Goal: Information Seeking & Learning: Check status

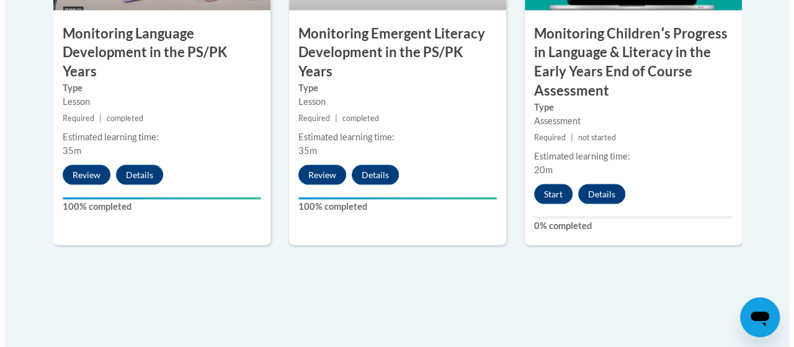
scroll to position [1266, 0]
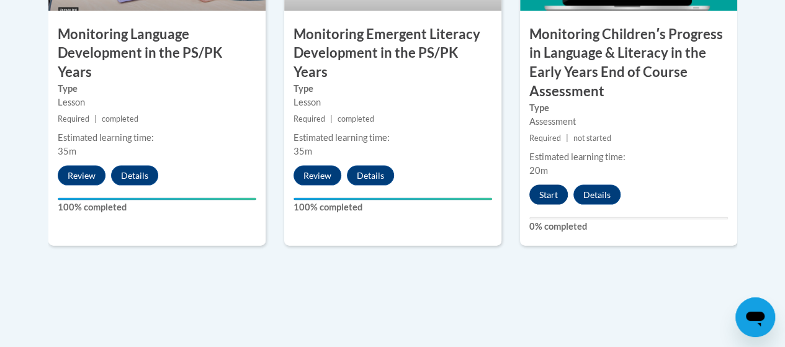
click at [556, 194] on button "Start" at bounding box center [548, 195] width 38 height 20
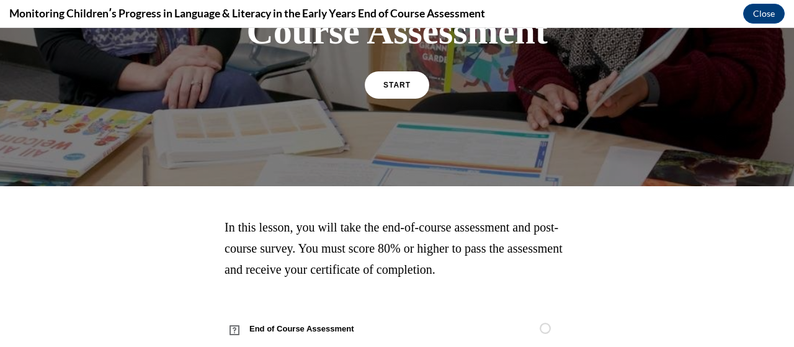
scroll to position [282, 0]
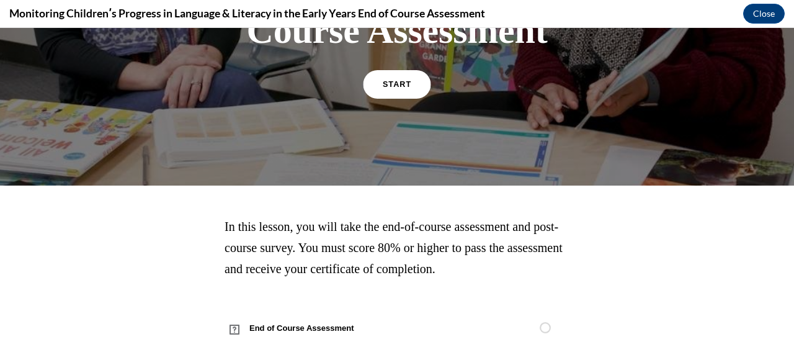
click at [388, 83] on span "START" at bounding box center [397, 84] width 29 height 9
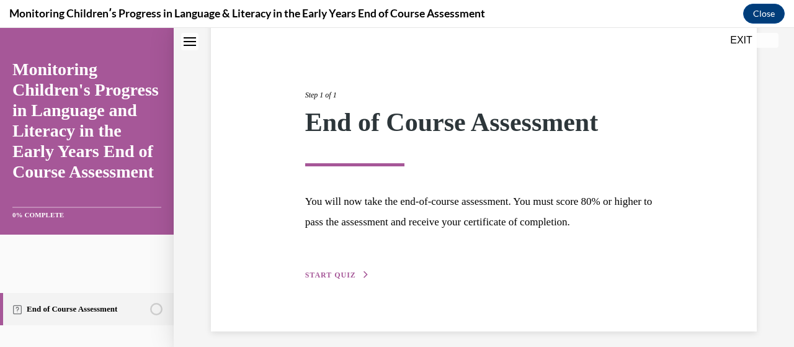
scroll to position [120, 0]
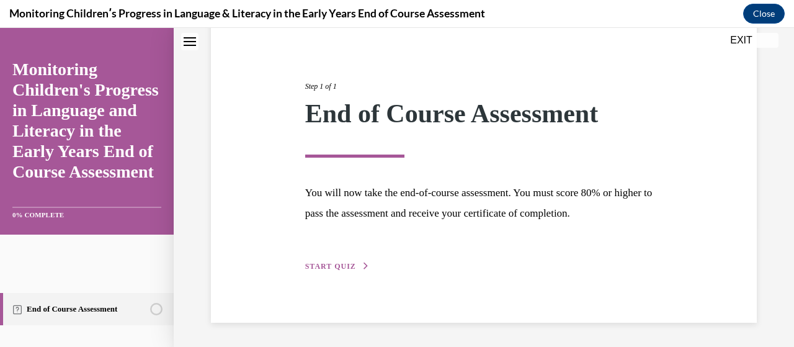
click at [324, 269] on button "START QUIZ" at bounding box center [337, 266] width 65 height 11
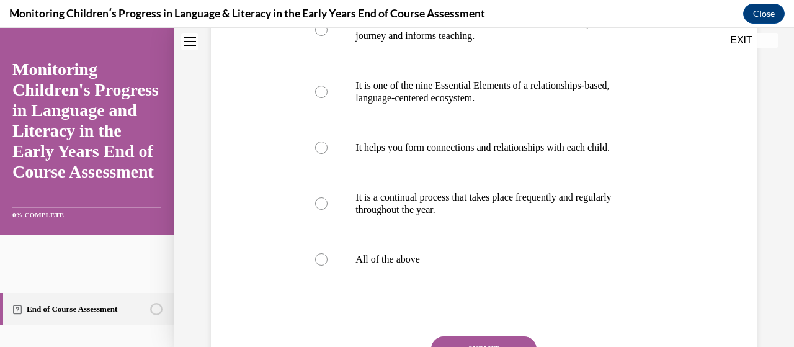
scroll to position [308, 0]
click at [324, 277] on label "All of the above" at bounding box center [484, 258] width 362 height 50
click at [324, 264] on input "All of the above" at bounding box center [321, 258] width 12 height 12
radio input "true"
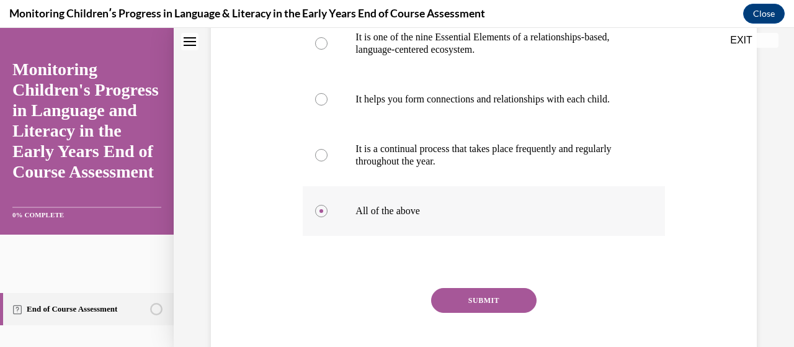
scroll to position [434, 0]
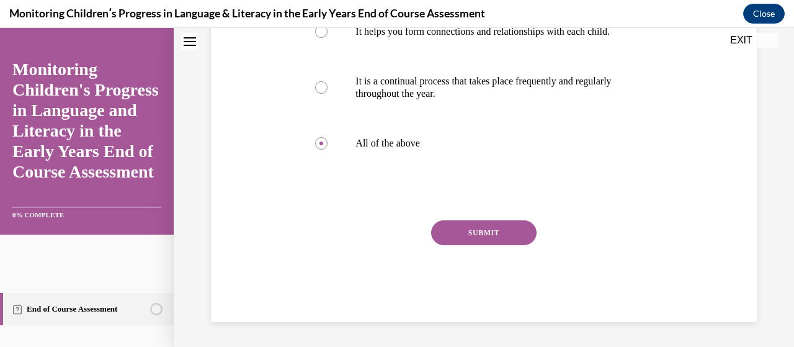
click at [515, 228] on button "SUBMIT" at bounding box center [484, 232] width 106 height 25
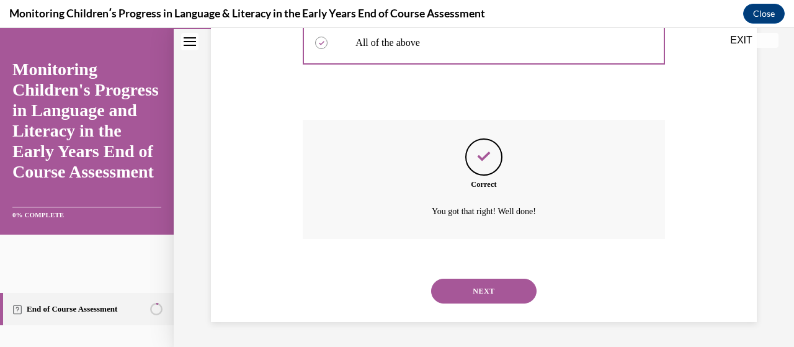
scroll to position [535, 0]
click at [494, 287] on button "NEXT" at bounding box center [484, 291] width 106 height 25
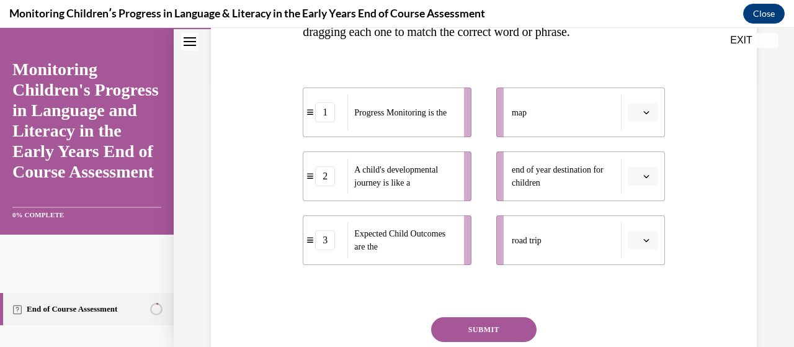
scroll to position [267, 0]
click at [644, 109] on icon "button" at bounding box center [647, 112] width 6 height 6
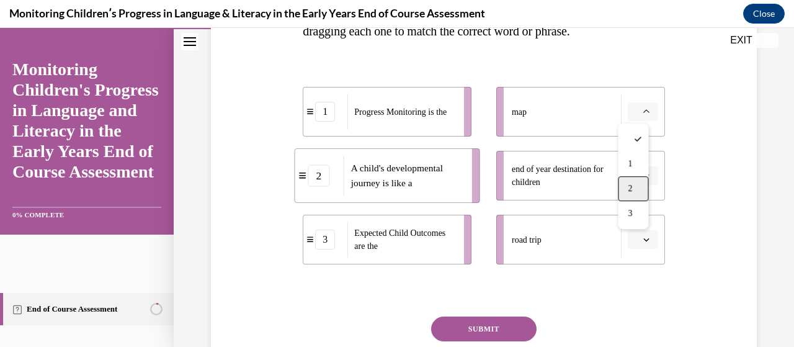
click at [636, 188] on div "2" at bounding box center [633, 188] width 30 height 25
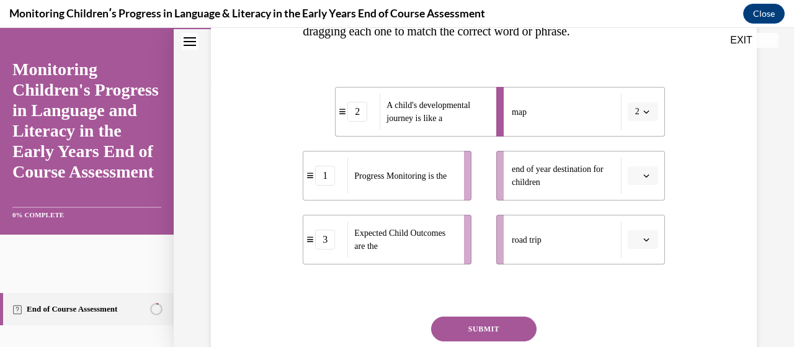
click at [644, 179] on button "button" at bounding box center [643, 175] width 30 height 19
click at [627, 276] on div "3" at bounding box center [633, 277] width 30 height 25
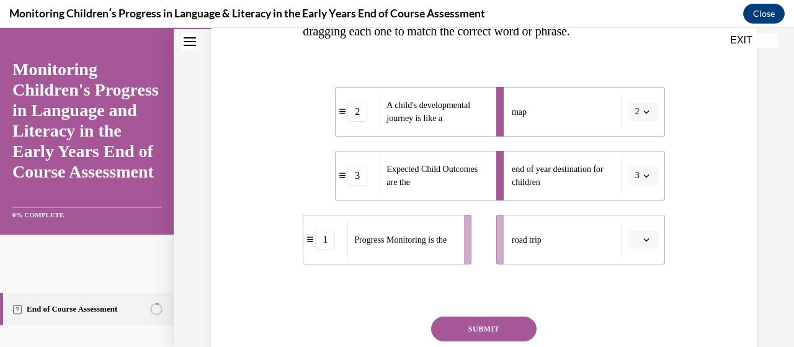
click at [642, 242] on span "button" at bounding box center [646, 239] width 9 height 9
click at [643, 162] on div "1" at bounding box center [633, 162] width 30 height 25
click at [496, 321] on button "SUBMIT" at bounding box center [484, 329] width 106 height 25
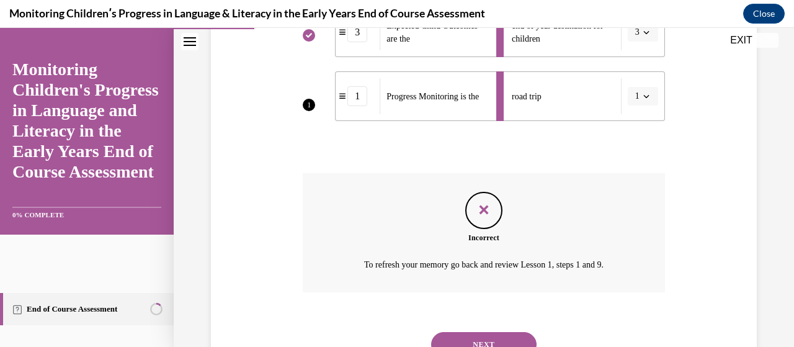
scroll to position [464, 0]
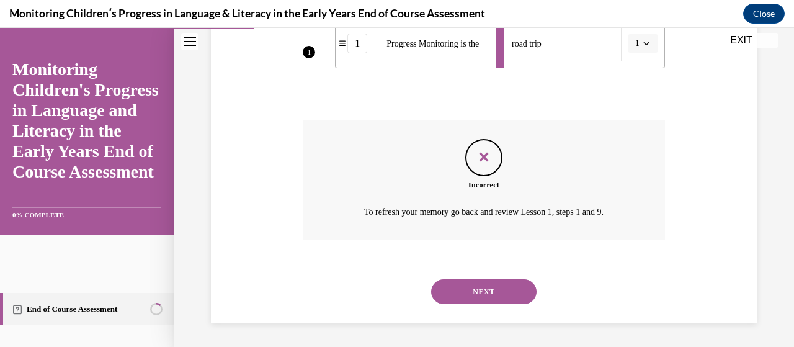
click at [503, 284] on button "NEXT" at bounding box center [484, 291] width 106 height 25
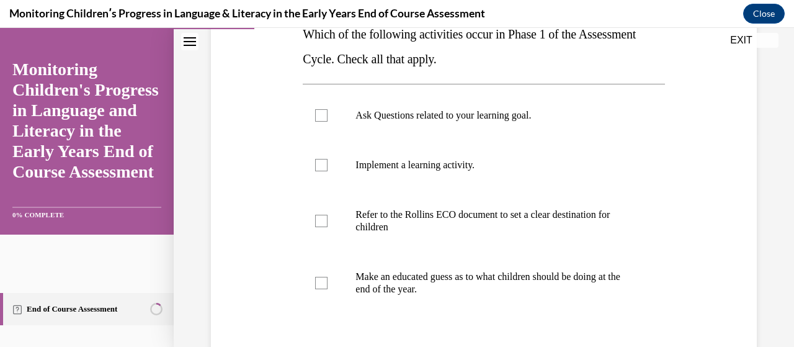
scroll to position [213, 0]
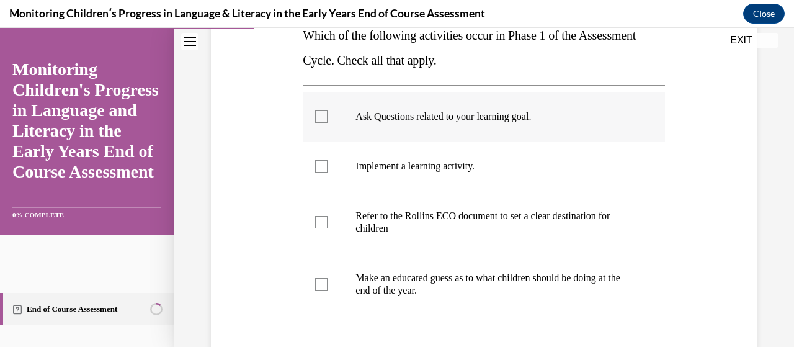
click at [320, 120] on div at bounding box center [321, 116] width 12 height 12
click at [320, 120] on input "Ask Questions related to your learning goal." at bounding box center [321, 116] width 12 height 12
checkbox input "true"
drag, startPoint x: 324, startPoint y: 293, endPoint x: 315, endPoint y: 289, distance: 9.7
drag, startPoint x: 315, startPoint y: 289, endPoint x: 670, endPoint y: 240, distance: 358.4
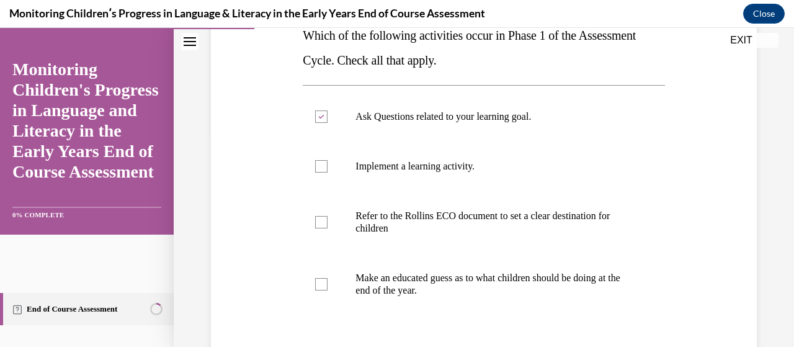
click at [670, 240] on div "Question 03/16 Which of the following activities occur in Phase 1 of the Assess…" at bounding box center [484, 195] width 552 height 547
click at [321, 285] on div at bounding box center [321, 284] width 12 height 12
click at [321, 285] on input "Make an educated guess as to what children should be doing at the end of the ye…" at bounding box center [321, 284] width 12 height 12
checkbox input "true"
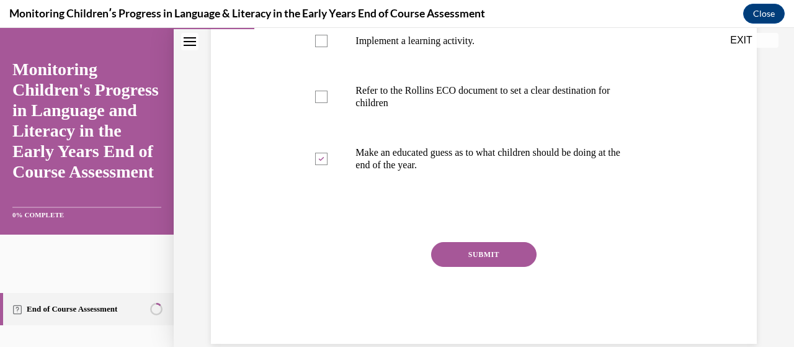
scroll to position [360, 0]
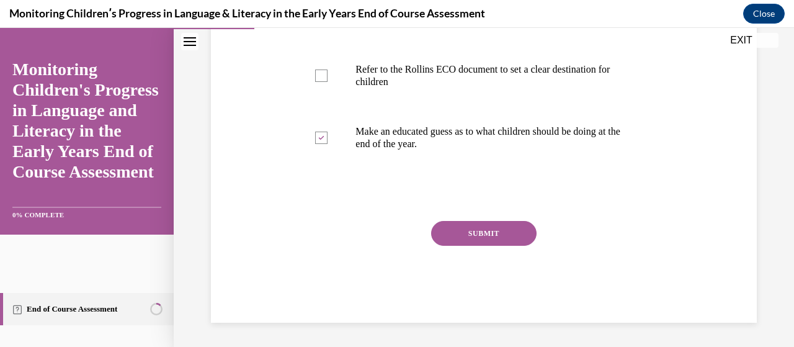
click at [482, 233] on button "SUBMIT" at bounding box center [484, 233] width 106 height 25
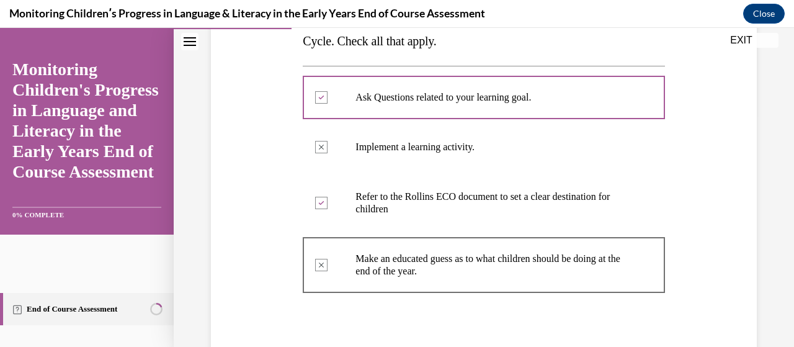
scroll to position [227, 0]
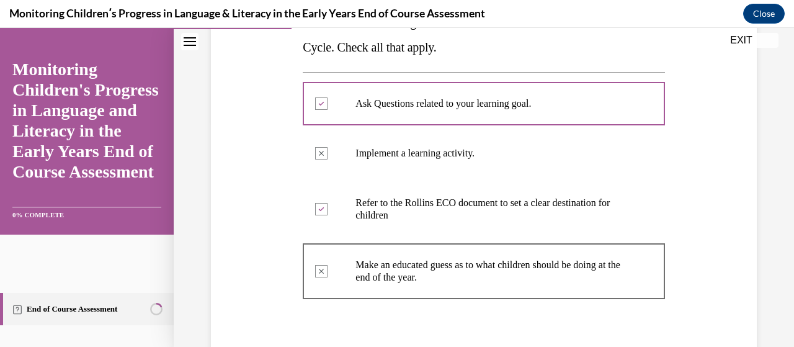
click at [514, 166] on label "Implement a learning activity." at bounding box center [484, 153] width 362 height 50
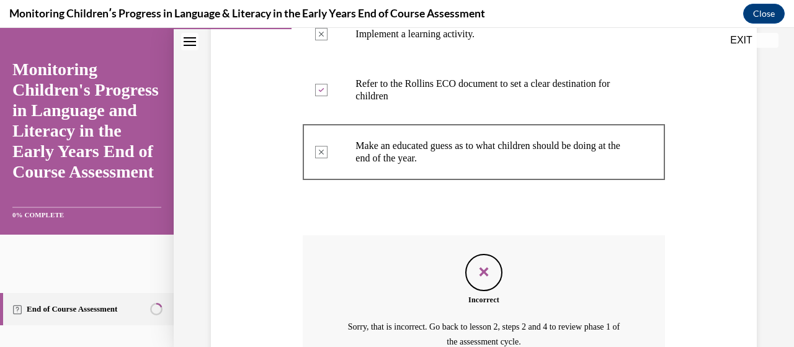
scroll to position [475, 0]
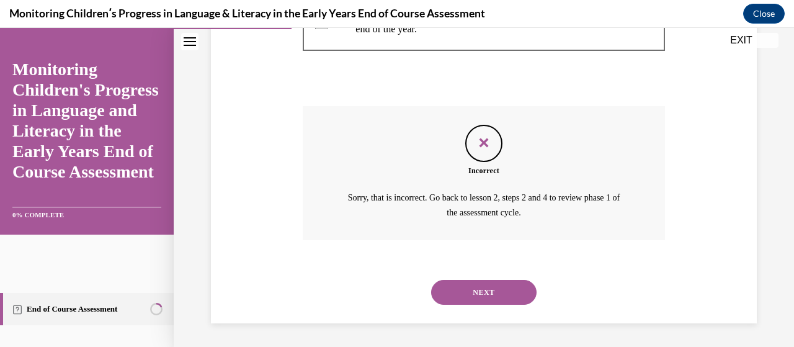
click at [492, 298] on button "NEXT" at bounding box center [484, 292] width 106 height 25
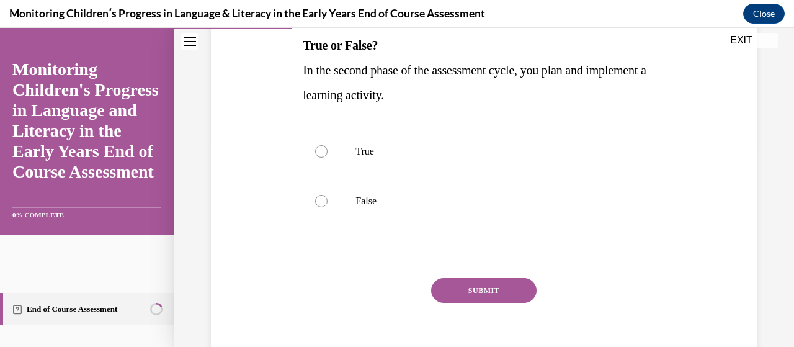
scroll to position [205, 0]
click at [316, 145] on div at bounding box center [321, 150] width 12 height 12
click at [316, 145] on input "True" at bounding box center [321, 150] width 12 height 12
radio input "true"
click at [503, 288] on button "SUBMIT" at bounding box center [484, 289] width 106 height 25
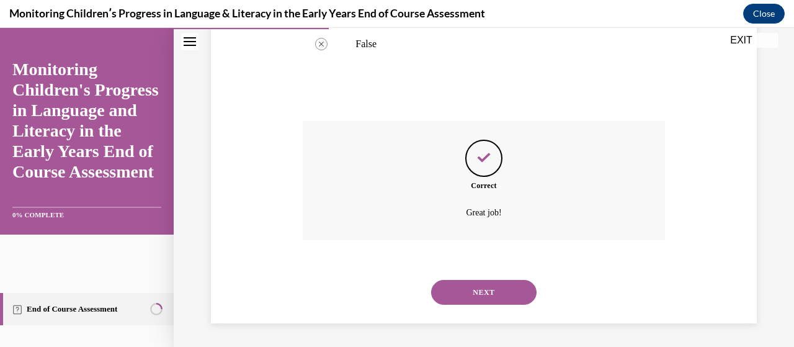
scroll to position [361, 0]
click at [503, 288] on button "NEXT" at bounding box center [484, 291] width 106 height 25
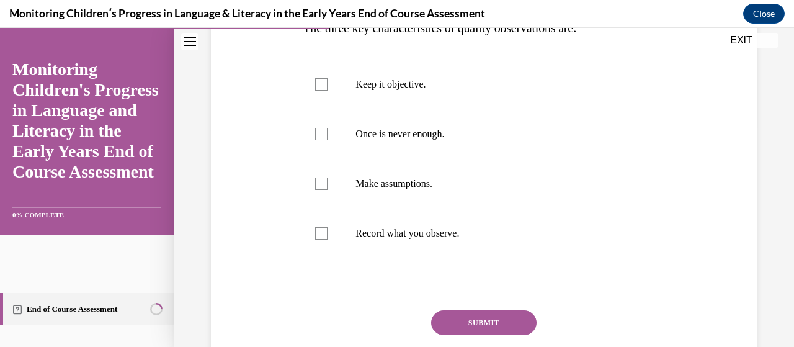
scroll to position [231, 0]
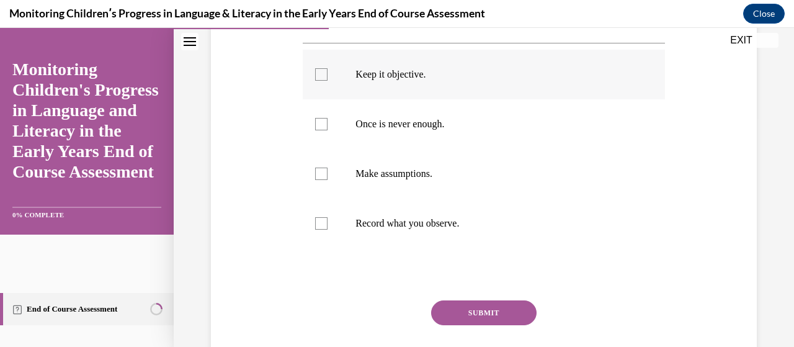
click at [323, 71] on div at bounding box center [321, 74] width 12 height 12
click at [323, 71] on input "Keep it objective." at bounding box center [321, 74] width 12 height 12
checkbox input "true"
click at [320, 124] on div at bounding box center [321, 124] width 12 height 12
click at [320, 124] on input "Once is never enough." at bounding box center [321, 124] width 12 height 12
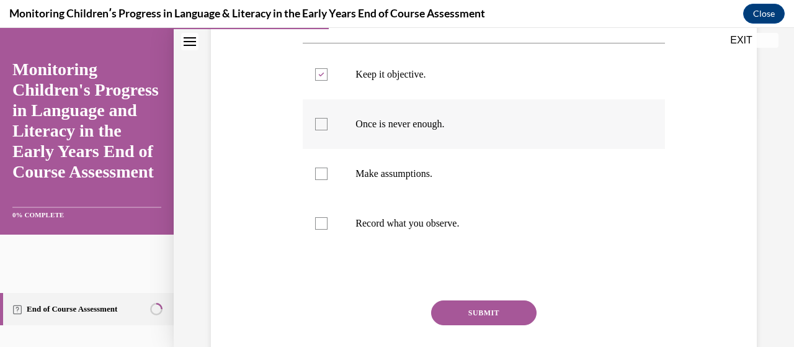
checkbox input "true"
click at [323, 228] on div at bounding box center [321, 223] width 12 height 12
click at [323, 228] on input "Record what you observe." at bounding box center [321, 223] width 12 height 12
checkbox input "true"
click at [468, 307] on button "SUBMIT" at bounding box center [484, 312] width 106 height 25
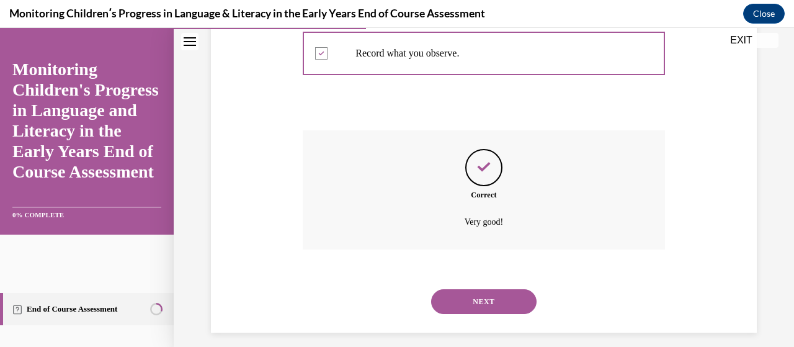
scroll to position [411, 0]
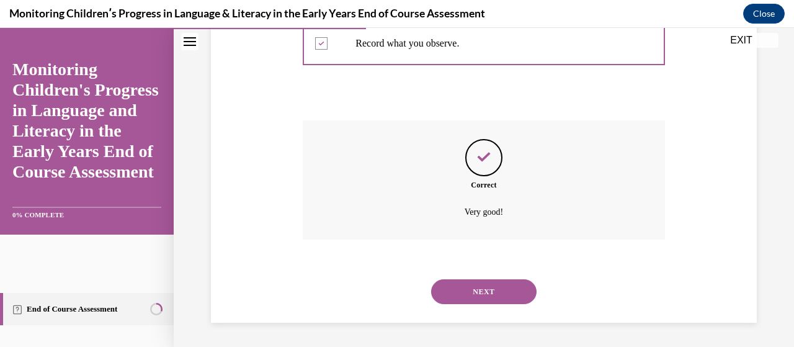
click at [517, 301] on button "NEXT" at bounding box center [484, 291] width 106 height 25
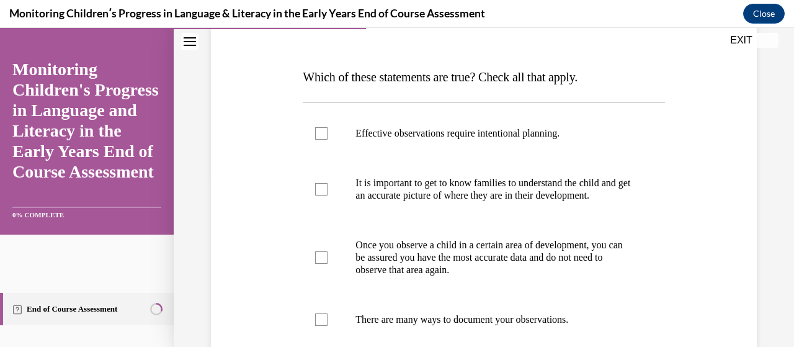
scroll to position [170, 0]
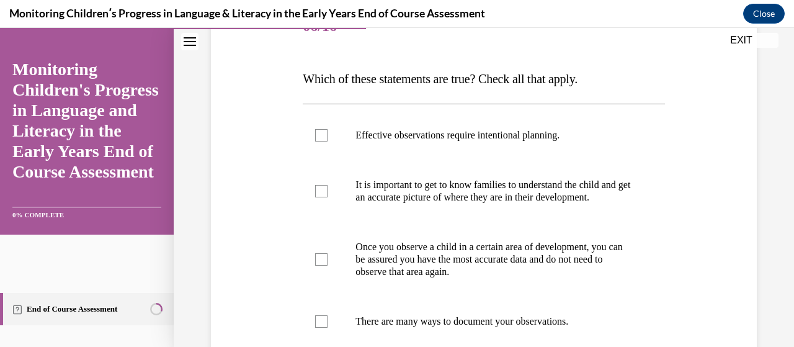
click at [490, 92] on div "Question 06/16 Which of these statements are true? Check all that apply. Effect…" at bounding box center [484, 251] width 362 height 498
click at [327, 138] on label "Effective observations require intentional planning." at bounding box center [484, 135] width 362 height 50
click at [327, 138] on input "Effective observations require intentional planning." at bounding box center [321, 135] width 12 height 12
checkbox input "true"
click at [317, 197] on div at bounding box center [321, 191] width 12 height 12
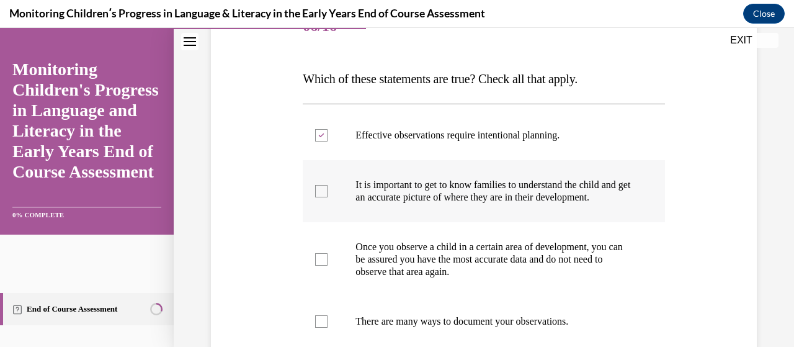
click at [317, 197] on input "It is important to get to know families to understand the child and get an accu…" at bounding box center [321, 191] width 12 height 12
checkbox input "true"
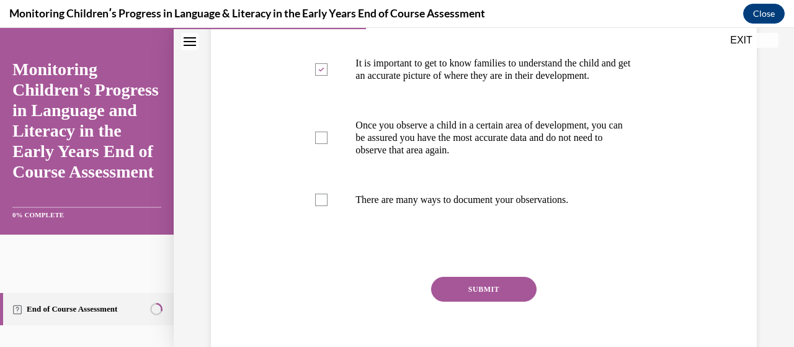
scroll to position [291, 0]
click at [323, 207] on div at bounding box center [321, 200] width 12 height 12
click at [323, 207] on input "There are many ways to document your observations." at bounding box center [321, 200] width 12 height 12
checkbox input "true"
click at [493, 297] on button "SUBMIT" at bounding box center [484, 289] width 106 height 25
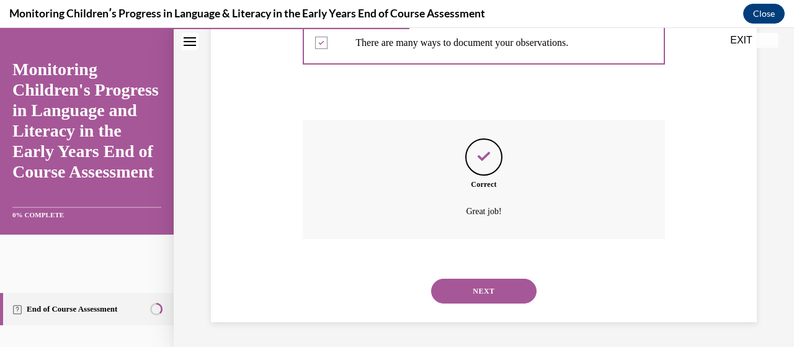
scroll to position [460, 0]
click at [517, 290] on button "NEXT" at bounding box center [484, 291] width 106 height 25
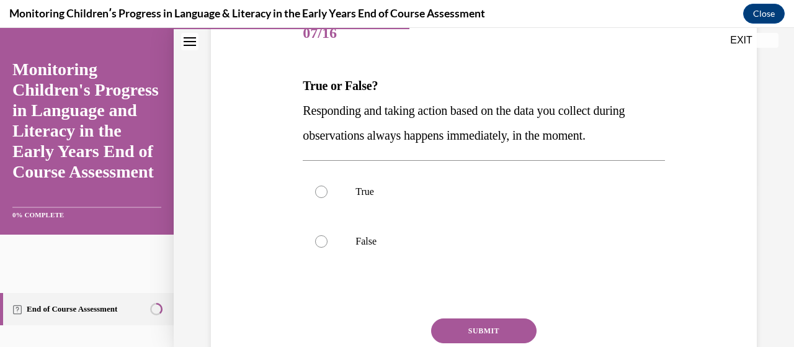
scroll to position [161, 0]
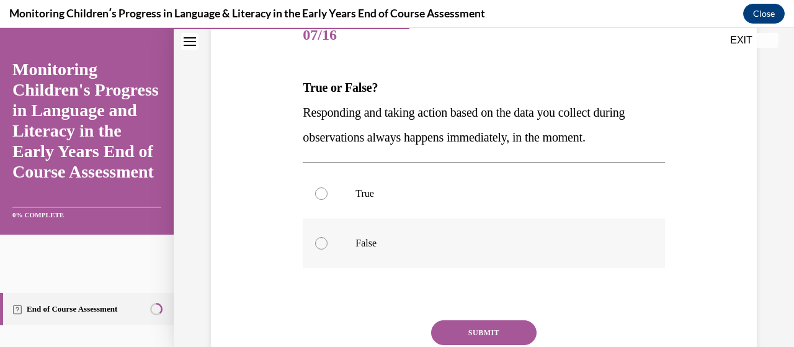
click at [315, 240] on div at bounding box center [321, 243] width 12 height 12
click at [315, 240] on input "False" at bounding box center [321, 243] width 12 height 12
radio input "true"
drag, startPoint x: 470, startPoint y: 325, endPoint x: 452, endPoint y: 343, distance: 25.9
click at [452, 343] on button "SUBMIT" at bounding box center [484, 332] width 106 height 25
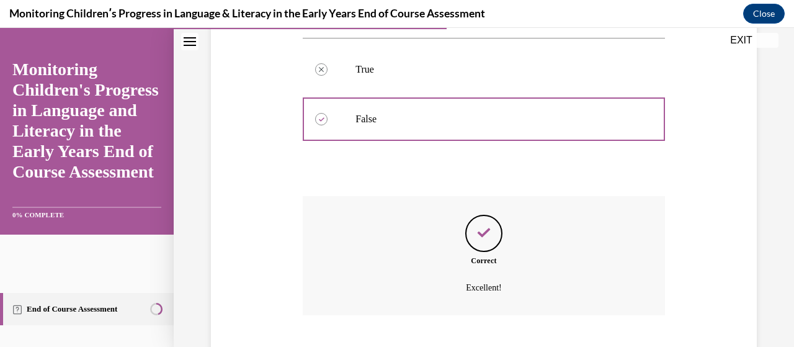
scroll to position [361, 0]
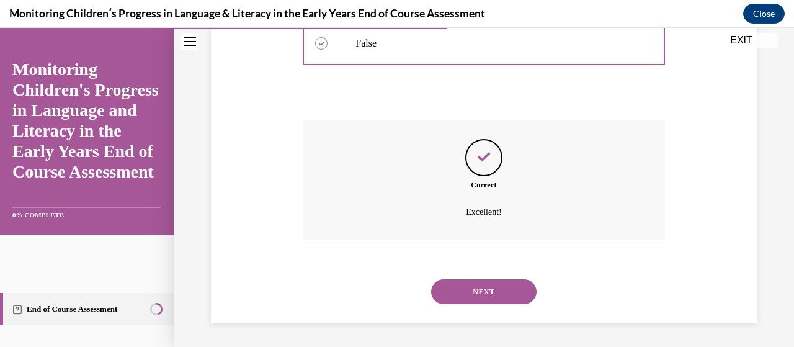
click at [512, 292] on button "NEXT" at bounding box center [484, 291] width 106 height 25
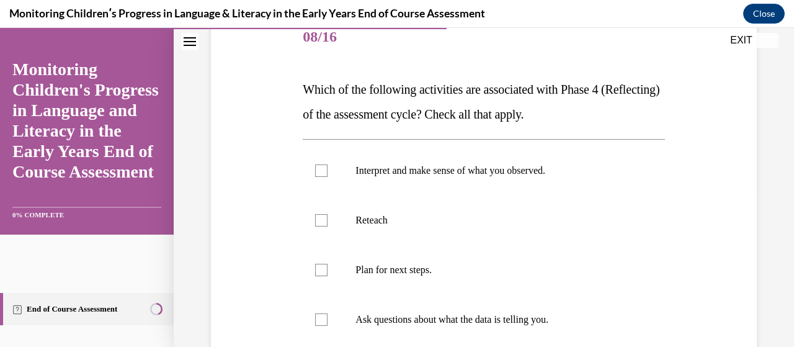
scroll to position [210, 0]
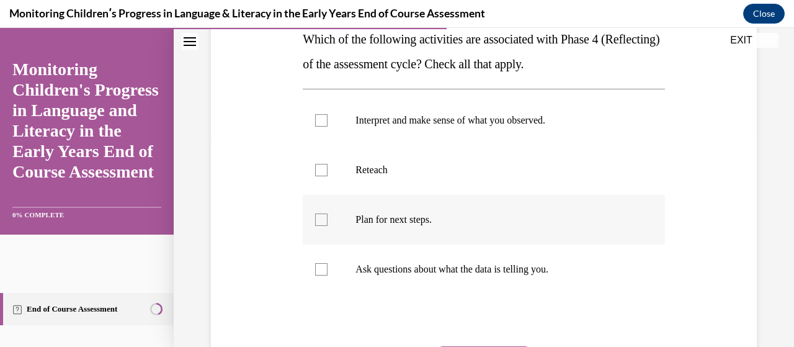
drag, startPoint x: 317, startPoint y: 271, endPoint x: 627, endPoint y: 215, distance: 315.3
click at [627, 215] on label "Plan for next steps." at bounding box center [484, 220] width 362 height 50
click at [328, 215] on input "Plan for next steps." at bounding box center [321, 219] width 12 height 12
checkbox input "true"
click at [320, 268] on div at bounding box center [321, 269] width 12 height 12
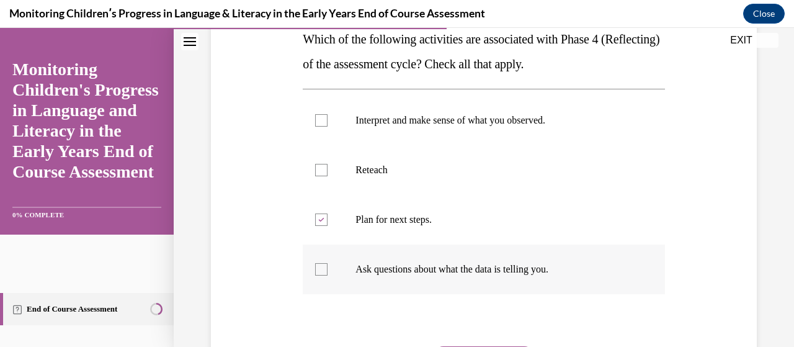
click at [320, 268] on input "Ask questions about what the data is telling you." at bounding box center [321, 269] width 12 height 12
checkbox input "true"
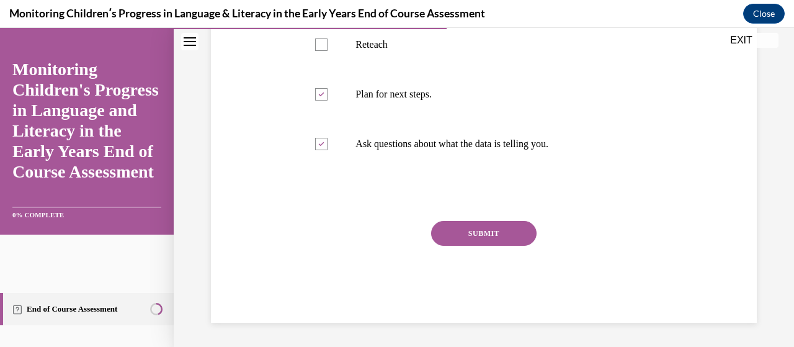
click at [513, 235] on button "SUBMIT" at bounding box center [484, 233] width 106 height 25
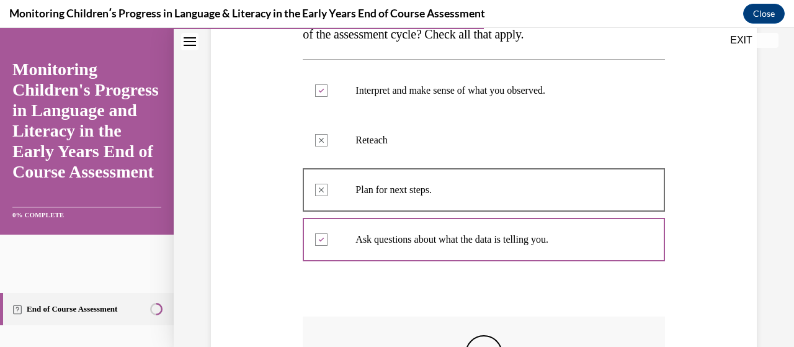
scroll to position [450, 0]
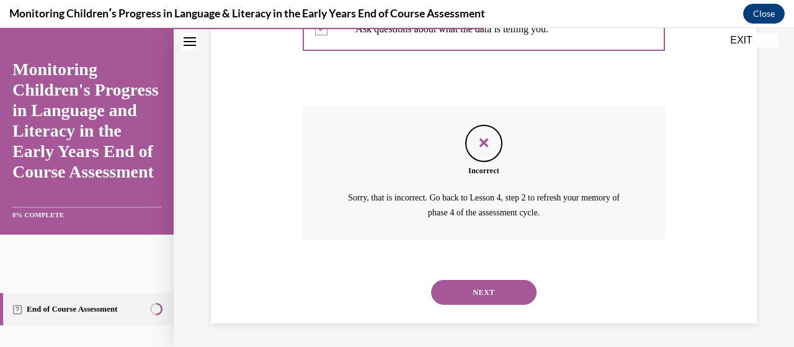
click at [521, 291] on button "NEXT" at bounding box center [484, 292] width 106 height 25
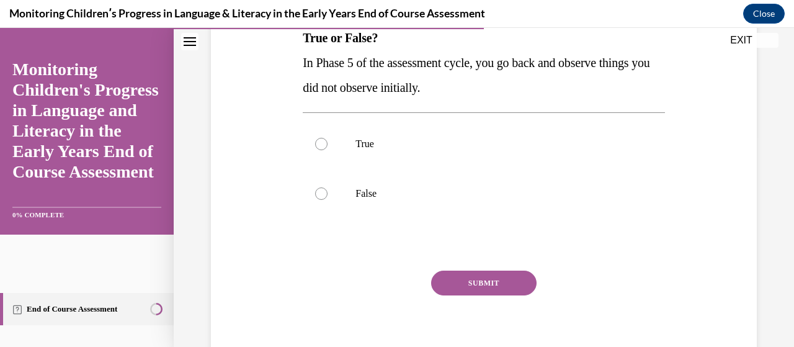
scroll to position [209, 0]
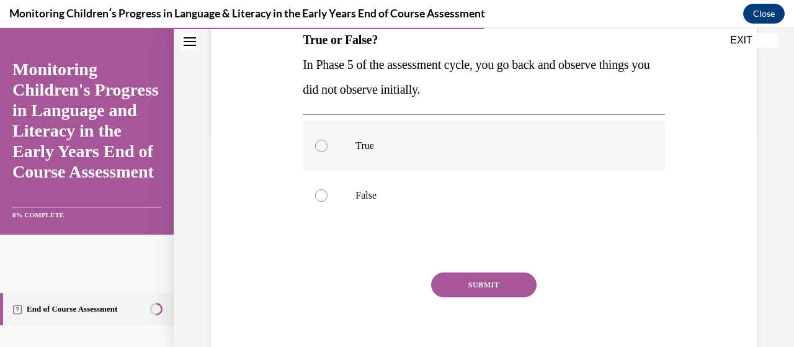
click at [318, 155] on label "True" at bounding box center [484, 146] width 362 height 50
click at [318, 152] on input "True" at bounding box center [321, 146] width 12 height 12
radio input "true"
click at [469, 291] on button "SUBMIT" at bounding box center [484, 284] width 106 height 25
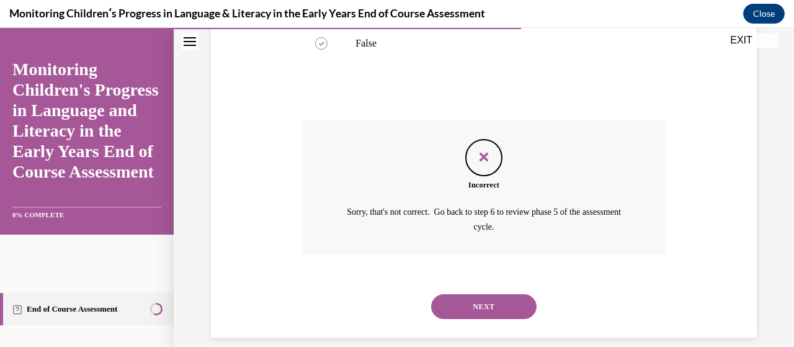
scroll to position [375, 0]
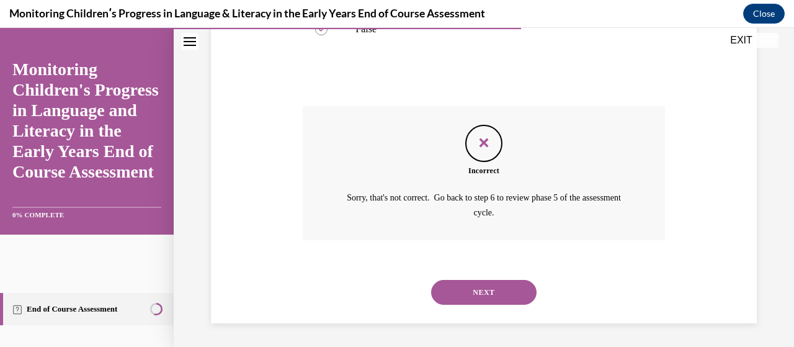
click at [482, 288] on button "NEXT" at bounding box center [484, 292] width 106 height 25
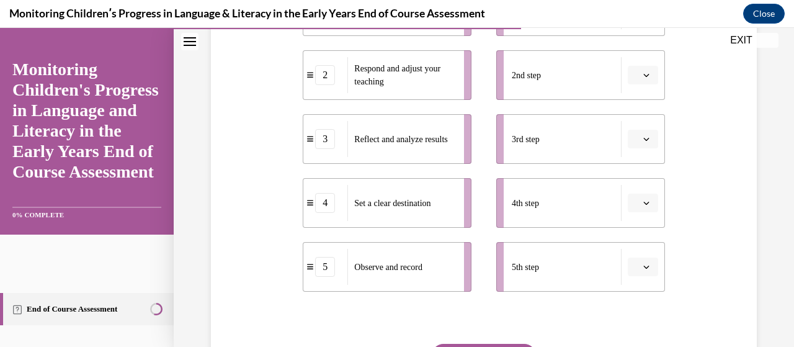
scroll to position [318, 0]
click at [644, 202] on icon "button" at bounding box center [647, 203] width 6 height 6
click at [634, 77] on div "1" at bounding box center [633, 77] width 30 height 25
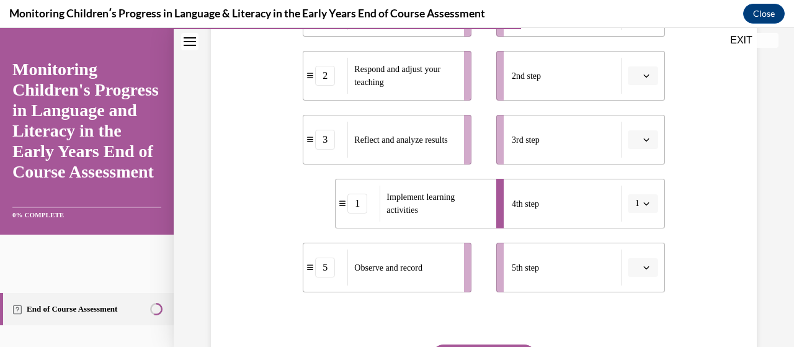
click at [714, 207] on div "Question 10/16 Put the steps of the assessment cycle in the right order! 4 Set …" at bounding box center [484, 132] width 552 height 629
click at [644, 204] on icon "button" at bounding box center [647, 203] width 6 height 6
click at [637, 104] on div "2" at bounding box center [631, 101] width 30 height 25
click at [644, 270] on icon "button" at bounding box center [647, 267] width 6 height 6
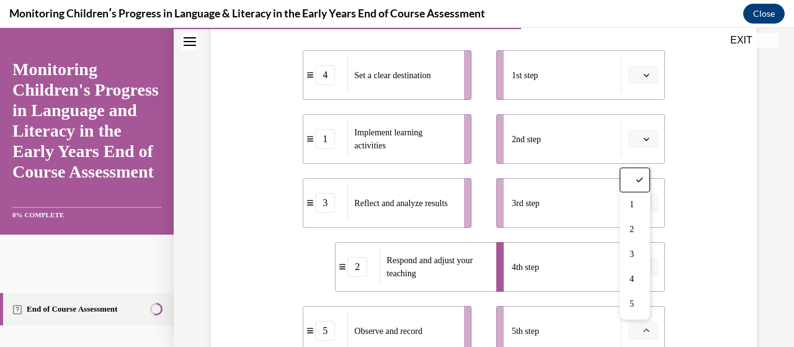
scroll to position [256, 0]
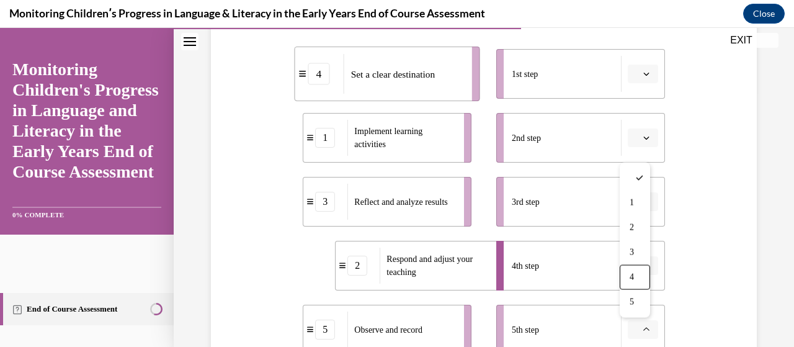
click at [325, 84] on div "4" at bounding box center [319, 74] width 22 height 22
drag, startPoint x: 594, startPoint y: 94, endPoint x: 541, endPoint y: 84, distance: 54.4
click at [541, 84] on li "1st step" at bounding box center [580, 74] width 169 height 50
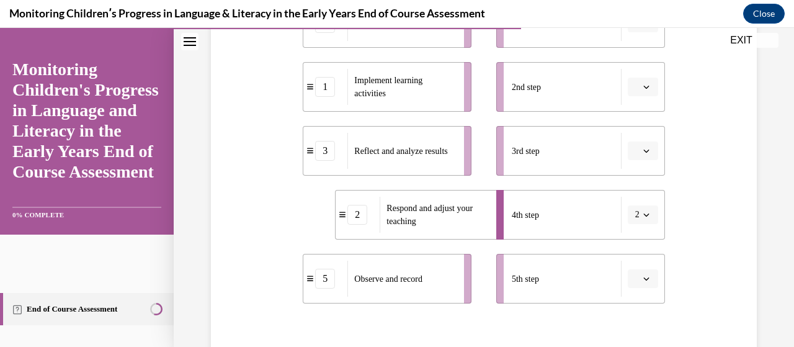
scroll to position [331, 0]
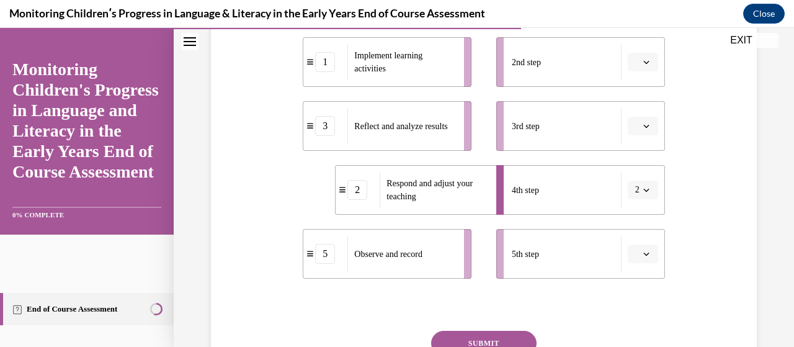
click at [634, 256] on button "button" at bounding box center [643, 254] width 30 height 19
click at [639, 179] on div "3" at bounding box center [633, 176] width 30 height 25
click at [644, 251] on icon "button" at bounding box center [647, 254] width 6 height 6
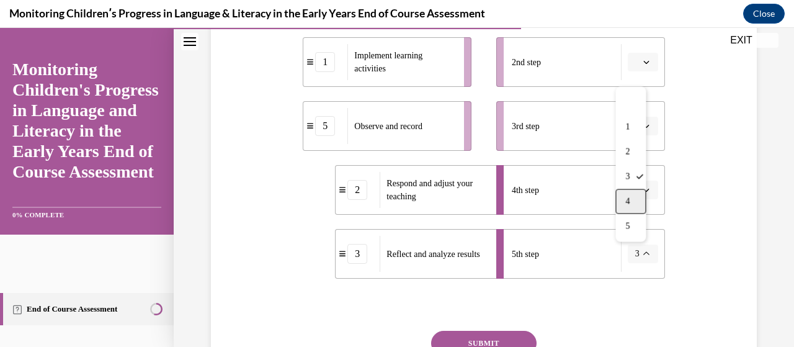
click at [636, 205] on div "4" at bounding box center [631, 201] width 30 height 25
click at [644, 191] on icon "button" at bounding box center [647, 190] width 6 height 6
click at [644, 252] on icon "button" at bounding box center [647, 254] width 6 height 6
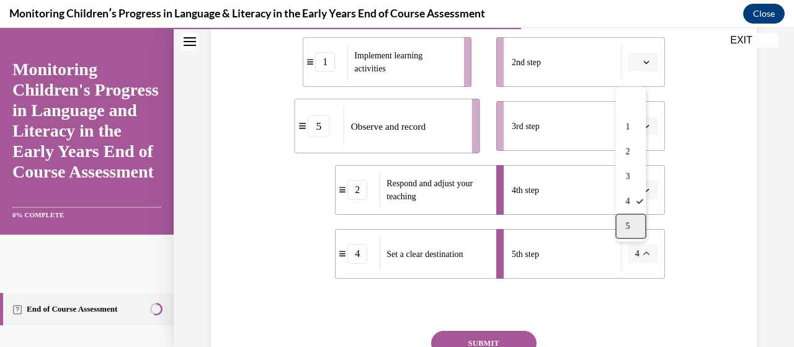
click at [640, 221] on div "5" at bounding box center [631, 226] width 30 height 25
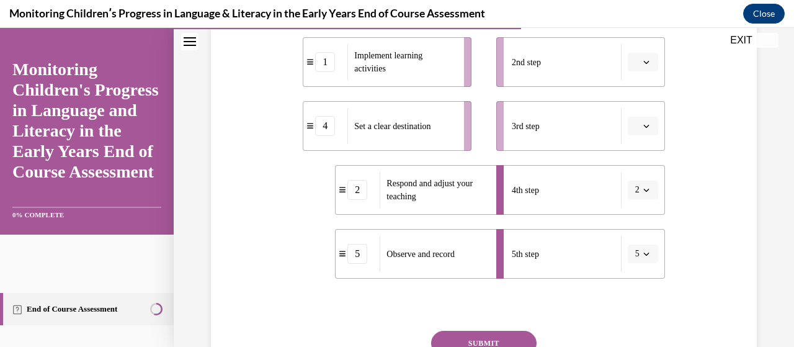
click at [693, 270] on div "Question 10/16 Put the steps of the assessment cycle in the right order! 3 Refl…" at bounding box center [484, 118] width 552 height 629
click at [498, 337] on button "SUBMIT" at bounding box center [484, 343] width 106 height 25
drag, startPoint x: 639, startPoint y: 254, endPoint x: 712, endPoint y: 171, distance: 110.3
click at [712, 171] on div "Question 10/16 Put the steps of the assessment cycle in the right order! 3 Refl…" at bounding box center [484, 118] width 552 height 629
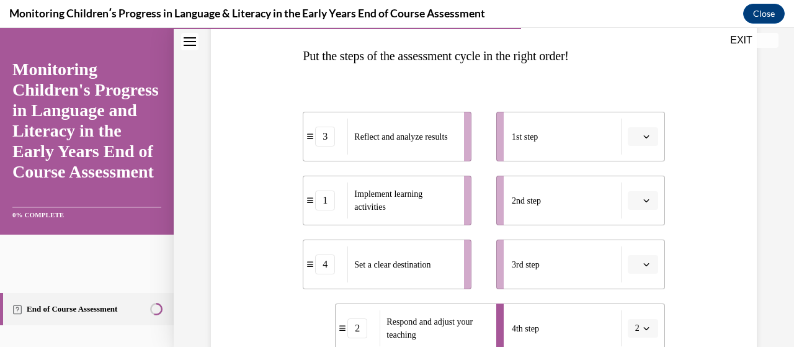
scroll to position [189, 0]
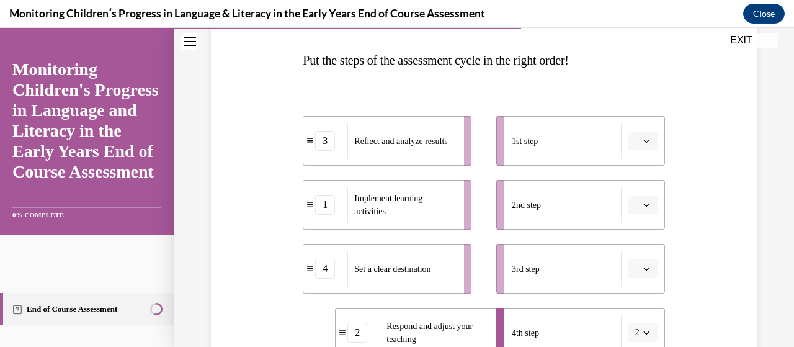
click at [643, 266] on span "button" at bounding box center [646, 268] width 9 height 9
click at [642, 146] on div "1" at bounding box center [633, 141] width 30 height 25
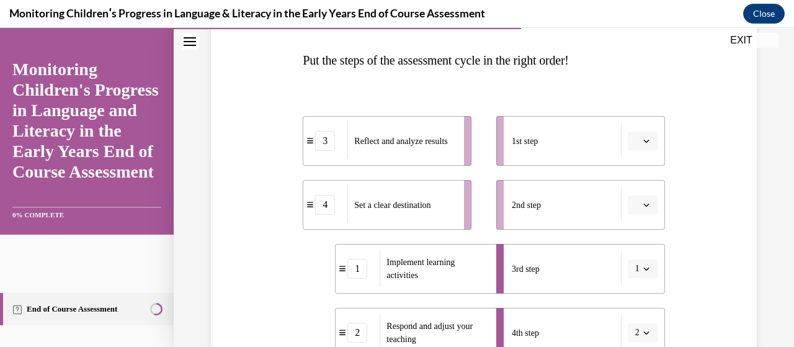
click at [644, 204] on icon "button" at bounding box center [647, 205] width 6 height 6
click at [640, 86] on div "1" at bounding box center [633, 77] width 30 height 25
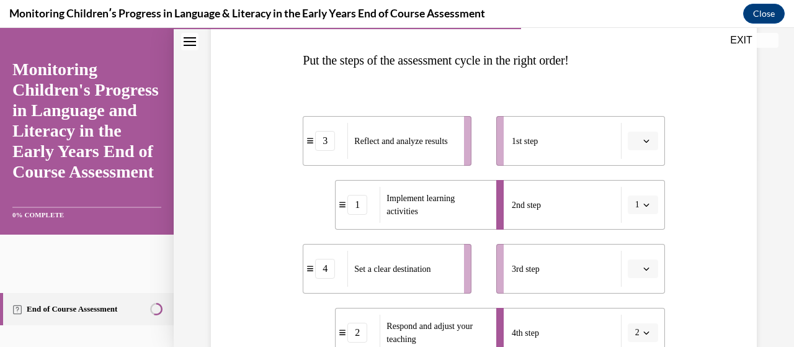
click at [644, 204] on icon "button" at bounding box center [647, 205] width 6 height 3
click at [632, 78] on div "1" at bounding box center [631, 77] width 30 height 25
click at [642, 207] on span "button" at bounding box center [646, 204] width 9 height 9
click at [636, 79] on div "1" at bounding box center [631, 77] width 30 height 25
click at [644, 266] on icon "button" at bounding box center [647, 269] width 6 height 6
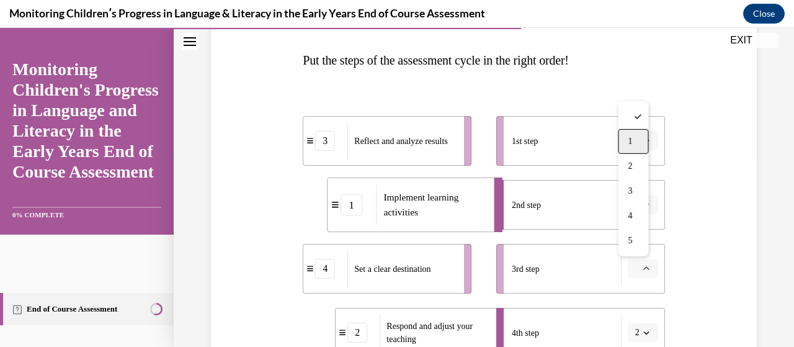
click at [639, 146] on div "1" at bounding box center [633, 141] width 30 height 25
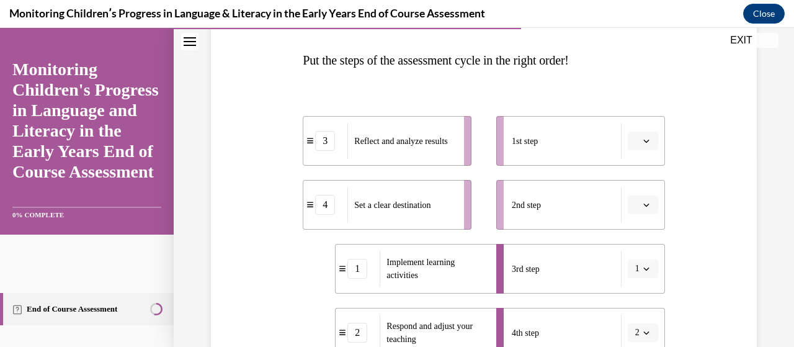
click at [642, 208] on span "button" at bounding box center [646, 204] width 9 height 9
click at [629, 79] on span "1" at bounding box center [630, 78] width 4 height 10
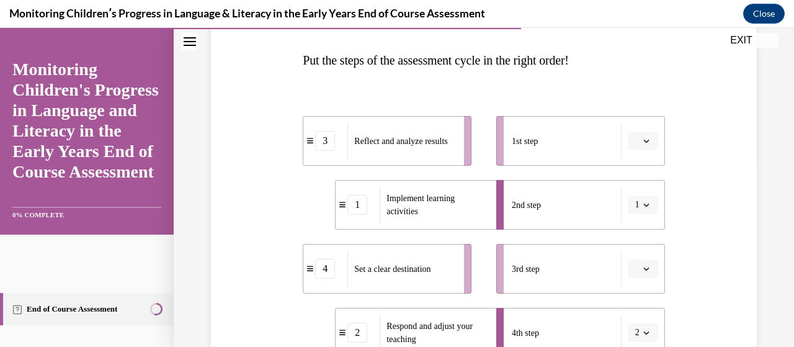
click at [642, 265] on span "button" at bounding box center [646, 268] width 9 height 9
click at [642, 135] on div "1" at bounding box center [633, 141] width 30 height 25
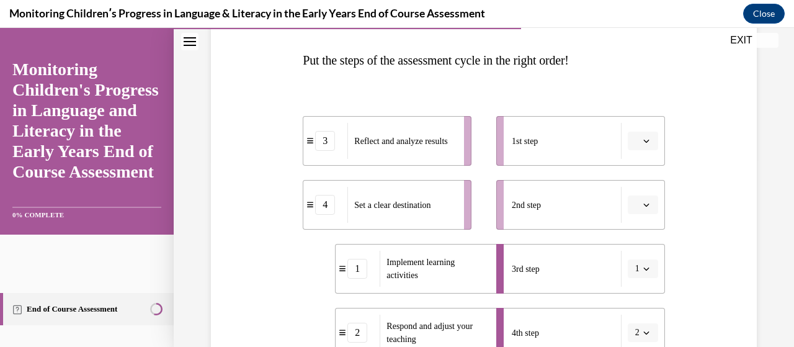
drag, startPoint x: 636, startPoint y: 202, endPoint x: 681, endPoint y: 185, distance: 48.5
click at [681, 185] on div "Question 10/16 Put the steps of the assessment cycle in the right order! 3 Refl…" at bounding box center [484, 261] width 552 height 629
click at [642, 205] on span "button" at bounding box center [646, 204] width 9 height 9
click at [639, 77] on div "1" at bounding box center [633, 77] width 30 height 25
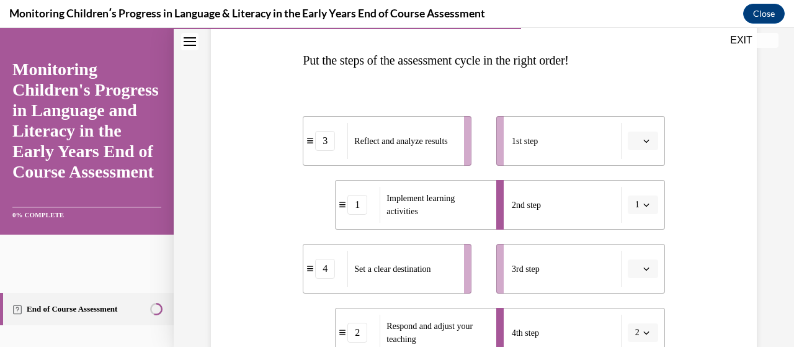
click at [644, 269] on icon "button" at bounding box center [647, 268] width 6 height 3
click at [624, 144] on div "1" at bounding box center [633, 141] width 30 height 25
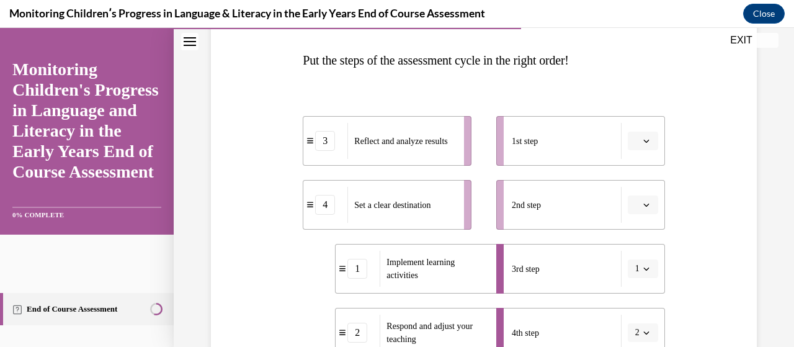
click at [642, 202] on span "button" at bounding box center [646, 204] width 9 height 9
click at [447, 214] on div "Set a clear destination" at bounding box center [402, 205] width 109 height 36
click at [319, 215] on li "4 Set a clear destination" at bounding box center [387, 205] width 169 height 50
click at [333, 195] on div "4" at bounding box center [325, 205] width 44 height 20
click at [644, 202] on button "button" at bounding box center [643, 204] width 30 height 19
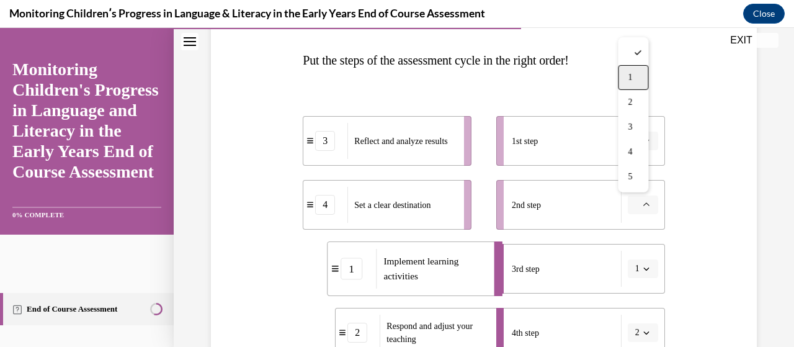
click at [643, 79] on div "1" at bounding box center [633, 77] width 30 height 25
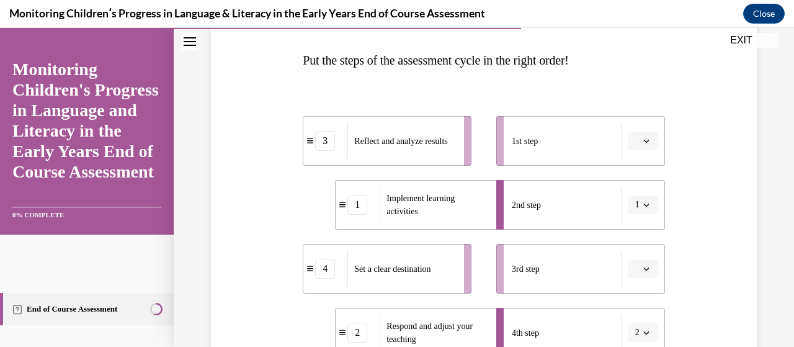
click at [639, 209] on button "1" at bounding box center [643, 204] width 30 height 19
click at [638, 74] on icon at bounding box center [639, 77] width 7 height 7
click at [644, 271] on icon "button" at bounding box center [647, 269] width 6 height 6
click at [639, 146] on div "1" at bounding box center [633, 141] width 30 height 25
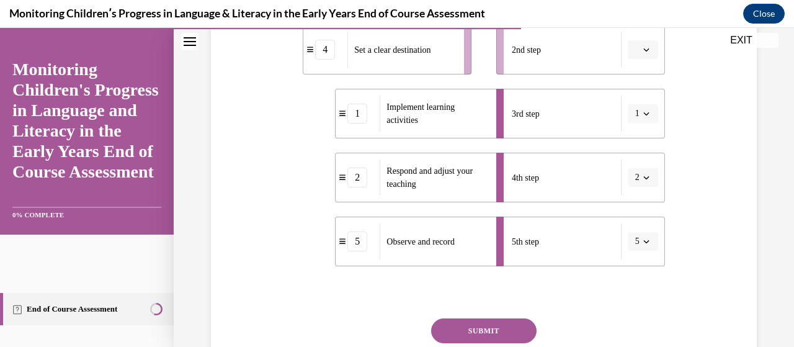
scroll to position [344, 0]
click at [496, 331] on button "SUBMIT" at bounding box center [484, 330] width 106 height 25
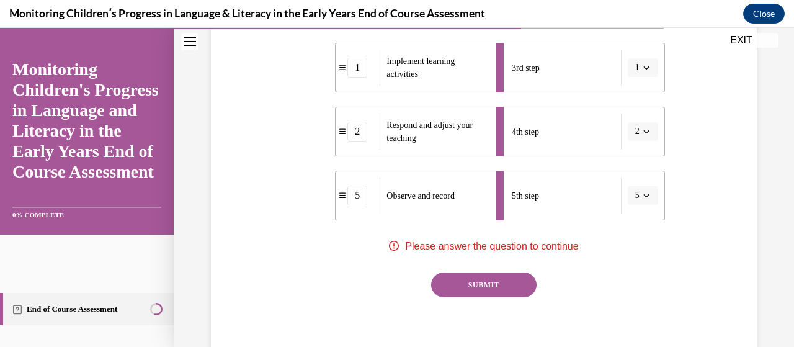
scroll to position [441, 0]
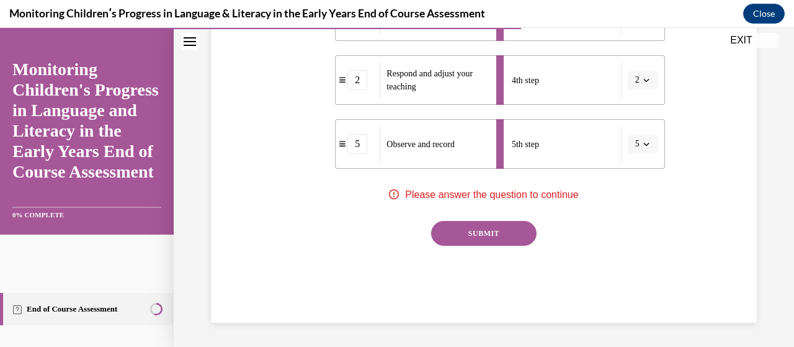
click at [644, 144] on icon "button" at bounding box center [647, 144] width 6 height 6
click at [640, 249] on div "3" at bounding box center [631, 245] width 30 height 25
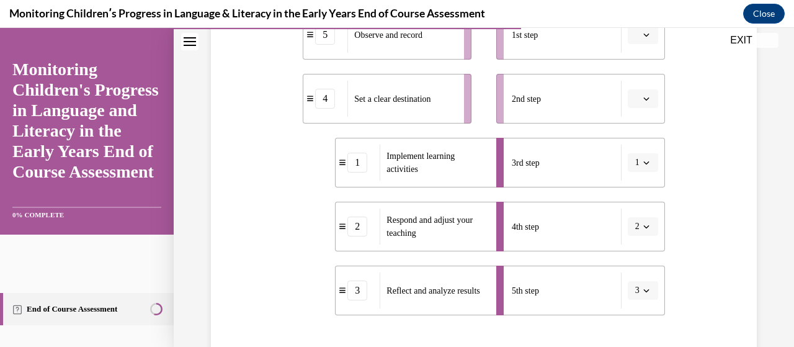
scroll to position [297, 0]
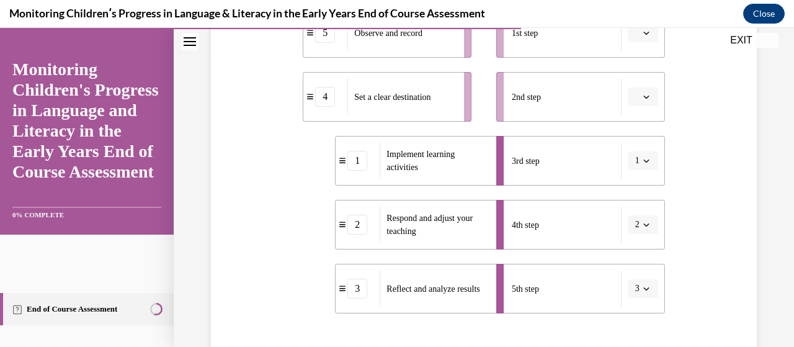
click at [644, 97] on icon "button" at bounding box center [647, 97] width 6 height 6
click at [647, 148] on div "1" at bounding box center [633, 149] width 30 height 25
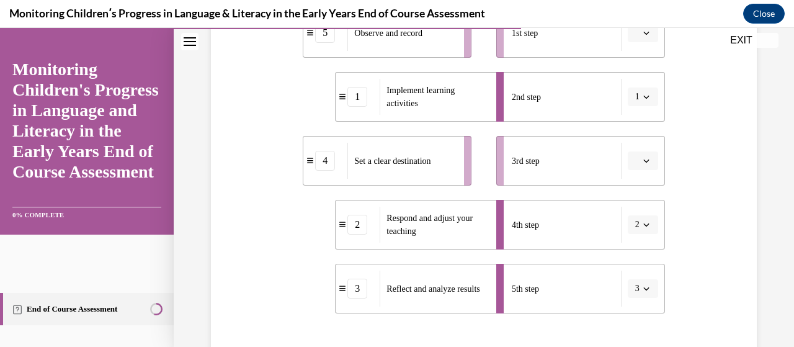
click at [645, 164] on button "button" at bounding box center [643, 160] width 30 height 19
click at [644, 217] on div "1" at bounding box center [633, 212] width 30 height 25
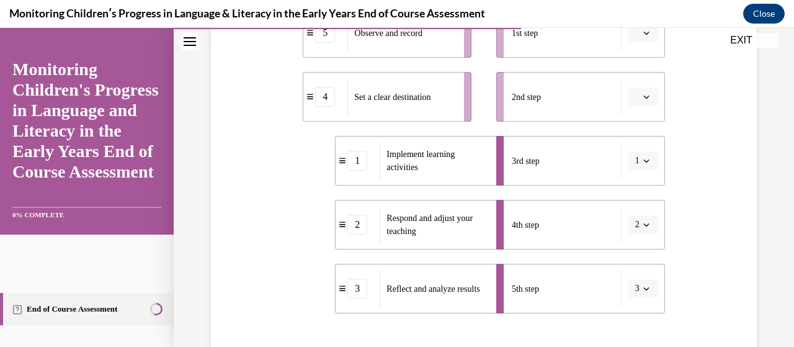
click at [645, 102] on button "button" at bounding box center [643, 97] width 30 height 19
click at [647, 248] on div "5" at bounding box center [633, 248] width 30 height 25
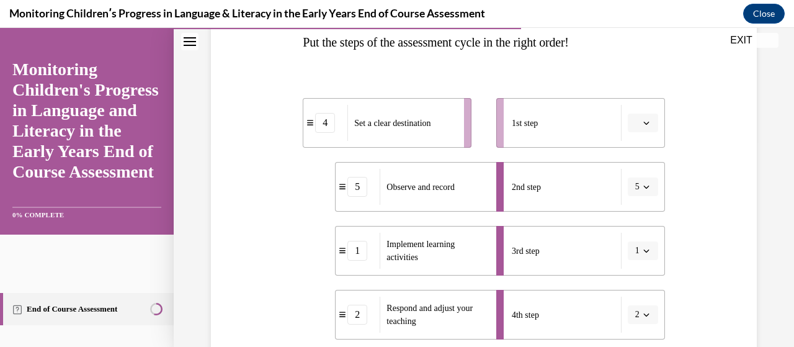
scroll to position [204, 0]
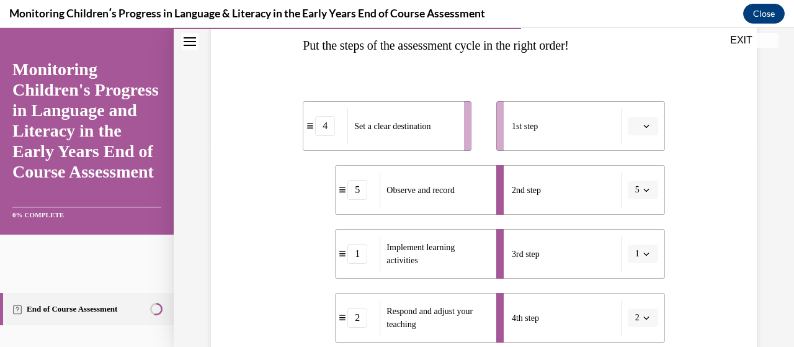
click at [644, 125] on icon "button" at bounding box center [647, 126] width 6 height 3
click at [647, 186] on div "1" at bounding box center [633, 178] width 30 height 25
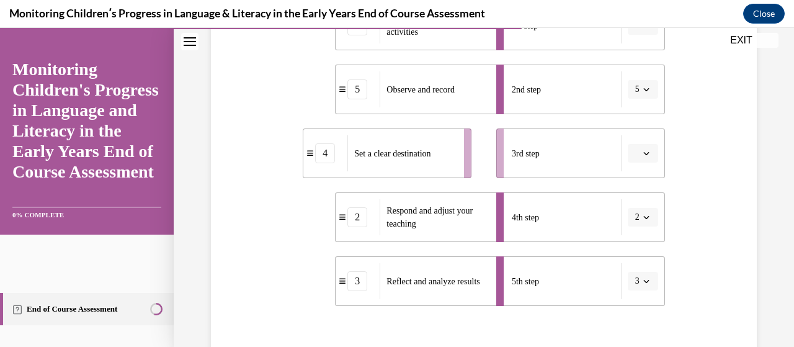
scroll to position [441, 0]
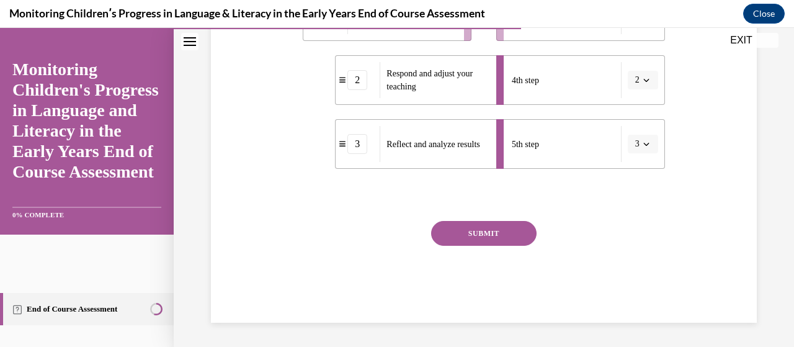
click at [497, 241] on button "SUBMIT" at bounding box center [484, 233] width 106 height 25
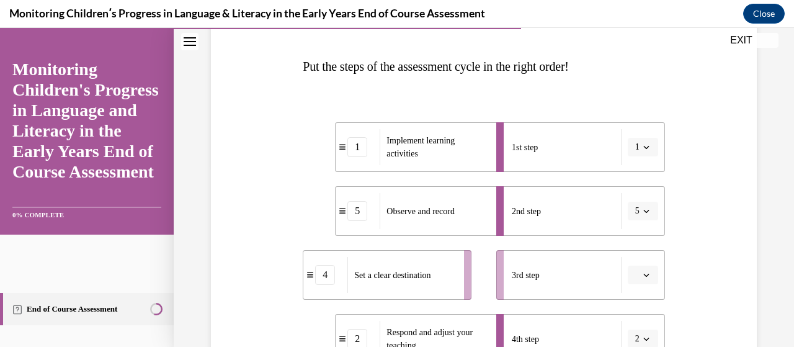
scroll to position [181, 0]
click at [644, 149] on icon "button" at bounding box center [647, 148] width 6 height 6
click at [640, 222] on div "2" at bounding box center [631, 225] width 30 height 25
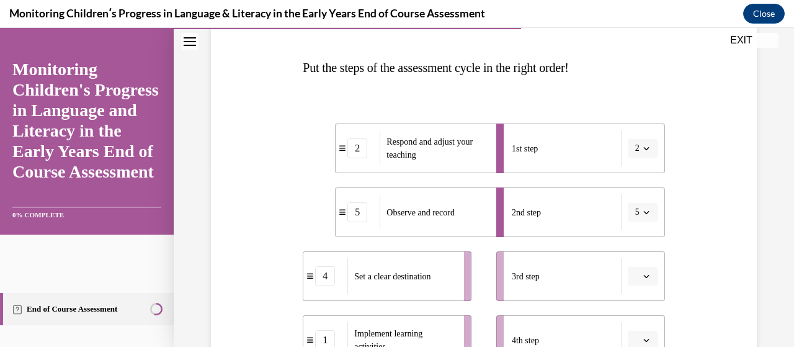
click at [637, 281] on button "button" at bounding box center [643, 276] width 30 height 19
click at [647, 148] on div "1" at bounding box center [633, 149] width 30 height 25
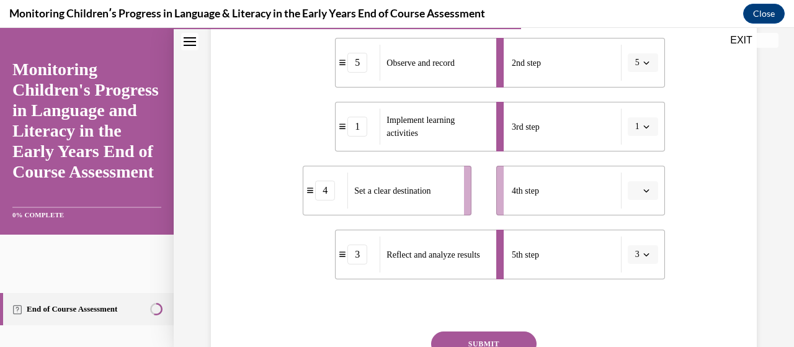
scroll to position [337, 0]
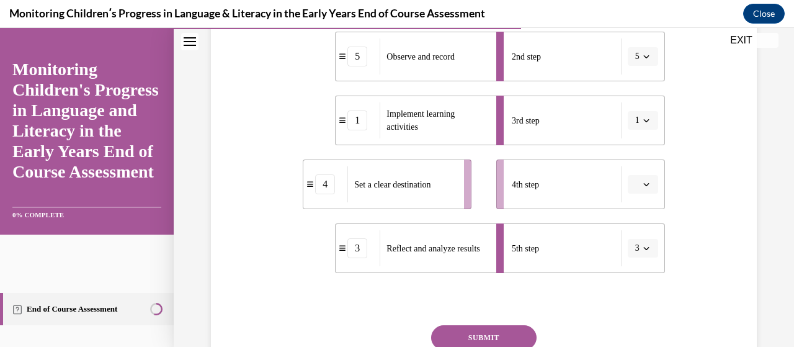
click at [641, 253] on button "3" at bounding box center [643, 248] width 30 height 19
click at [637, 146] on div "2" at bounding box center [631, 145] width 30 height 25
click at [641, 189] on button "button" at bounding box center [643, 184] width 30 height 19
click at [639, 120] on div "4" at bounding box center [633, 131] width 30 height 25
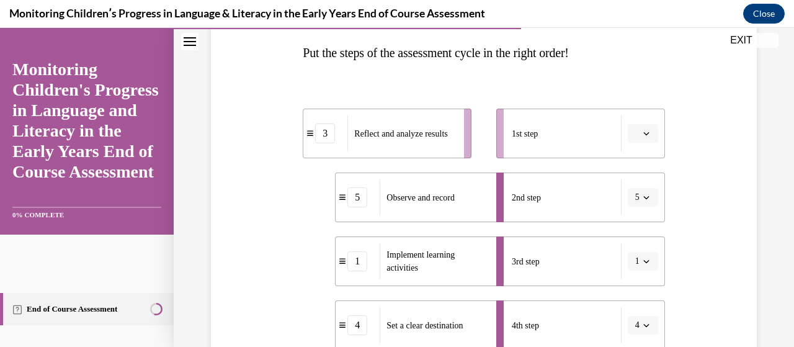
scroll to position [187, 0]
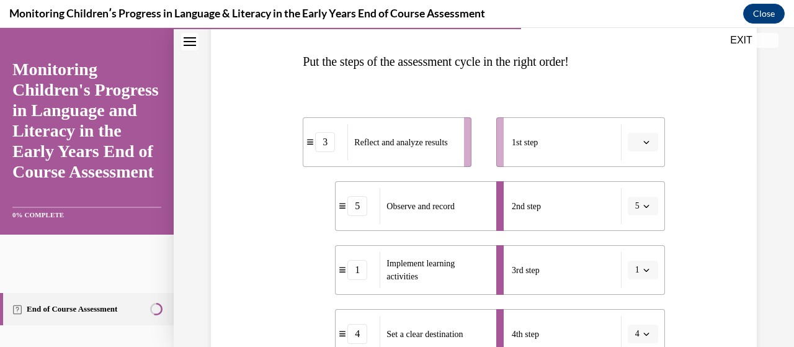
click at [644, 141] on icon "button" at bounding box center [647, 142] width 6 height 6
click at [644, 239] on div "3" at bounding box center [633, 243] width 30 height 25
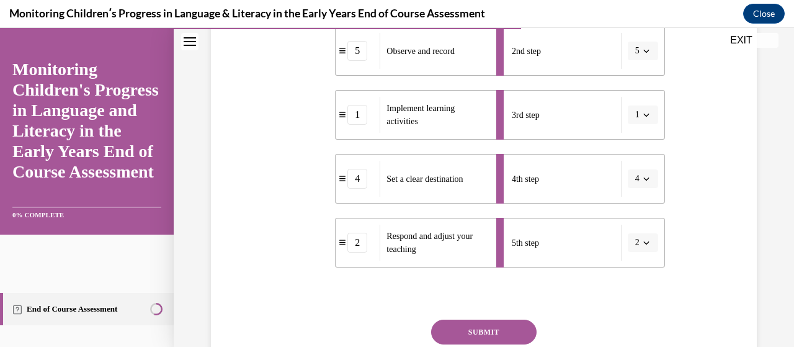
scroll to position [339, 0]
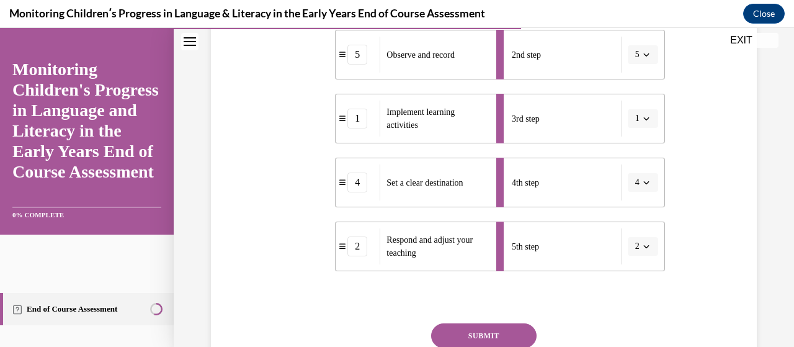
click at [644, 182] on icon "button" at bounding box center [647, 182] width 6 height 6
click at [628, 55] on span "1" at bounding box center [628, 56] width 4 height 10
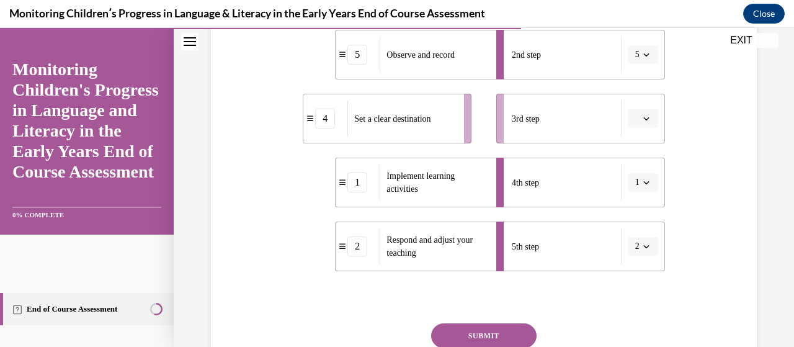
click at [644, 182] on icon "button" at bounding box center [647, 182] width 6 height 3
click at [642, 153] on div "5" at bounding box center [631, 155] width 30 height 25
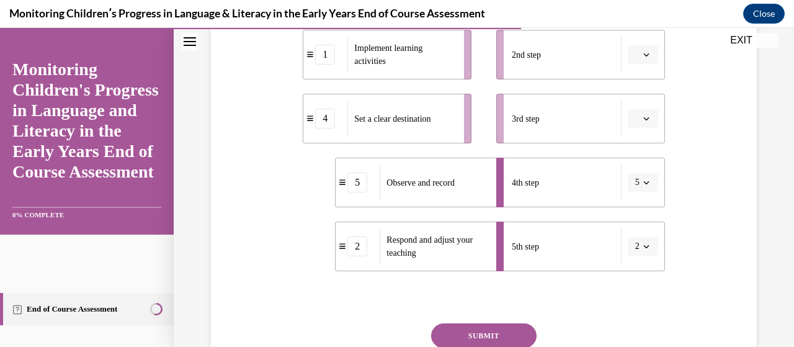
click at [644, 182] on icon "button" at bounding box center [647, 182] width 6 height 6
click at [639, 128] on div "4" at bounding box center [631, 130] width 30 height 25
click at [644, 182] on icon "button" at bounding box center [647, 182] width 6 height 6
click at [640, 109] on div "3" at bounding box center [631, 105] width 30 height 25
click at [644, 119] on icon "button" at bounding box center [647, 118] width 6 height 6
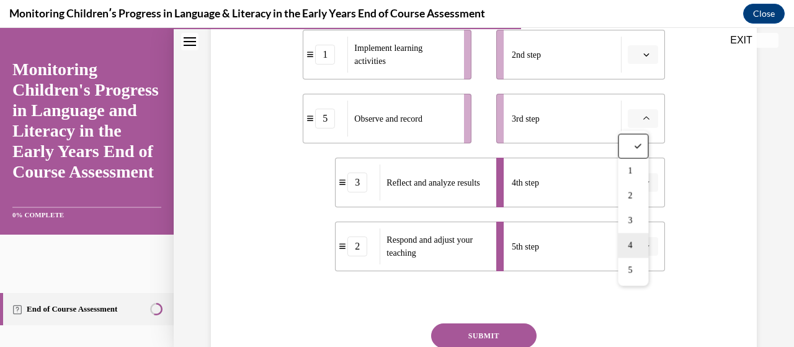
click at [639, 246] on div "4" at bounding box center [633, 245] width 30 height 25
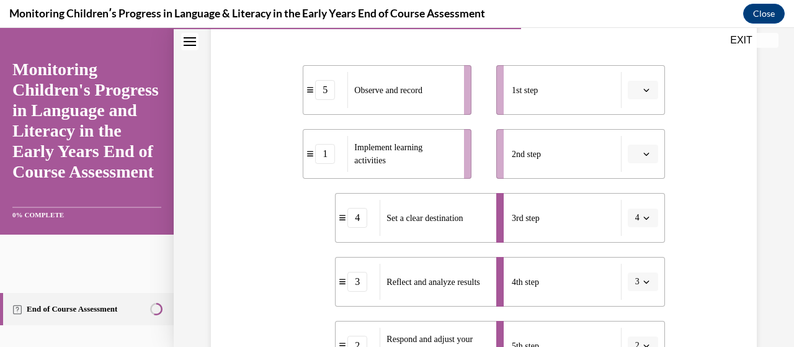
scroll to position [228, 0]
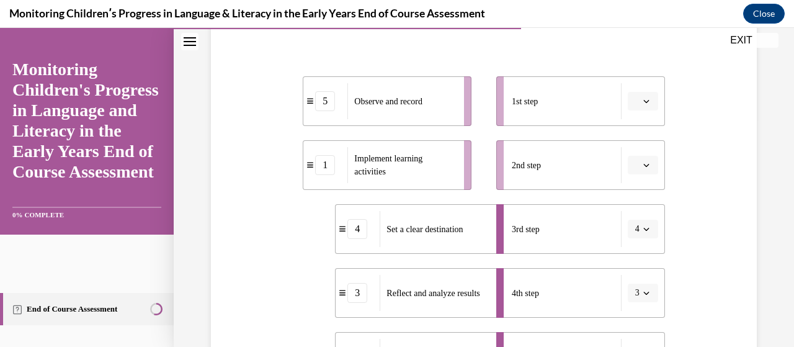
click at [650, 164] on button "button" at bounding box center [643, 165] width 30 height 19
click at [643, 240] on div "2" at bounding box center [633, 242] width 30 height 25
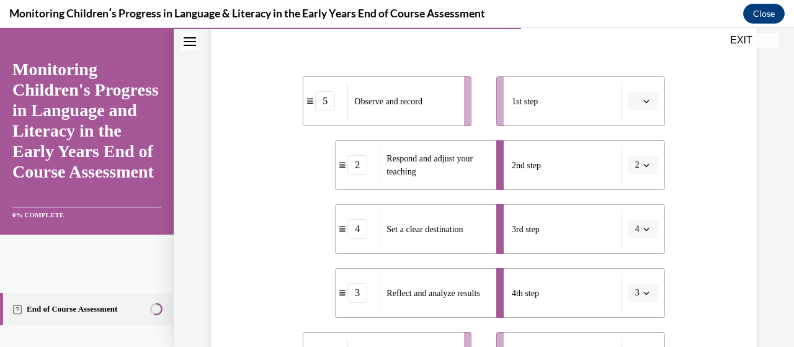
click at [644, 102] on icon "button" at bounding box center [647, 101] width 6 height 6
click at [639, 159] on div "1" at bounding box center [633, 153] width 30 height 25
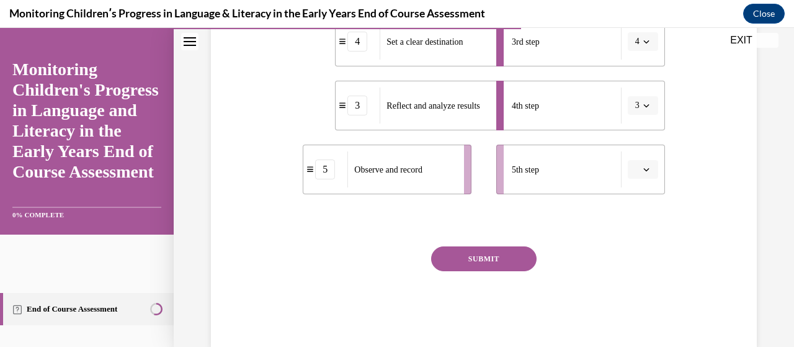
scroll to position [441, 0]
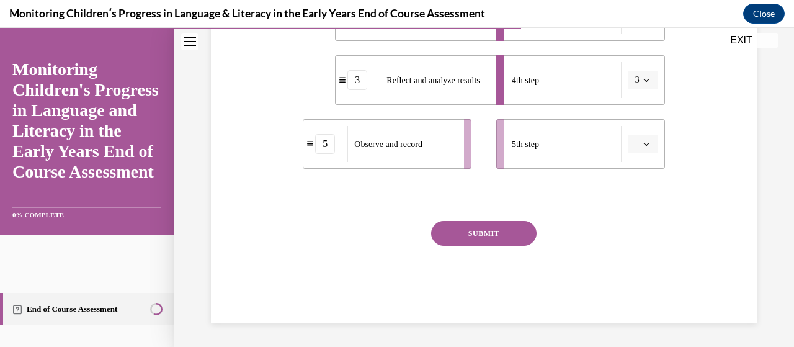
click at [644, 144] on icon "button" at bounding box center [647, 144] width 6 height 6
click at [649, 242] on div "SUBMIT" at bounding box center [484, 252] width 362 height 62
click at [644, 144] on icon "button" at bounding box center [647, 144] width 6 height 3
click at [642, 269] on div "4" at bounding box center [633, 270] width 30 height 25
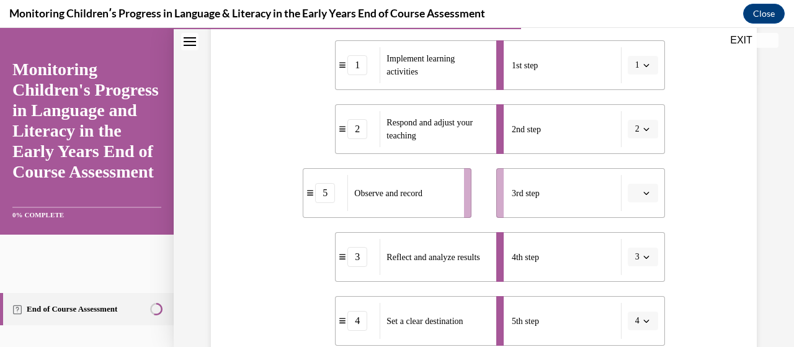
scroll to position [264, 0]
click at [644, 194] on icon "button" at bounding box center [647, 194] width 6 height 6
click at [640, 117] on div "3" at bounding box center [633, 116] width 30 height 25
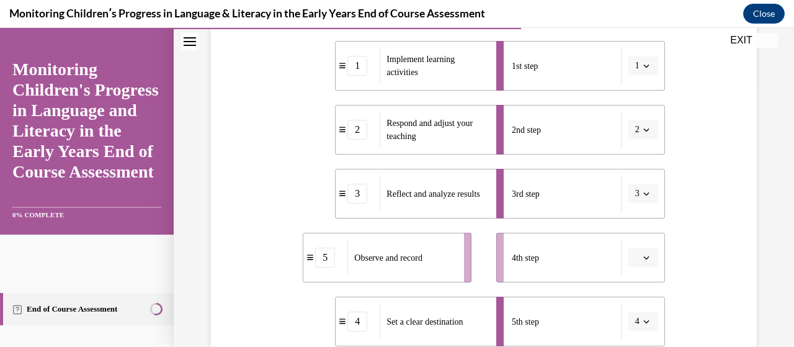
click at [644, 257] on icon "button" at bounding box center [647, 257] width 6 height 6
click at [638, 210] on div "4" at bounding box center [633, 204] width 30 height 25
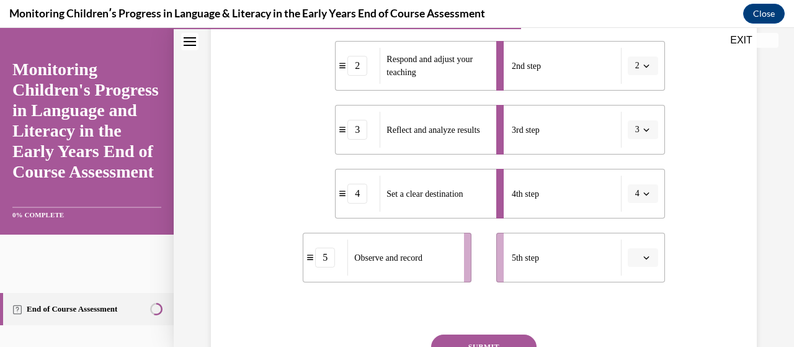
scroll to position [361, 0]
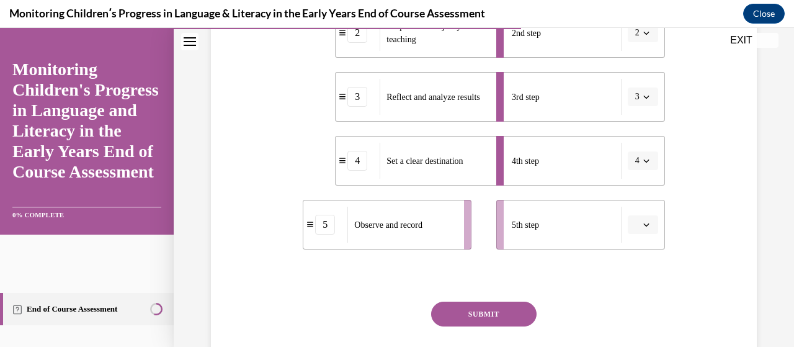
click at [644, 225] on icon "button" at bounding box center [647, 225] width 6 height 6
click at [640, 202] on div "5" at bounding box center [633, 196] width 30 height 25
click at [518, 309] on button "SUBMIT" at bounding box center [484, 314] width 106 height 25
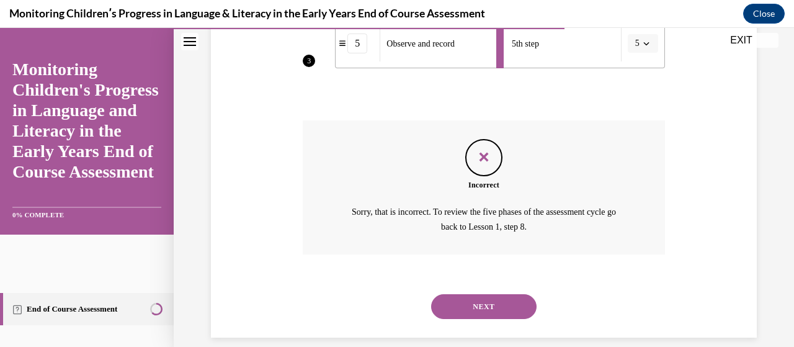
scroll to position [556, 0]
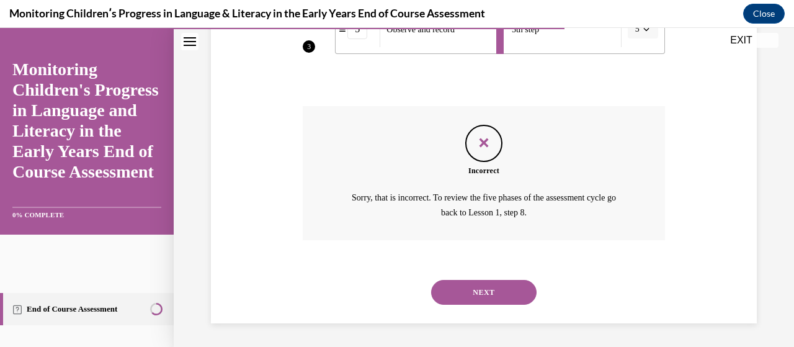
click at [510, 284] on button "NEXT" at bounding box center [484, 292] width 106 height 25
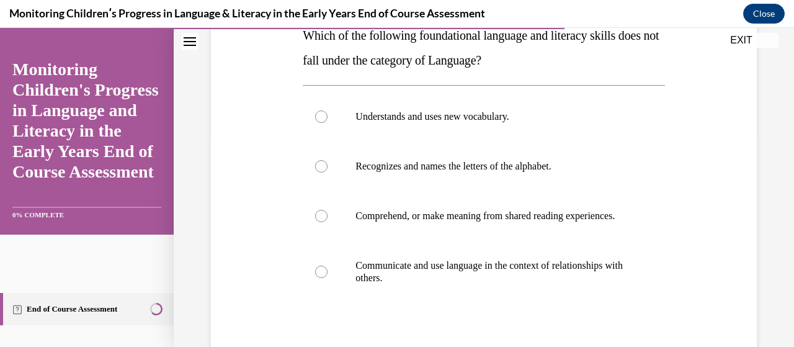
scroll to position [215, 0]
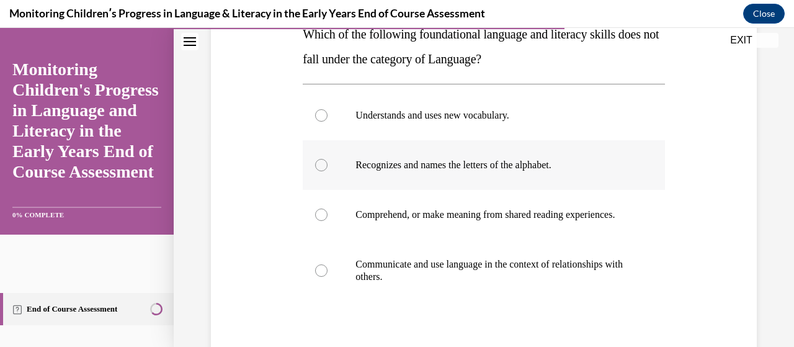
click at [329, 162] on label "Recognizes and names the letters of the alphabet." at bounding box center [484, 165] width 362 height 50
click at [328, 162] on input "Recognizes and names the letters of the alphabet." at bounding box center [321, 165] width 12 height 12
radio input "true"
click at [323, 221] on div at bounding box center [321, 215] width 12 height 12
click at [323, 221] on input "Comprehend, or make meaning from shared reading experiences." at bounding box center [321, 215] width 12 height 12
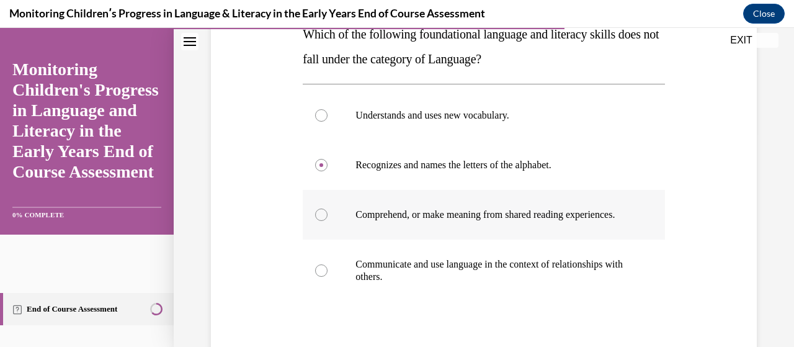
radio input "true"
click at [314, 291] on label "Communicate and use language in the context of relationships with others." at bounding box center [484, 271] width 362 height 62
click at [315, 277] on input "Communicate and use language in the context of relationships with others." at bounding box center [321, 270] width 12 height 12
radio input "true"
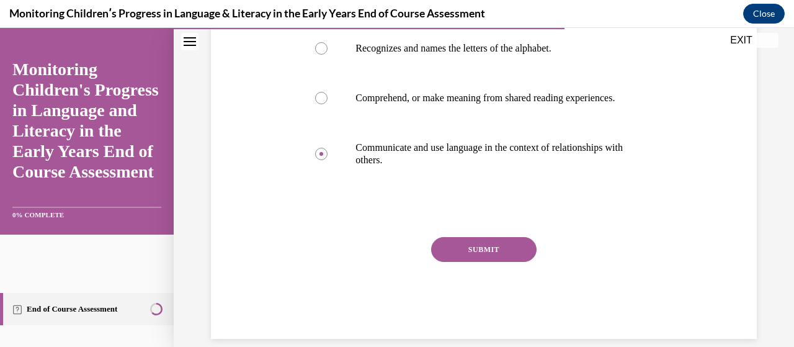
scroll to position [360, 0]
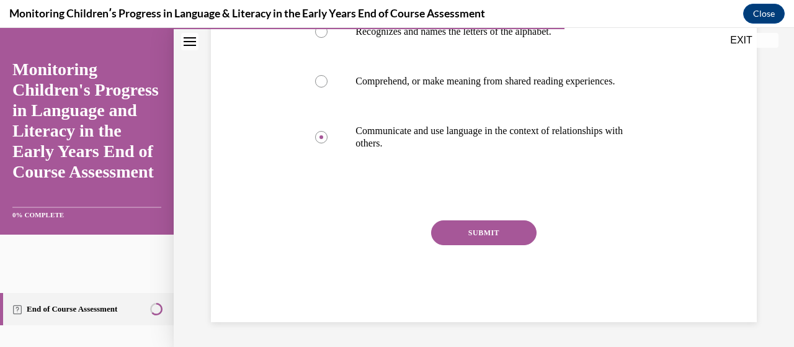
click at [514, 240] on button "SUBMIT" at bounding box center [484, 232] width 106 height 25
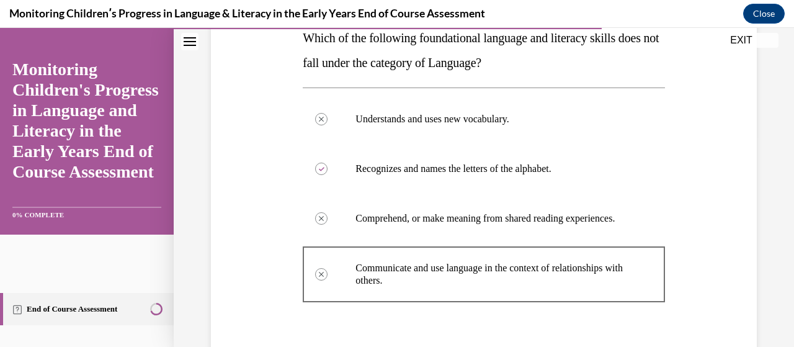
scroll to position [206, 0]
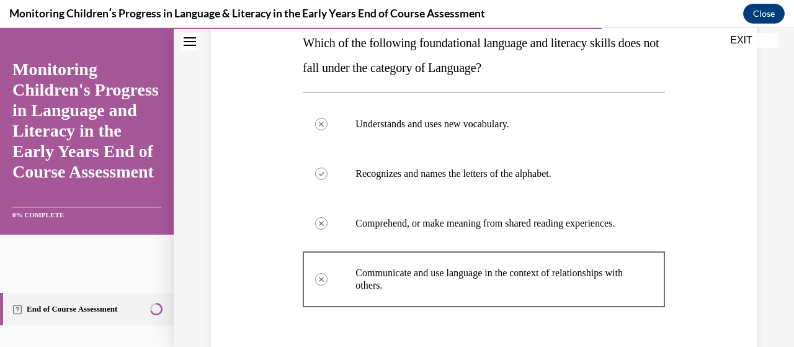
click at [689, 176] on div "Question 11/16 Which of the following foundational language and literacy skills…" at bounding box center [484, 254] width 552 height 650
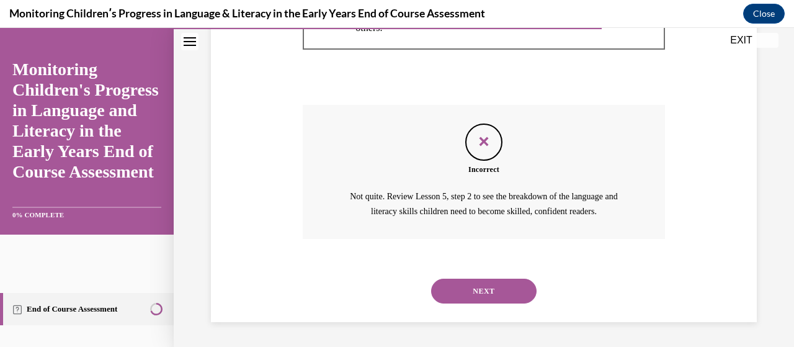
scroll to position [475, 0]
click at [492, 293] on button "NEXT" at bounding box center [484, 291] width 106 height 25
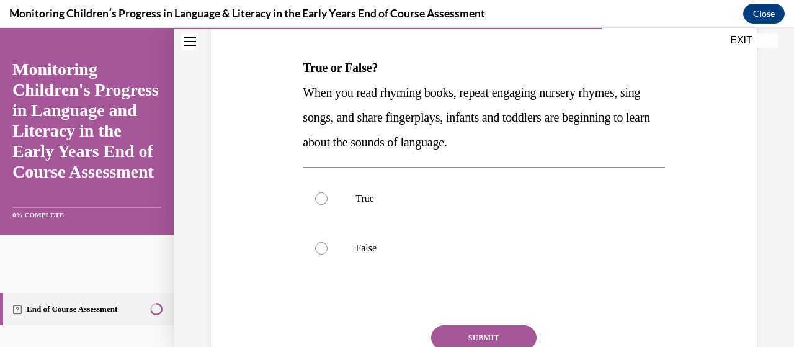
scroll to position [181, 0]
click at [318, 198] on div at bounding box center [321, 198] width 12 height 12
click at [318, 198] on input "True" at bounding box center [321, 198] width 12 height 12
radio input "true"
click at [454, 338] on button "SUBMIT" at bounding box center [484, 337] width 106 height 25
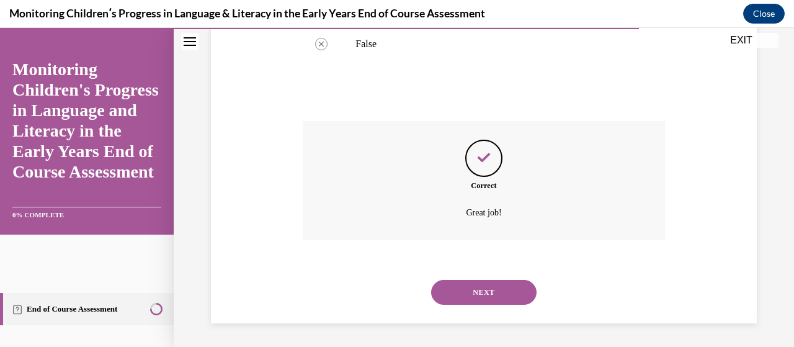
scroll to position [386, 0]
click at [489, 295] on button "NEXT" at bounding box center [484, 291] width 106 height 25
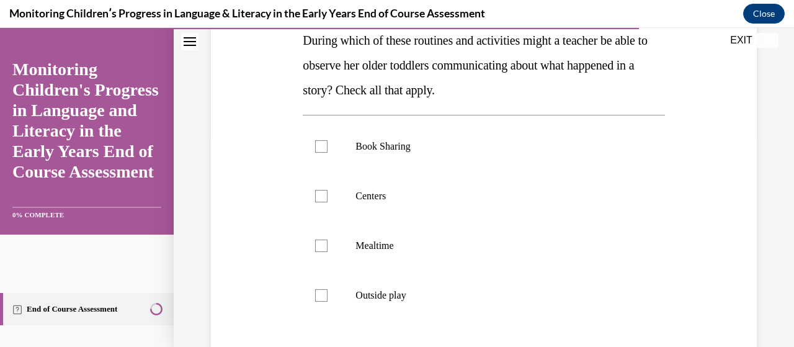
scroll to position [207, 0]
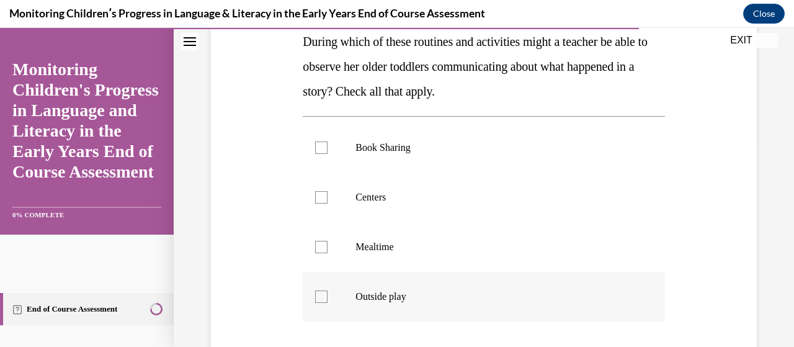
click at [319, 298] on div at bounding box center [321, 296] width 12 height 12
click at [319, 298] on input "Outside play" at bounding box center [321, 296] width 12 height 12
checkbox input "true"
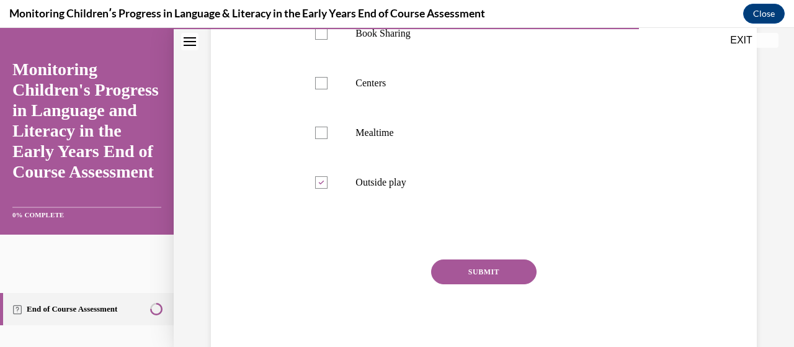
click at [506, 278] on button "SUBMIT" at bounding box center [484, 271] width 106 height 25
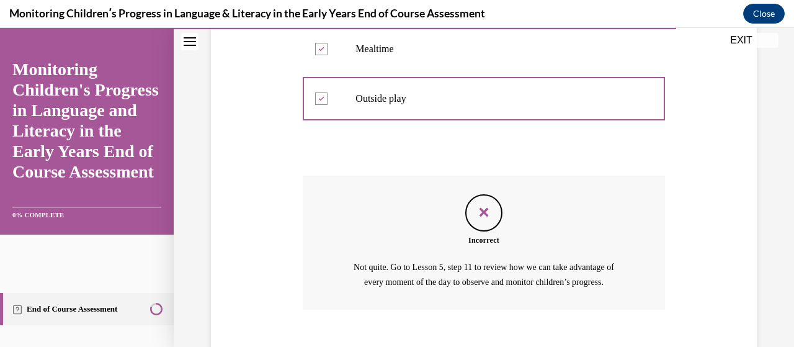
scroll to position [475, 0]
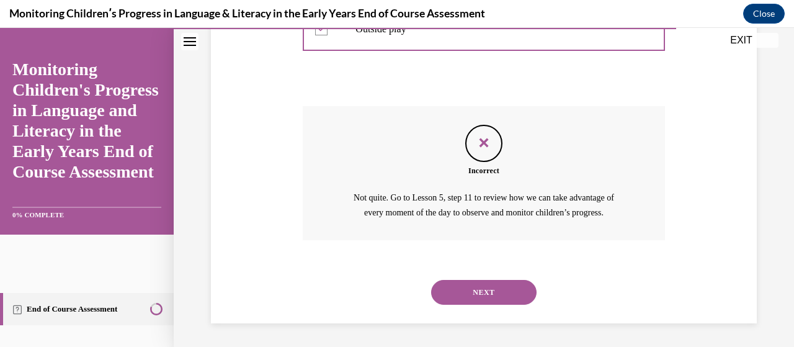
click at [524, 299] on button "NEXT" at bounding box center [484, 292] width 106 height 25
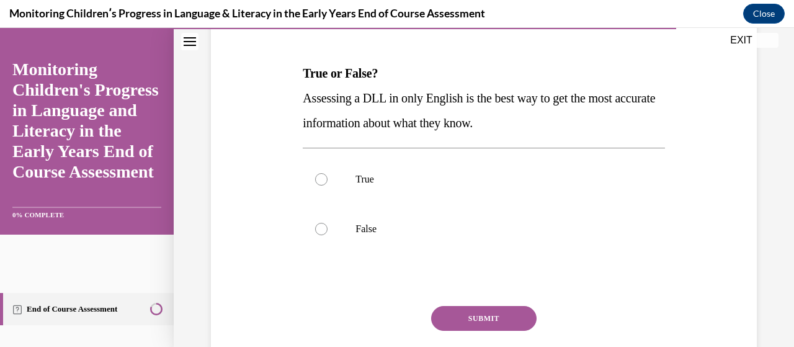
scroll to position [176, 0]
click at [328, 228] on label "False" at bounding box center [484, 229] width 362 height 50
click at [328, 228] on input "False" at bounding box center [321, 228] width 12 height 12
radio input "true"
click at [322, 179] on div at bounding box center [321, 179] width 12 height 12
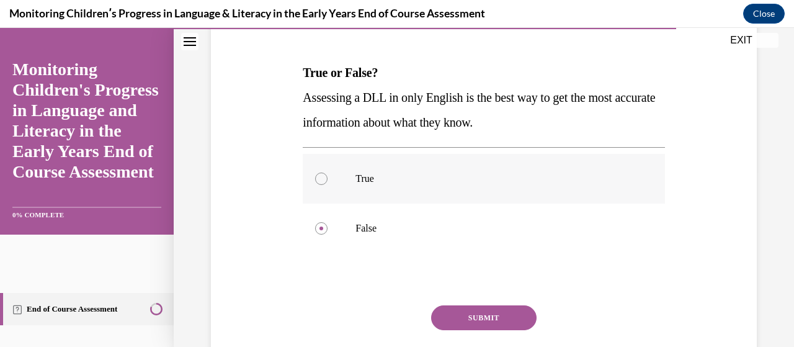
click at [322, 179] on input "True" at bounding box center [321, 179] width 12 height 12
radio input "true"
click at [480, 316] on button "SUBMIT" at bounding box center [484, 317] width 106 height 25
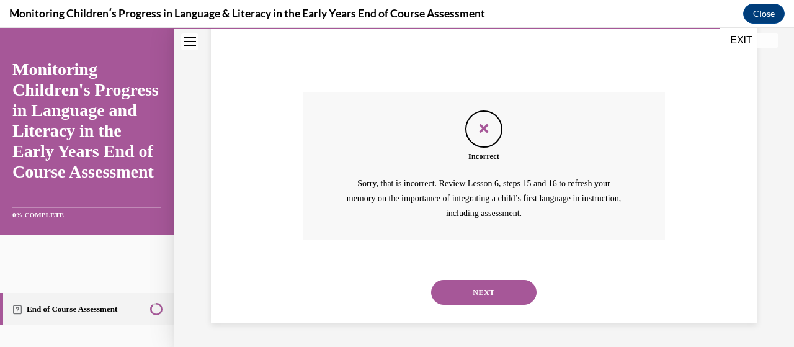
scroll to position [390, 0]
click at [493, 292] on button "NEXT" at bounding box center [484, 291] width 106 height 25
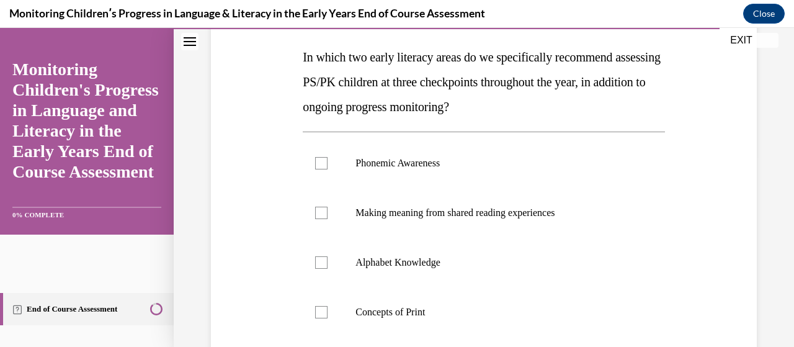
scroll to position [195, 0]
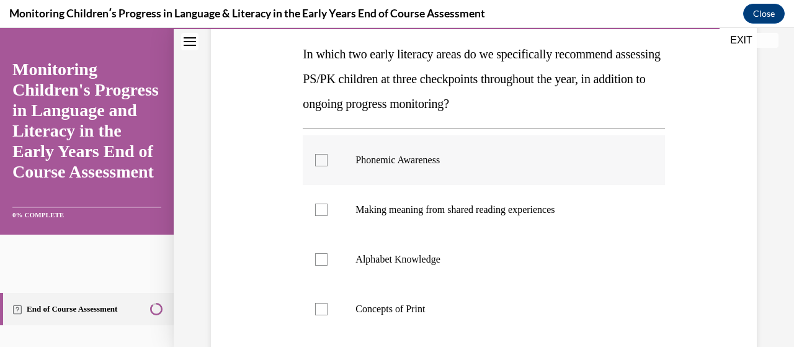
click at [323, 158] on div at bounding box center [321, 160] width 12 height 12
click at [323, 158] on input "Phonemic Awareness" at bounding box center [321, 160] width 12 height 12
checkbox input "true"
click at [323, 261] on div at bounding box center [321, 259] width 12 height 12
click at [323, 261] on input "Alphabet Knowledge" at bounding box center [321, 259] width 12 height 12
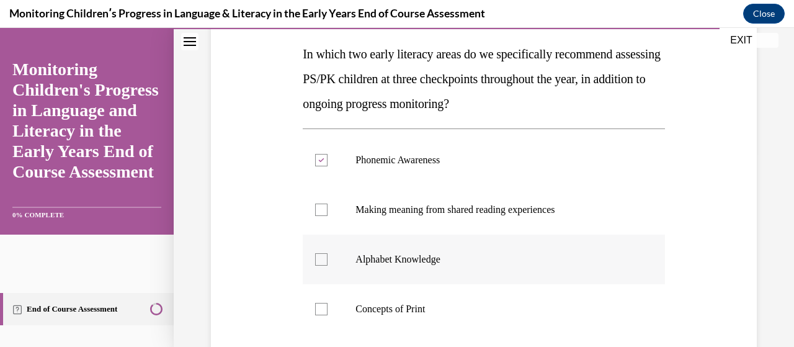
checkbox input "true"
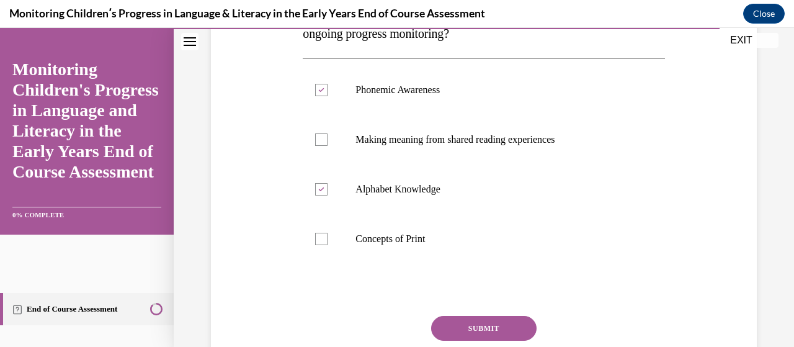
scroll to position [264, 0]
click at [514, 325] on button "SUBMIT" at bounding box center [484, 329] width 106 height 25
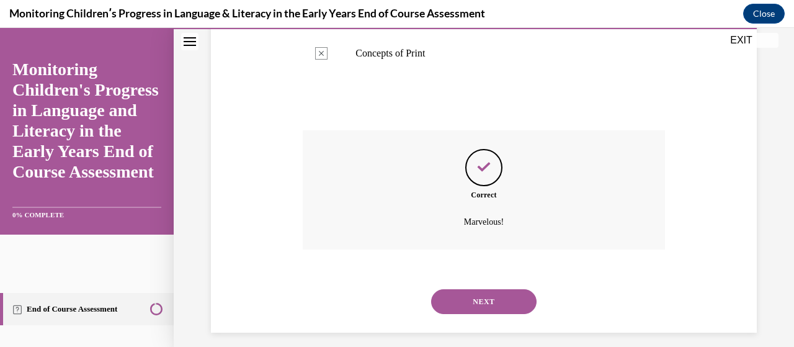
scroll to position [460, 0]
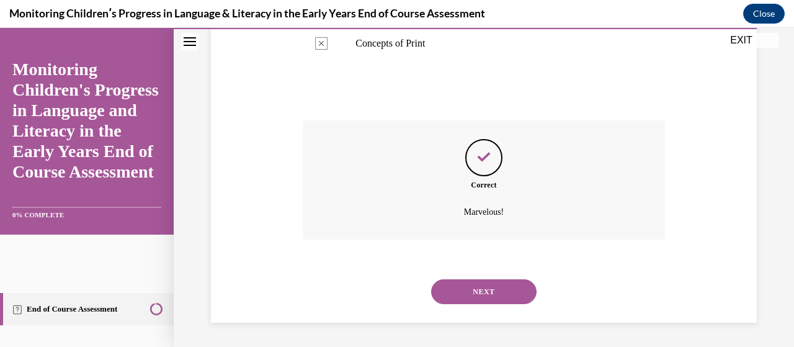
click at [477, 300] on button "NEXT" at bounding box center [484, 291] width 106 height 25
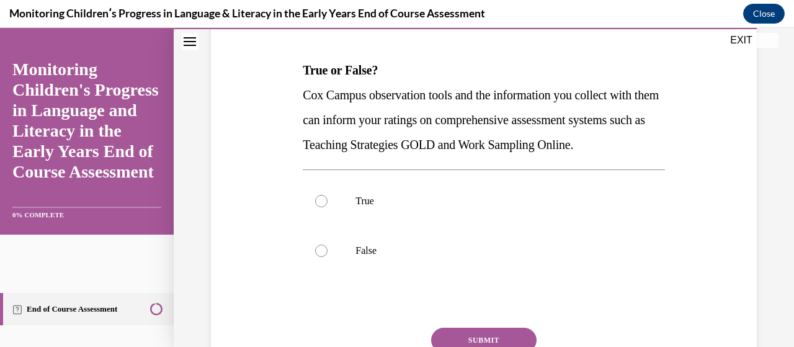
scroll to position [181, 0]
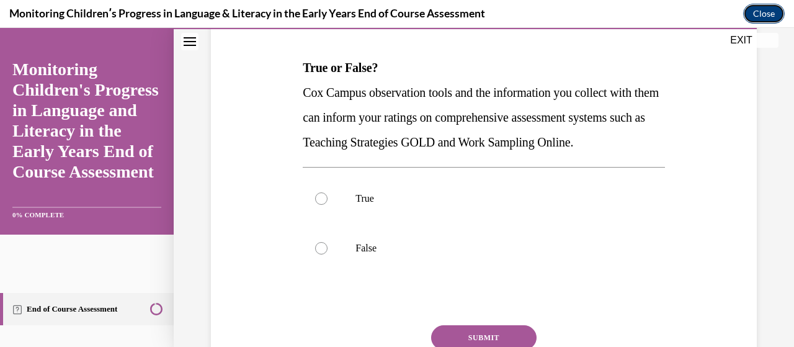
click at [774, 13] on button "Close" at bounding box center [764, 14] width 42 height 20
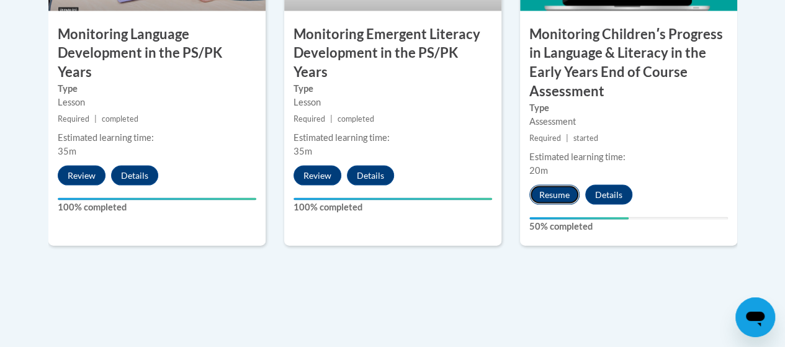
click at [567, 192] on button "Resume" at bounding box center [554, 195] width 50 height 20
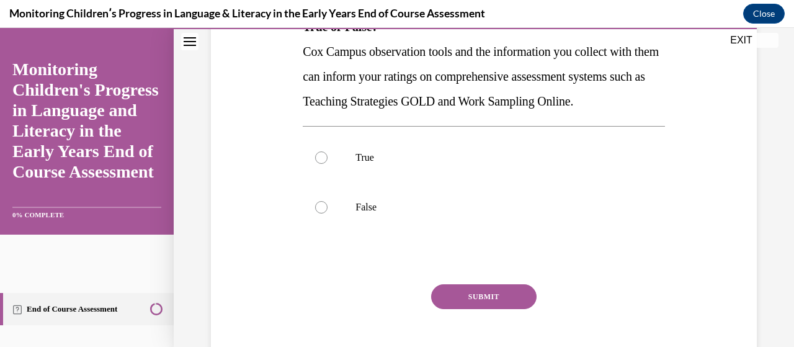
scroll to position [20, 0]
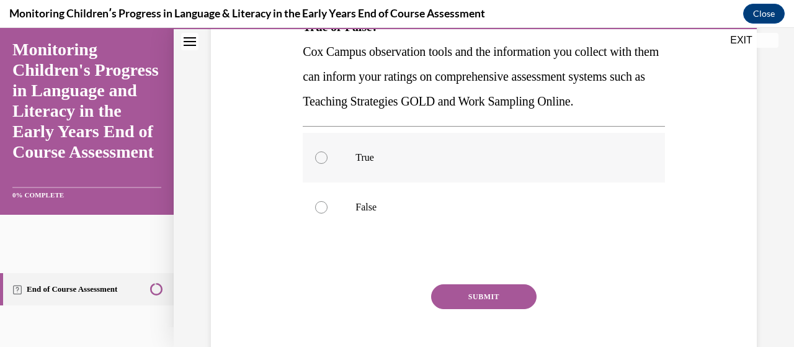
click at [328, 182] on label "True" at bounding box center [484, 158] width 362 height 50
click at [328, 164] on input "True" at bounding box center [321, 157] width 12 height 12
radio input "true"
click at [500, 309] on button "SUBMIT" at bounding box center [484, 296] width 106 height 25
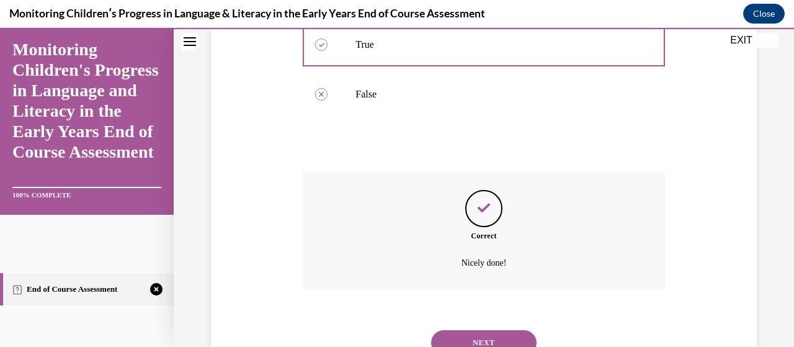
scroll to position [411, 0]
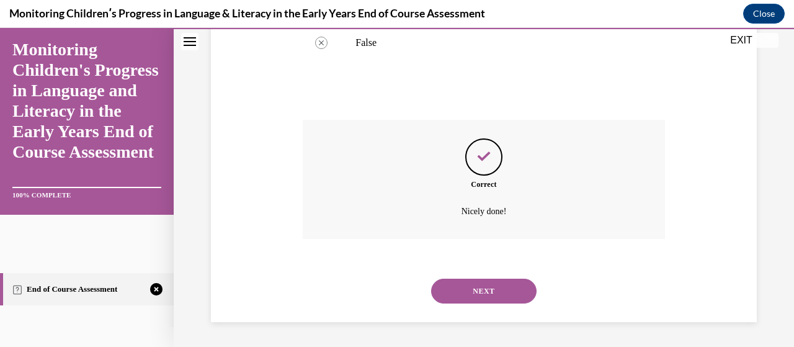
click at [507, 292] on button "NEXT" at bounding box center [484, 291] width 106 height 25
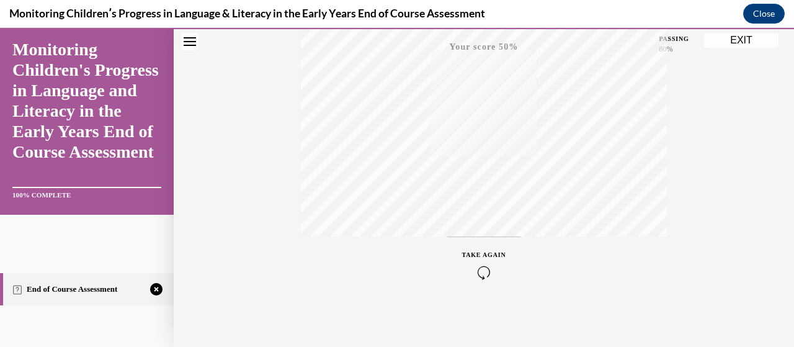
scroll to position [317, 0]
click at [489, 271] on icon "button" at bounding box center [484, 272] width 44 height 14
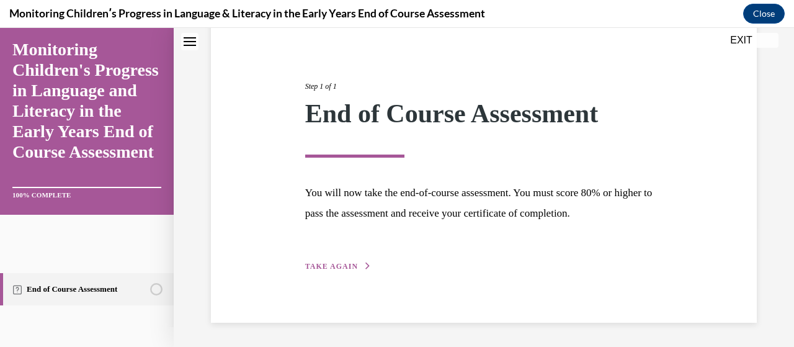
click at [348, 261] on button "TAKE AGAIN" at bounding box center [338, 266] width 66 height 11
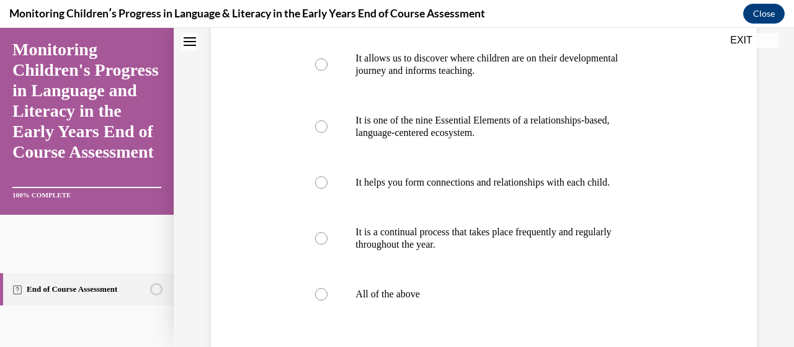
scroll to position [274, 0]
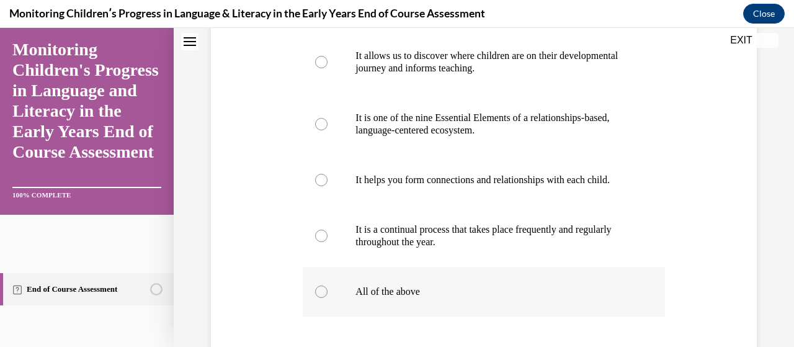
click at [321, 298] on div at bounding box center [321, 291] width 12 height 12
click at [321, 298] on input "All of the above" at bounding box center [321, 291] width 12 height 12
radio input "true"
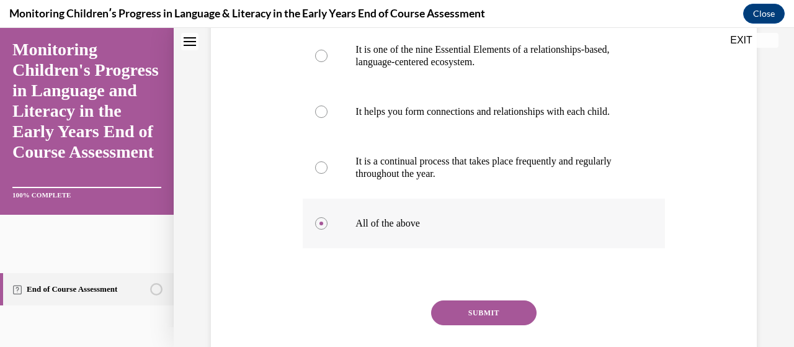
scroll to position [434, 0]
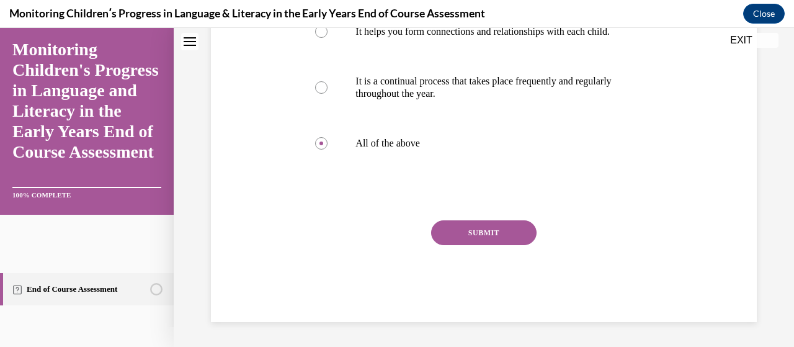
click at [511, 234] on button "SUBMIT" at bounding box center [484, 232] width 106 height 25
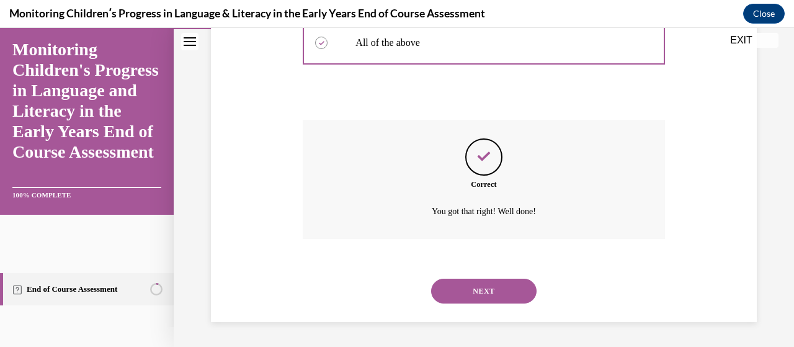
scroll to position [535, 0]
click at [511, 290] on button "NEXT" at bounding box center [484, 291] width 106 height 25
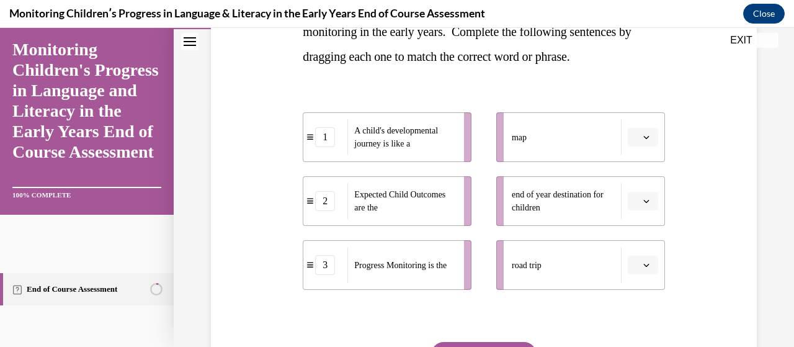
scroll to position [243, 0]
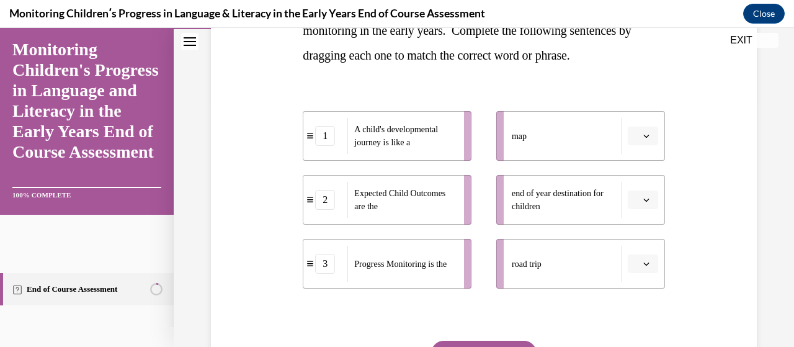
click at [643, 137] on button "button" at bounding box center [643, 136] width 30 height 19
click at [637, 186] on div "1" at bounding box center [633, 188] width 30 height 25
click at [644, 199] on icon "button" at bounding box center [647, 200] width 6 height 6
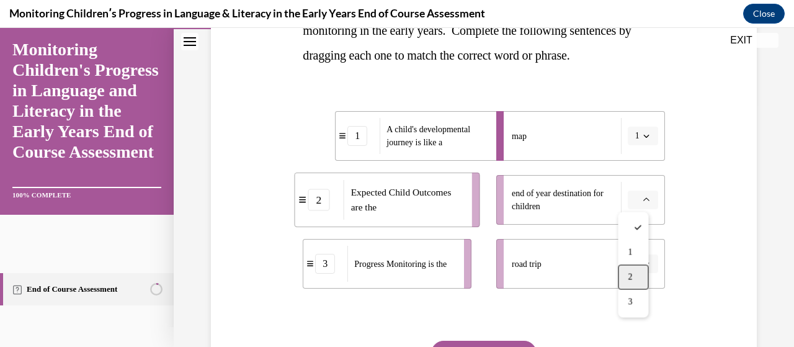
click at [636, 269] on div "2" at bounding box center [633, 276] width 30 height 25
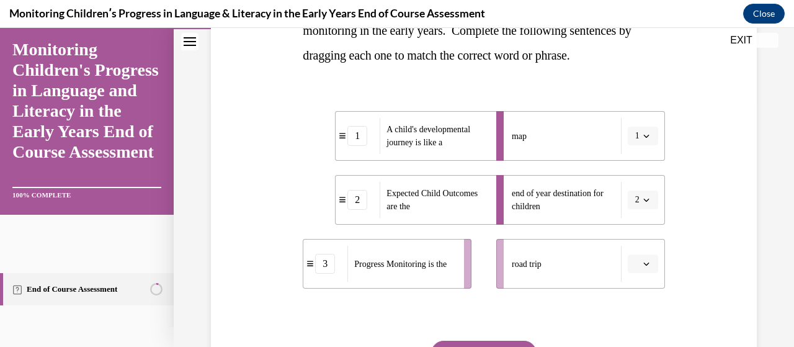
click at [644, 264] on icon "button" at bounding box center [647, 264] width 6 height 6
click at [645, 235] on div "3" at bounding box center [633, 236] width 30 height 25
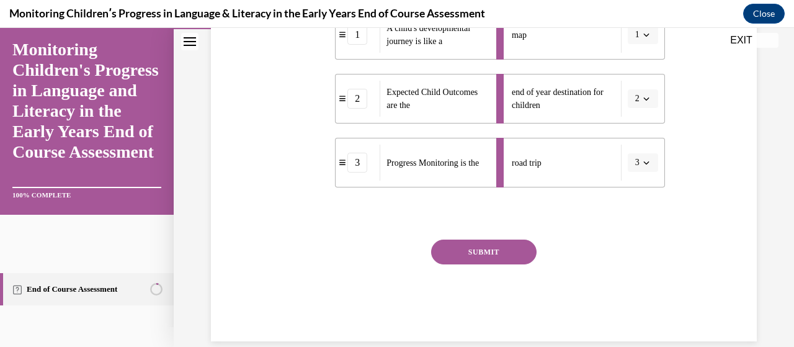
scroll to position [344, 0]
click at [523, 249] on button "SUBMIT" at bounding box center [484, 252] width 106 height 25
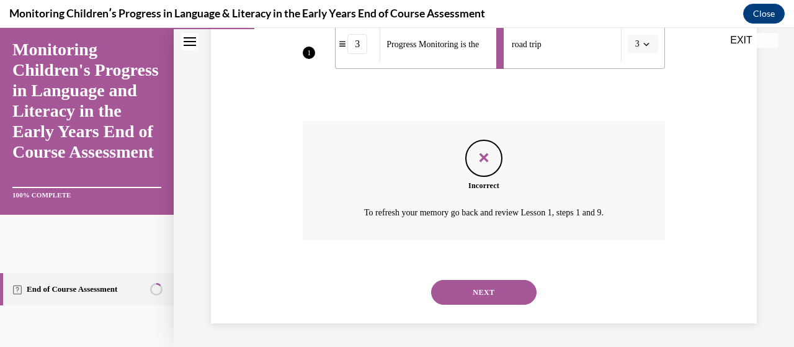
scroll to position [464, 0]
click at [513, 285] on button "NEXT" at bounding box center [484, 291] width 106 height 25
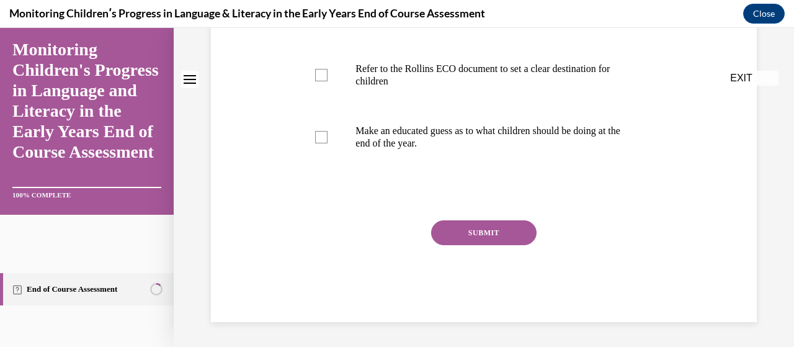
scroll to position [0, 0]
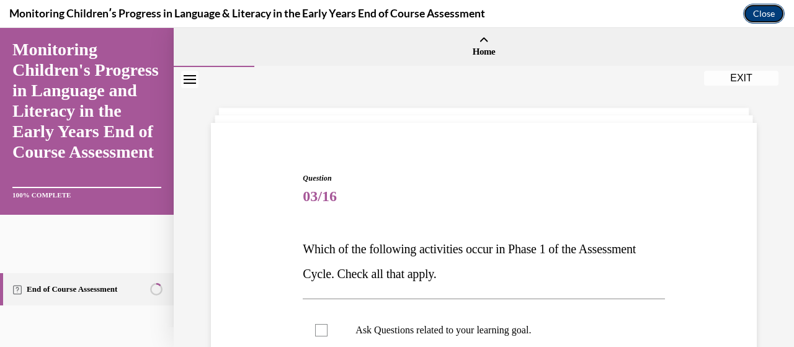
click at [770, 22] on button "Close" at bounding box center [764, 14] width 42 height 20
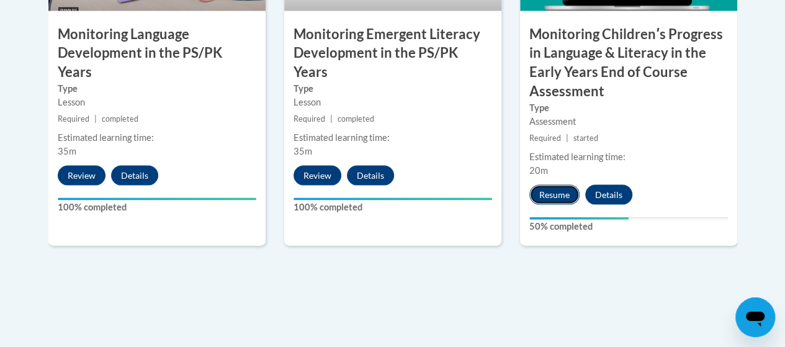
click at [562, 192] on button "Resume" at bounding box center [554, 195] width 50 height 20
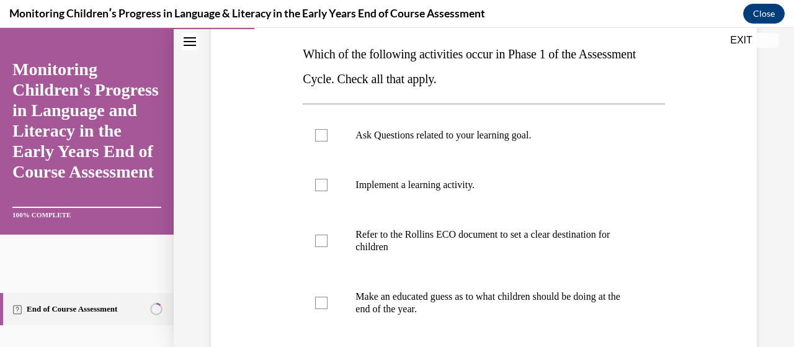
scroll to position [195, 0]
click at [320, 142] on label "Ask Questions related to your learning goal." at bounding box center [484, 135] width 362 height 50
click at [320, 141] on input "Ask Questions related to your learning goal." at bounding box center [321, 134] width 12 height 12
checkbox input "true"
click at [323, 300] on div at bounding box center [321, 302] width 12 height 12
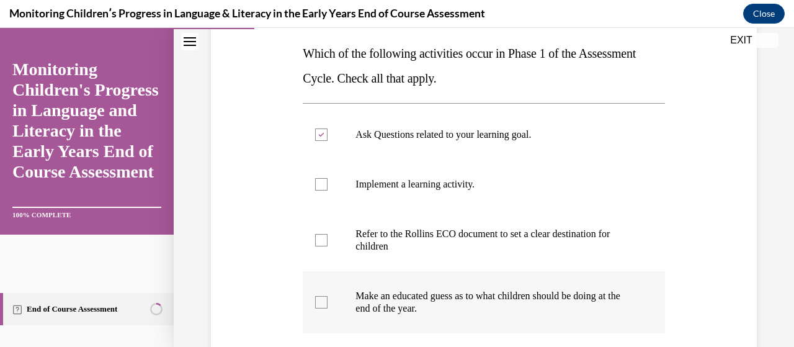
click at [323, 300] on input "Make an educated guess as to what children should be doing at the end of the ye…" at bounding box center [321, 302] width 12 height 12
checkbox input "true"
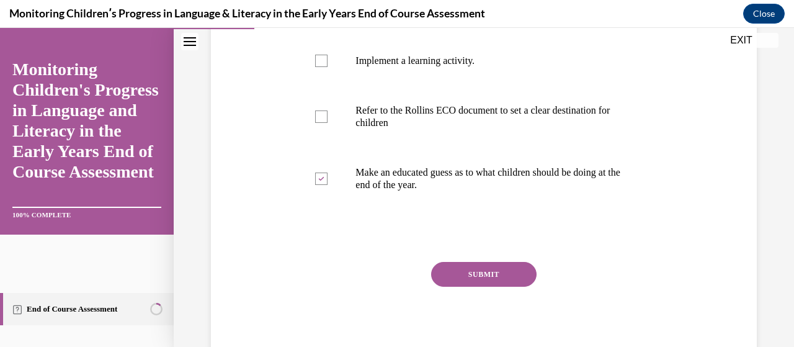
scroll to position [325, 0]
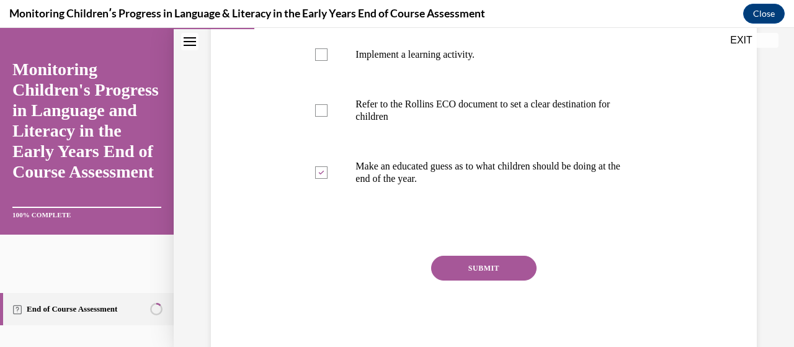
click at [514, 272] on button "SUBMIT" at bounding box center [484, 268] width 106 height 25
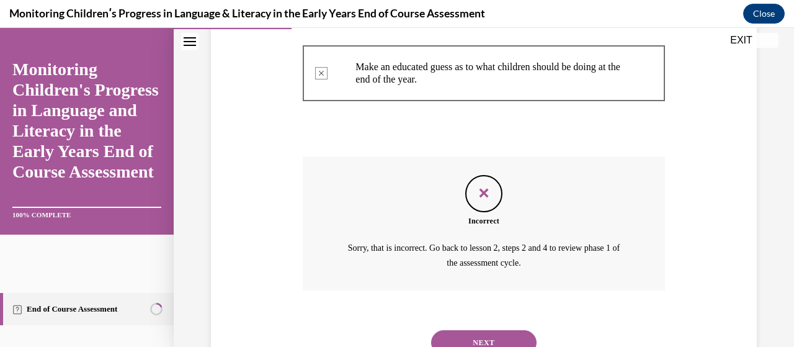
scroll to position [426, 0]
click at [504, 332] on button "NEXT" at bounding box center [484, 341] width 106 height 25
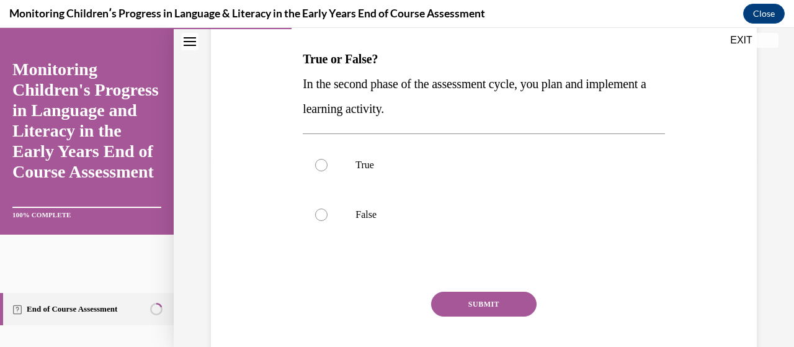
scroll to position [187, 0]
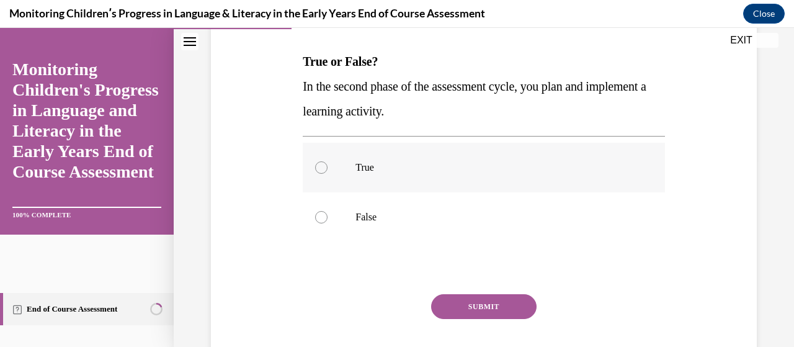
click at [325, 169] on div at bounding box center [321, 167] width 12 height 12
click at [325, 169] on input "True" at bounding box center [321, 167] width 12 height 12
radio input "true"
click at [523, 300] on button "SUBMIT" at bounding box center [484, 306] width 106 height 25
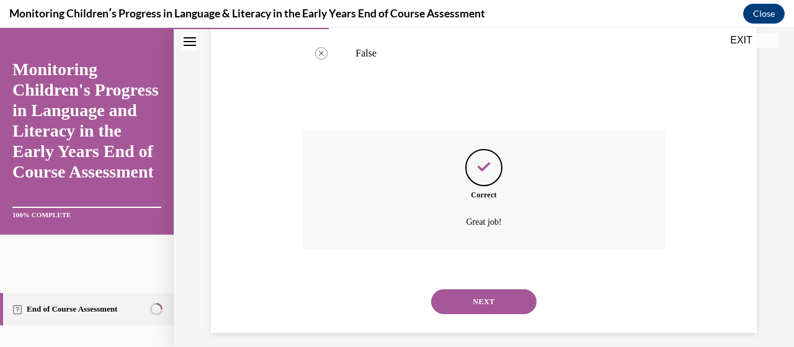
scroll to position [361, 0]
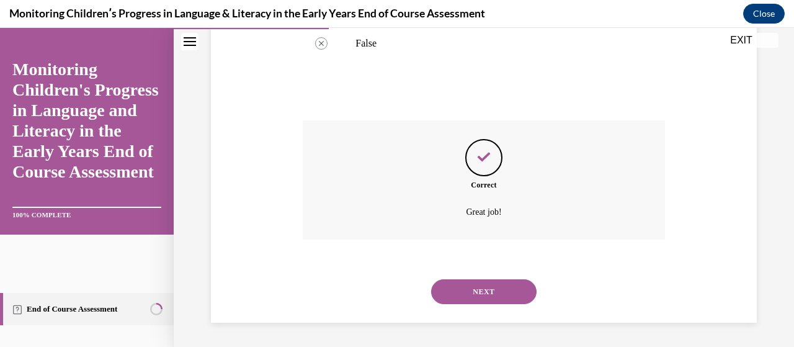
click at [503, 295] on button "NEXT" at bounding box center [484, 291] width 106 height 25
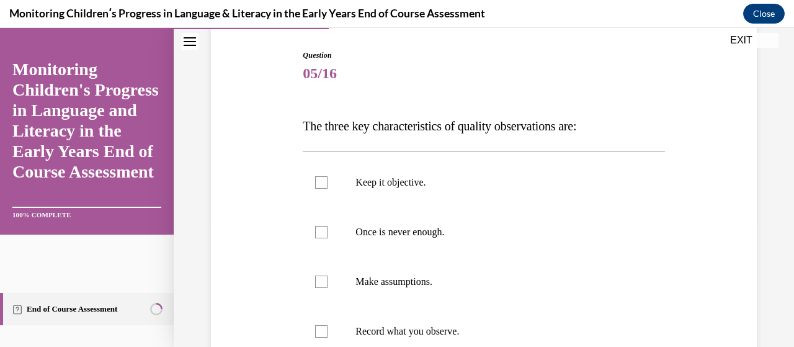
scroll to position [134, 0]
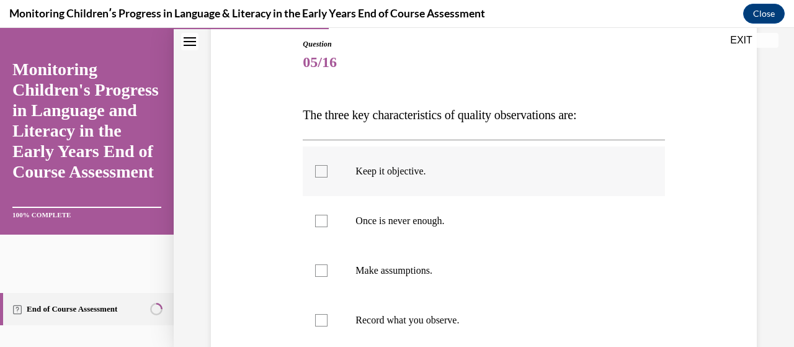
click at [315, 169] on div at bounding box center [321, 171] width 12 height 12
click at [315, 169] on input "Keep it objective." at bounding box center [321, 171] width 12 height 12
checkbox input "true"
click at [312, 267] on label "Make assumptions." at bounding box center [484, 271] width 362 height 50
click at [315, 267] on input "Make assumptions." at bounding box center [321, 270] width 12 height 12
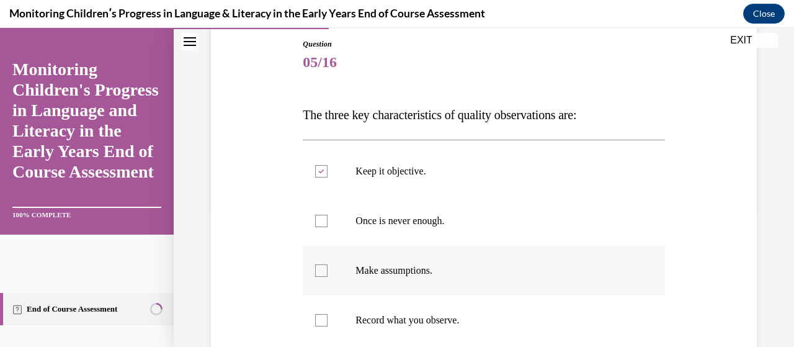
checkbox input "true"
click at [323, 311] on label "Record what you observe." at bounding box center [484, 320] width 362 height 50
click at [323, 314] on input "Record what you observe." at bounding box center [321, 320] width 12 height 12
checkbox input "true"
click at [324, 227] on div at bounding box center [321, 221] width 12 height 12
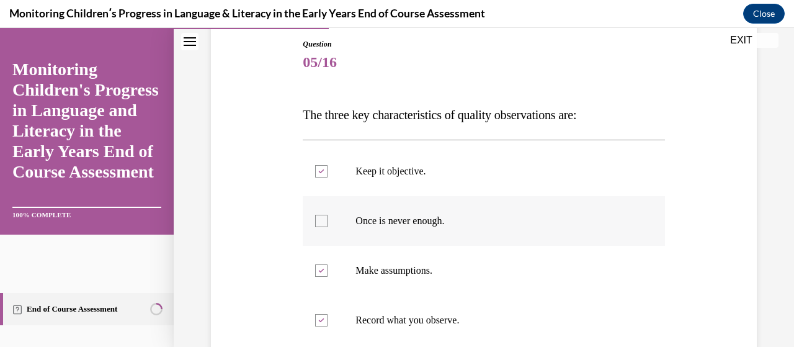
click at [324, 227] on input "Once is never enough." at bounding box center [321, 221] width 12 height 12
checkbox input "true"
click at [318, 272] on div at bounding box center [321, 270] width 12 height 12
click at [318, 272] on input "Make assumptions." at bounding box center [321, 270] width 12 height 12
checkbox input "false"
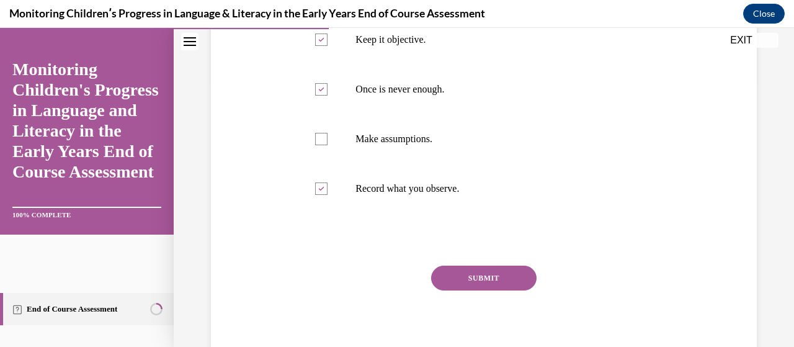
scroll to position [267, 0]
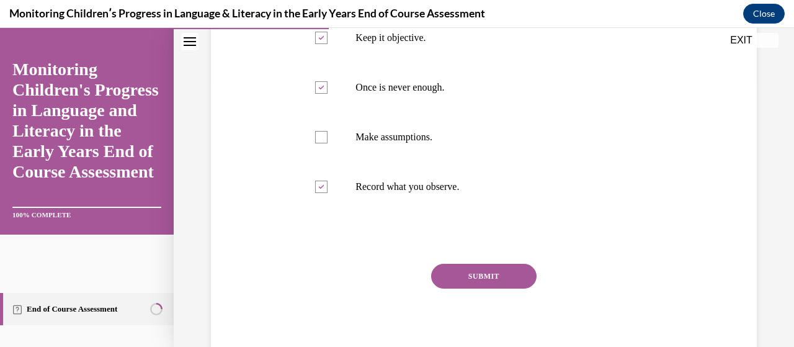
click at [516, 278] on button "SUBMIT" at bounding box center [484, 276] width 106 height 25
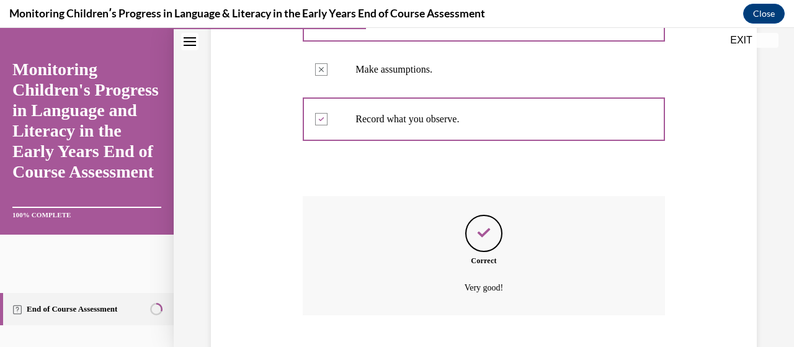
scroll to position [411, 0]
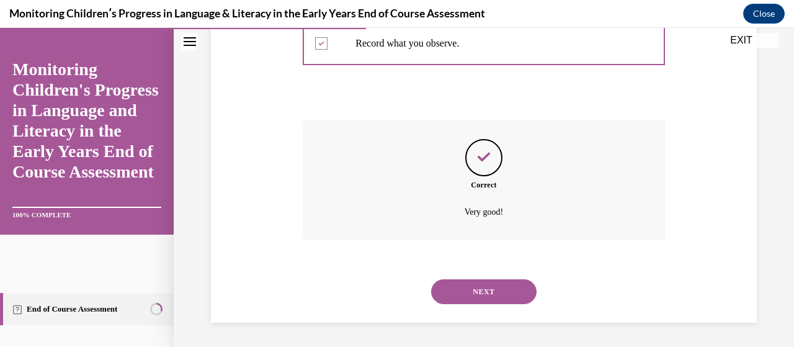
click at [518, 285] on button "NEXT" at bounding box center [484, 291] width 106 height 25
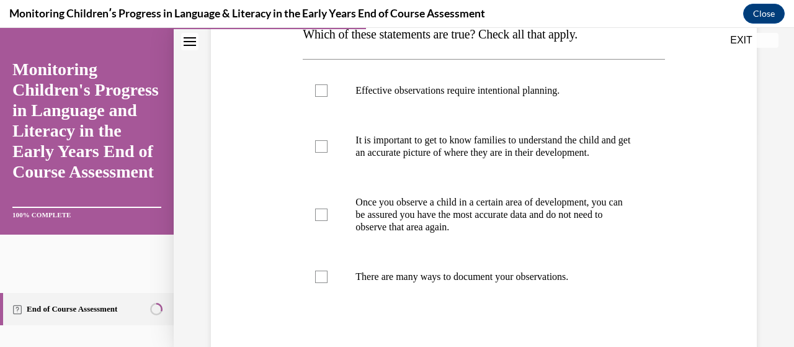
scroll to position [215, 0]
click at [320, 97] on label "Effective observations require intentional planning." at bounding box center [484, 90] width 362 height 50
click at [320, 96] on input "Effective observations require intentional planning." at bounding box center [321, 90] width 12 height 12
checkbox input "true"
click at [321, 146] on div at bounding box center [321, 146] width 12 height 12
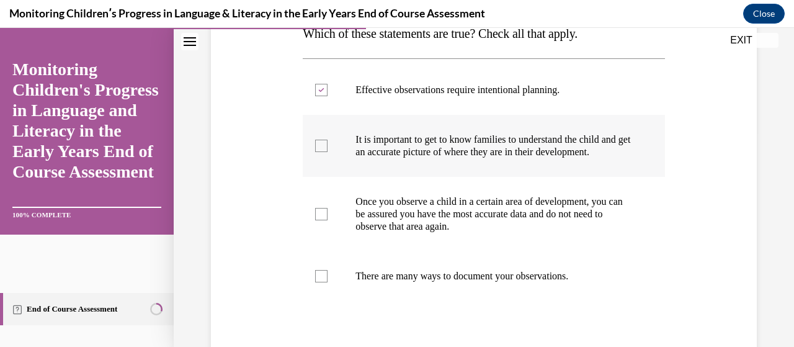
click at [321, 146] on input "It is important to get to know families to understand the child and get an accu…" at bounding box center [321, 146] width 12 height 12
checkbox input "true"
click at [316, 282] on div at bounding box center [321, 276] width 12 height 12
click at [316, 282] on input "There are many ways to document your observations." at bounding box center [321, 276] width 12 height 12
checkbox input "true"
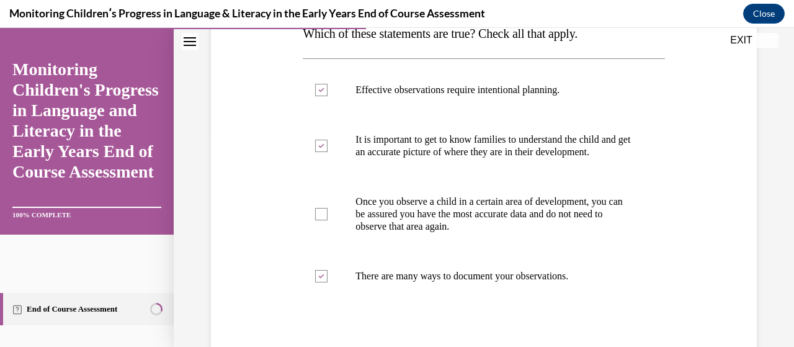
scroll to position [360, 0]
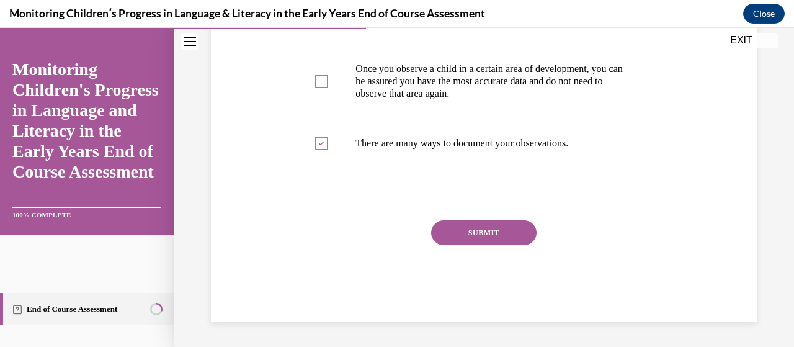
click at [506, 235] on button "SUBMIT" at bounding box center [484, 232] width 106 height 25
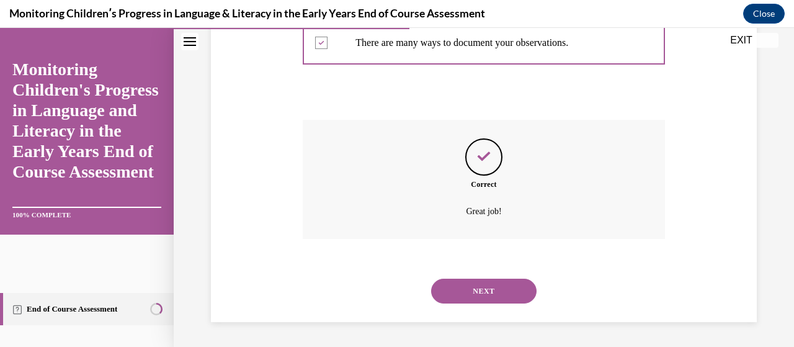
scroll to position [460, 0]
click at [499, 297] on button "NEXT" at bounding box center [484, 291] width 106 height 25
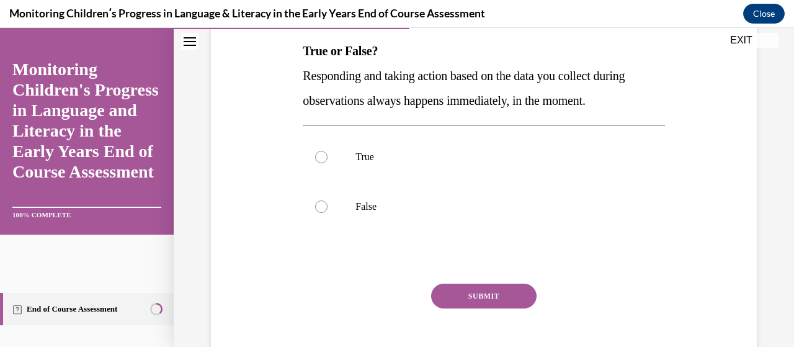
scroll to position [196, 0]
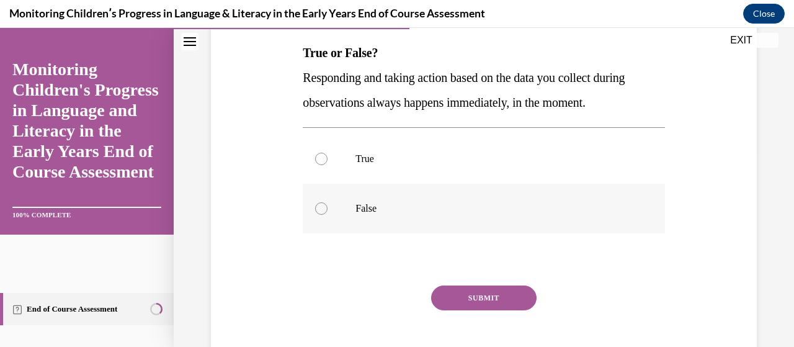
click at [321, 206] on div at bounding box center [321, 208] width 12 height 12
click at [321, 206] on input "False" at bounding box center [321, 208] width 12 height 12
radio input "true"
click at [484, 297] on button "SUBMIT" at bounding box center [484, 297] width 106 height 25
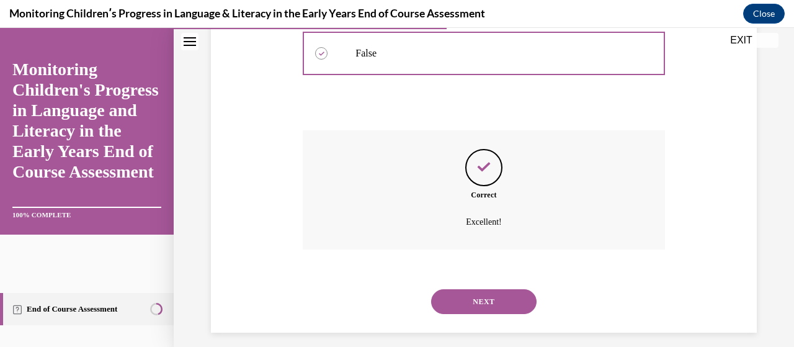
scroll to position [361, 0]
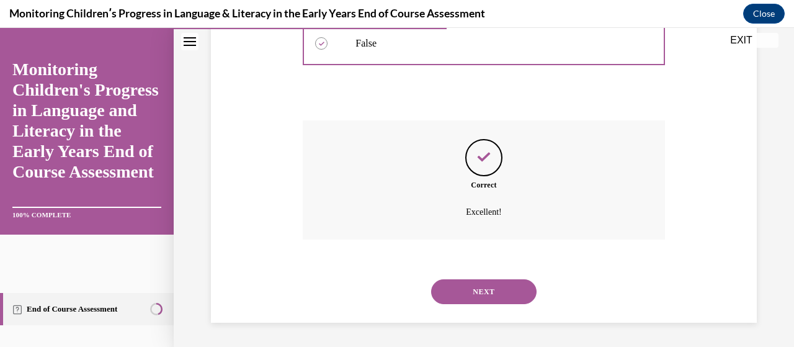
click at [474, 299] on button "NEXT" at bounding box center [484, 291] width 106 height 25
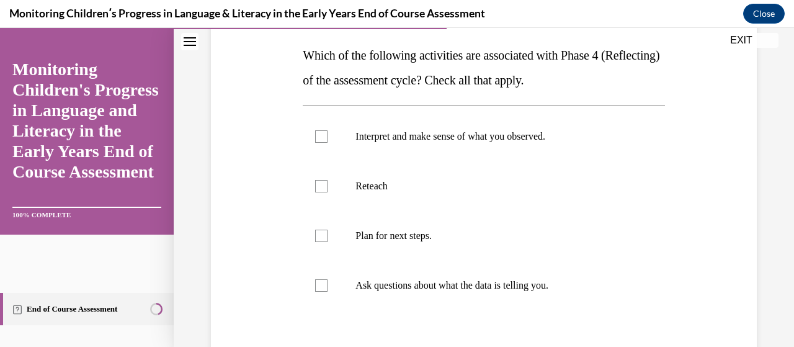
scroll to position [192, 0]
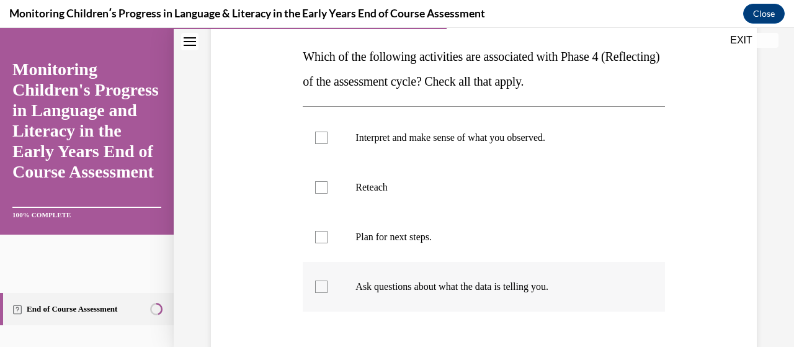
click at [319, 289] on div at bounding box center [321, 287] width 12 height 12
click at [319, 289] on input "Ask questions about what the data is telling you." at bounding box center [321, 287] width 12 height 12
checkbox input "true"
click at [323, 233] on div at bounding box center [321, 237] width 12 height 12
click at [323, 233] on input "Plan for next steps." at bounding box center [321, 237] width 12 height 12
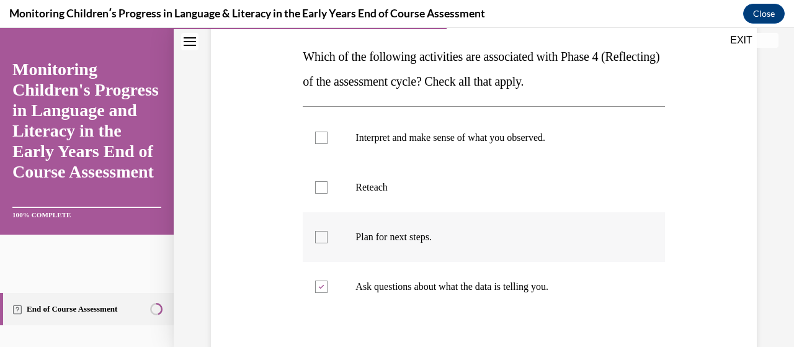
checkbox input "true"
drag, startPoint x: 323, startPoint y: 233, endPoint x: 730, endPoint y: 215, distance: 406.9
click at [730, 215] on div "Question 08/16 Which of the following activities are associated with Phase 4 (R…" at bounding box center [484, 204] width 552 height 523
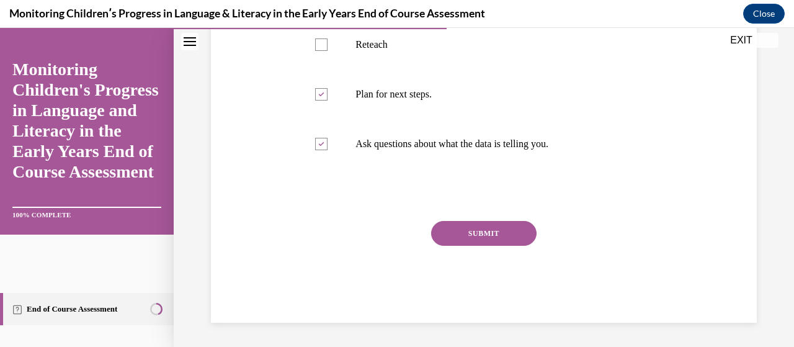
click at [523, 235] on button "SUBMIT" at bounding box center [484, 233] width 106 height 25
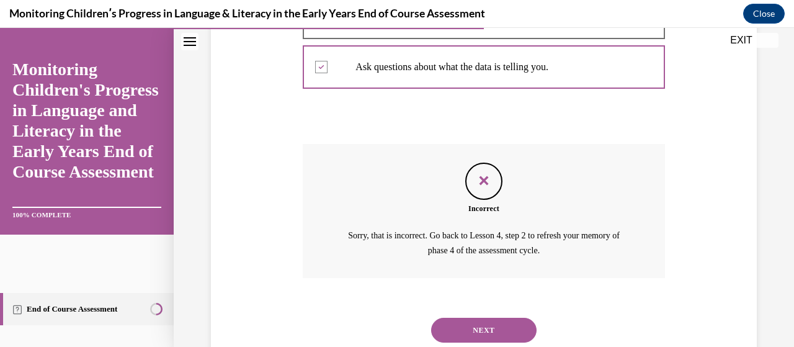
scroll to position [450, 0]
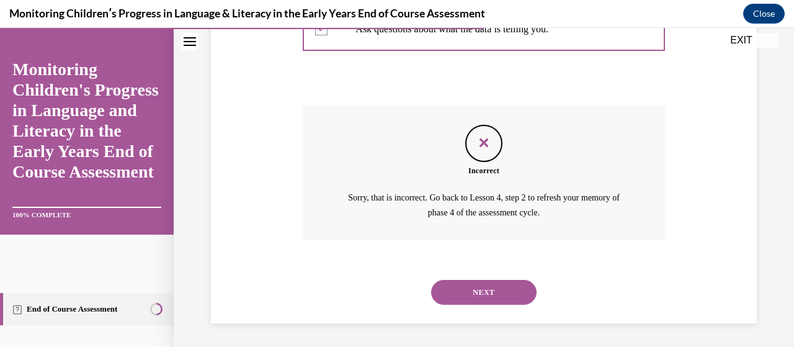
click at [518, 297] on button "NEXT" at bounding box center [484, 292] width 106 height 25
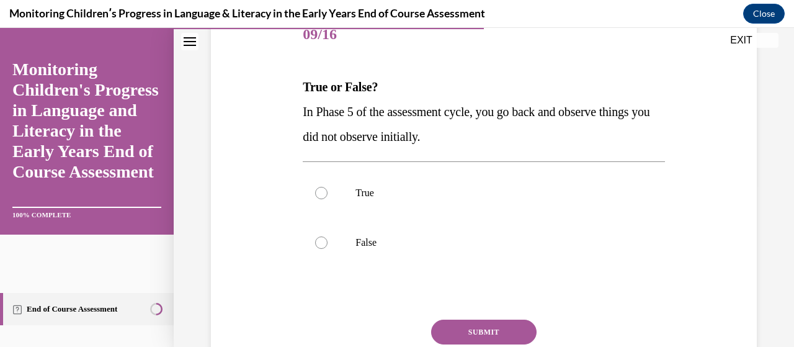
scroll to position [163, 0]
click at [321, 195] on div at bounding box center [321, 192] width 12 height 12
click at [321, 195] on input "True" at bounding box center [321, 192] width 12 height 12
radio input "true"
click at [496, 327] on button "SUBMIT" at bounding box center [484, 331] width 106 height 25
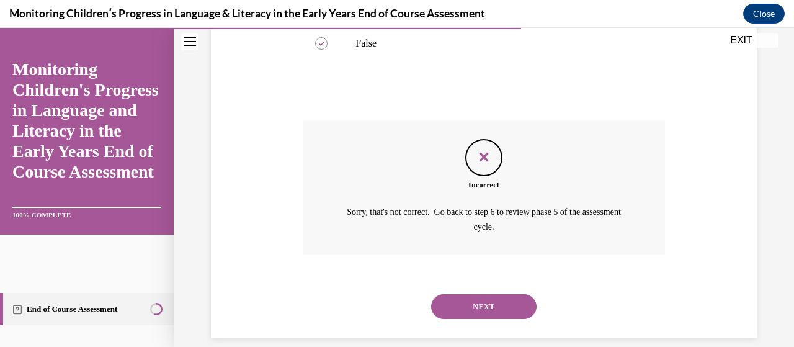
scroll to position [375, 0]
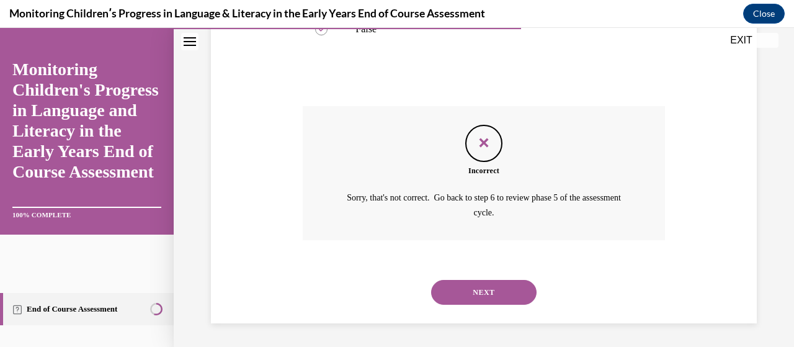
click at [511, 292] on button "NEXT" at bounding box center [484, 292] width 106 height 25
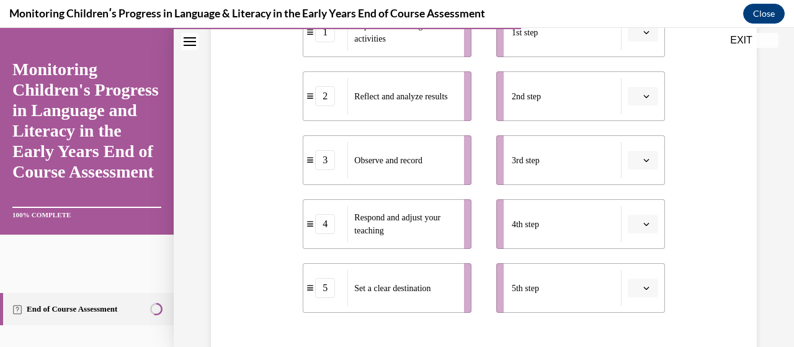
scroll to position [300, 0]
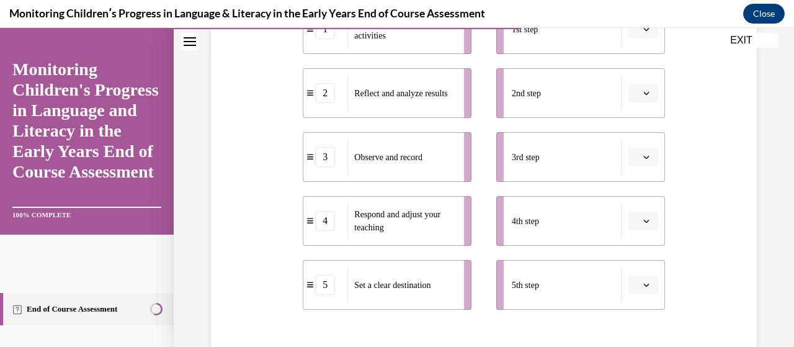
click at [640, 100] on button "button" at bounding box center [643, 93] width 30 height 19
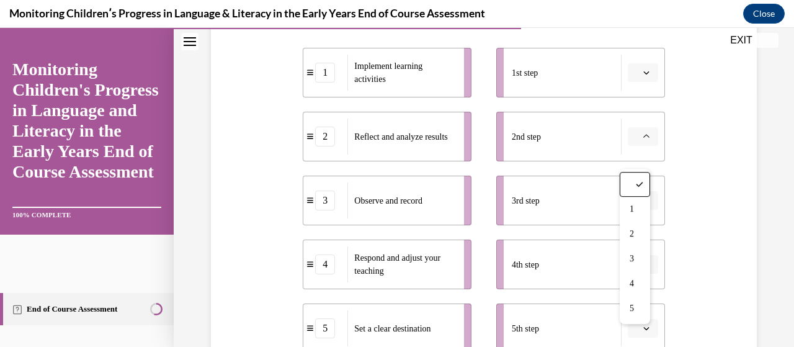
scroll to position [230, 0]
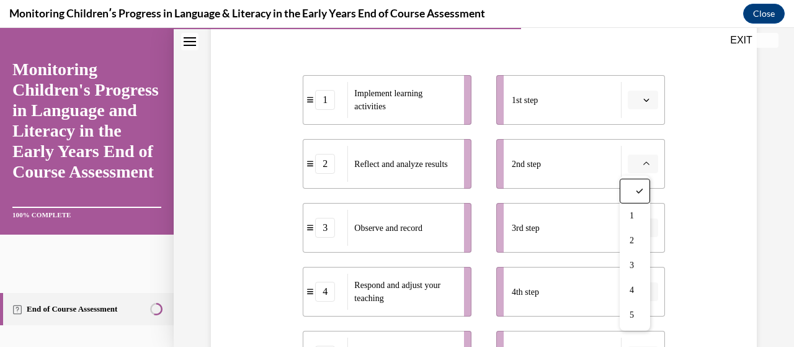
click at [644, 100] on icon "button" at bounding box center [647, 100] width 6 height 3
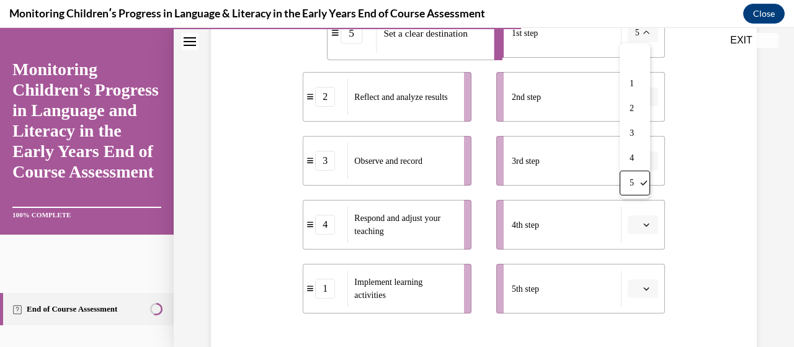
scroll to position [299, 0]
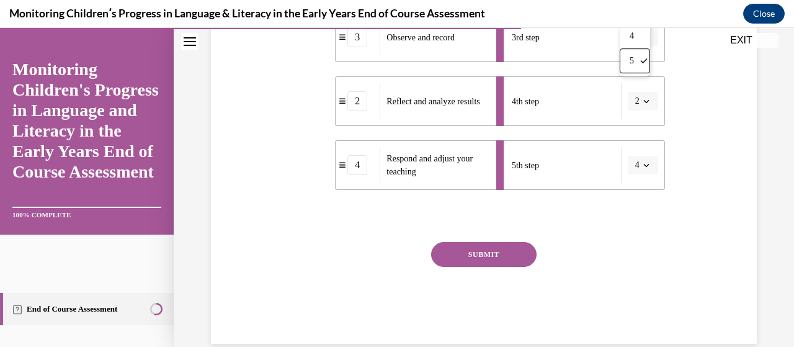
click at [515, 254] on button "SUBMIT" at bounding box center [484, 254] width 106 height 25
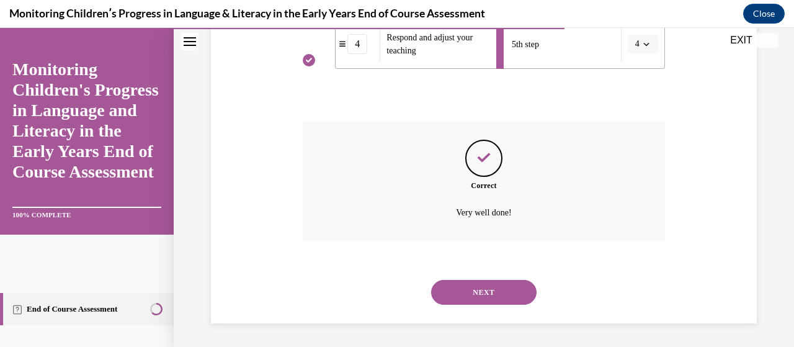
scroll to position [542, 0]
click at [522, 297] on button "NEXT" at bounding box center [484, 291] width 106 height 25
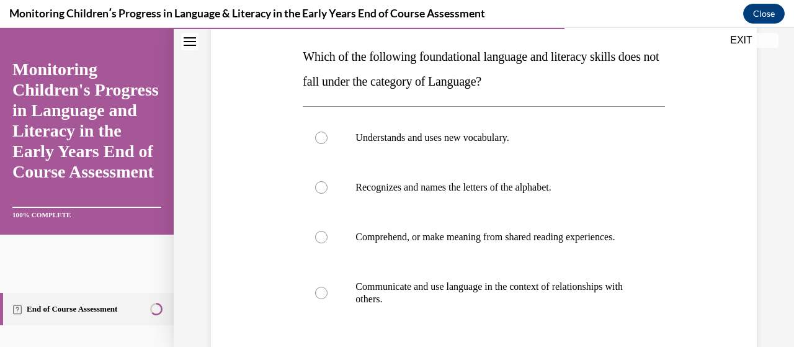
scroll to position [192, 0]
click at [320, 189] on div at bounding box center [321, 187] width 12 height 12
click at [320, 189] on input "Recognizes and names the letters of the alphabet." at bounding box center [321, 187] width 12 height 12
radio input "true"
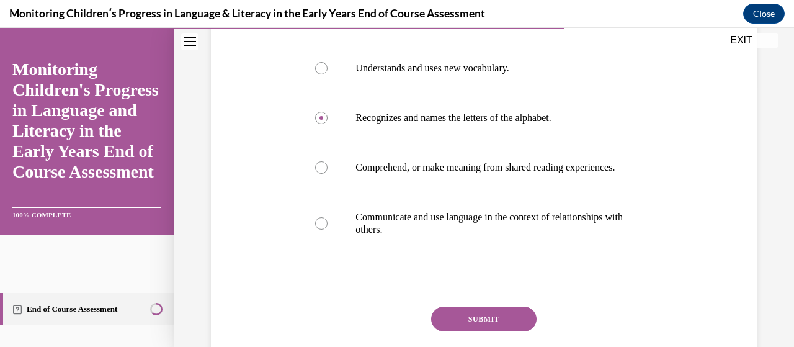
scroll to position [263, 0]
click at [514, 330] on button "SUBMIT" at bounding box center [484, 317] width 106 height 25
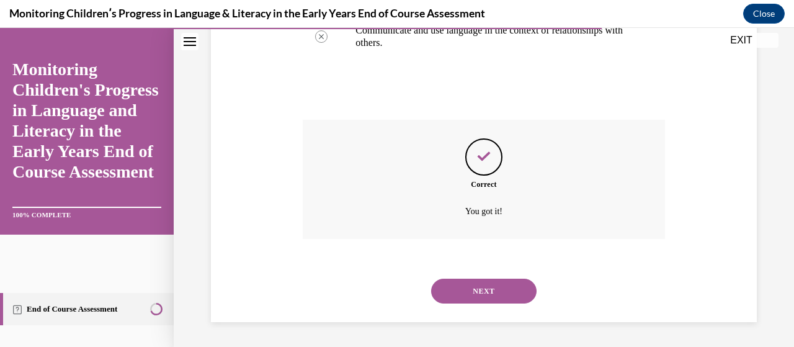
scroll to position [460, 0]
click at [518, 285] on button "NEXT" at bounding box center [484, 291] width 106 height 25
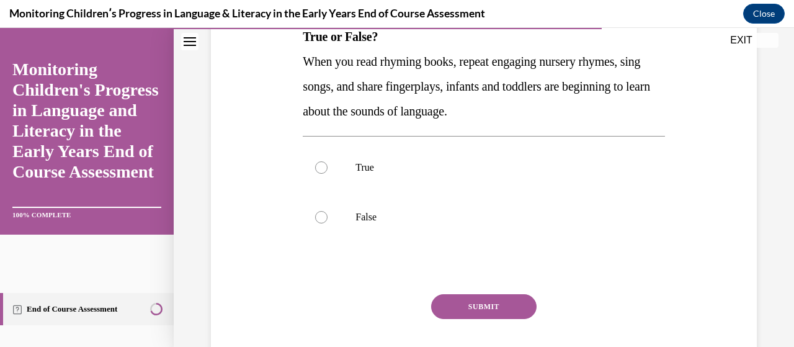
scroll to position [210, 0]
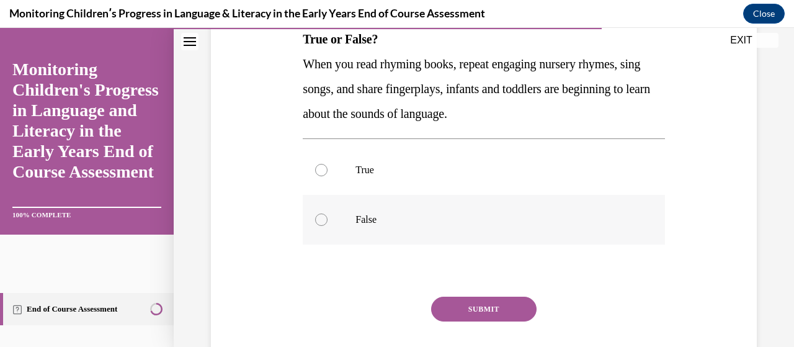
click at [325, 220] on div at bounding box center [321, 219] width 12 height 12
click at [325, 220] on input "False" at bounding box center [321, 219] width 12 height 12
radio input "true"
click at [446, 311] on button "SUBMIT" at bounding box center [484, 309] width 106 height 25
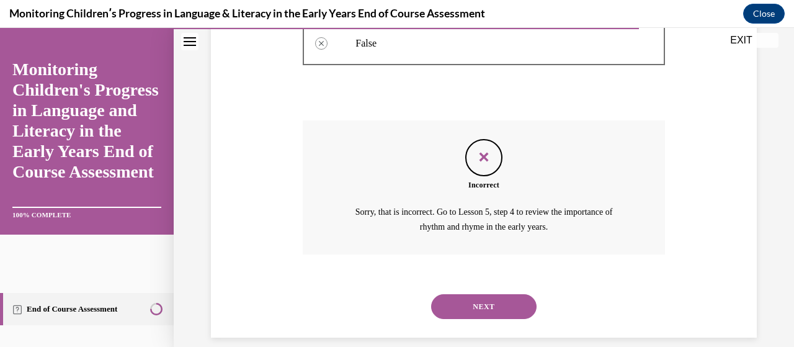
scroll to position [400, 0]
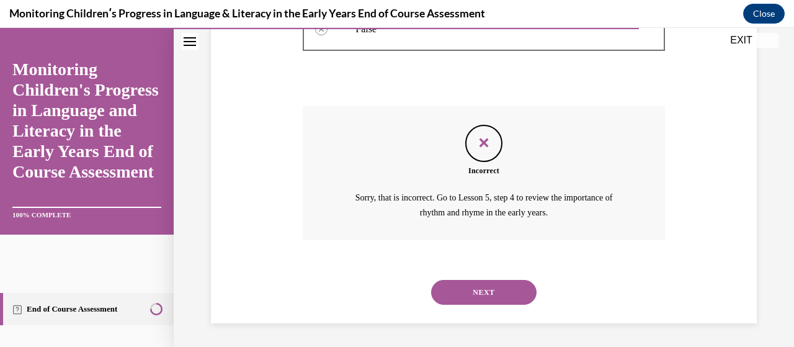
click at [485, 291] on button "NEXT" at bounding box center [484, 292] width 106 height 25
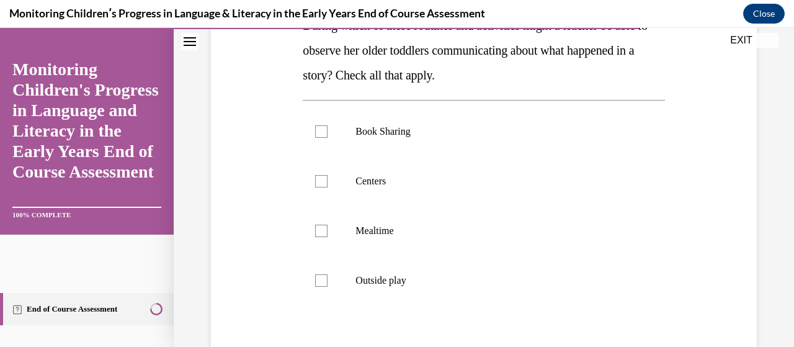
scroll to position [228, 0]
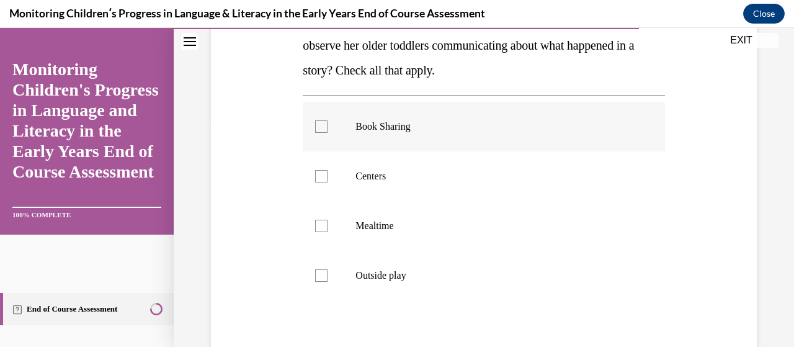
click at [327, 125] on label "Book Sharing" at bounding box center [484, 127] width 362 height 50
click at [327, 125] on input "Book Sharing" at bounding box center [321, 126] width 12 height 12
checkbox input "true"
click at [326, 176] on div at bounding box center [321, 176] width 12 height 12
click at [326, 176] on input "Centers" at bounding box center [321, 176] width 12 height 12
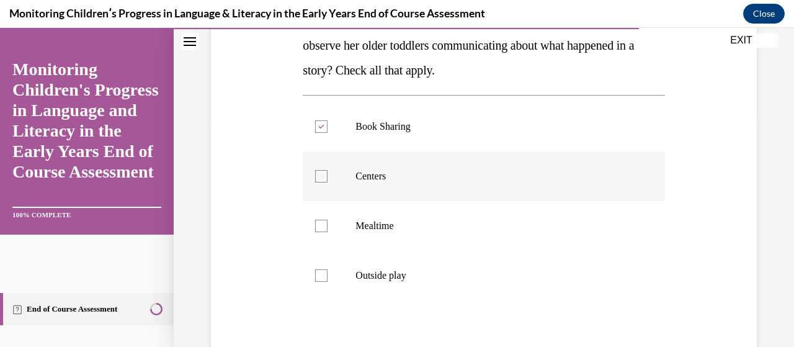
checkbox input "true"
click at [323, 230] on div at bounding box center [321, 226] width 12 height 12
click at [323, 230] on input "Mealtime" at bounding box center [321, 226] width 12 height 12
checkbox input "true"
click at [323, 280] on div at bounding box center [321, 275] width 12 height 12
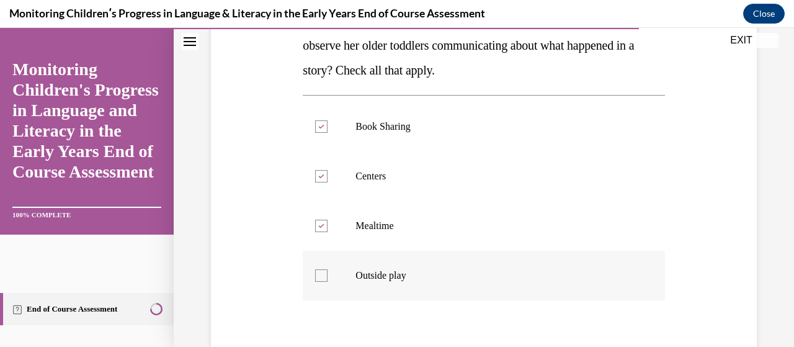
click at [323, 280] on input "Outside play" at bounding box center [321, 275] width 12 height 12
checkbox input "true"
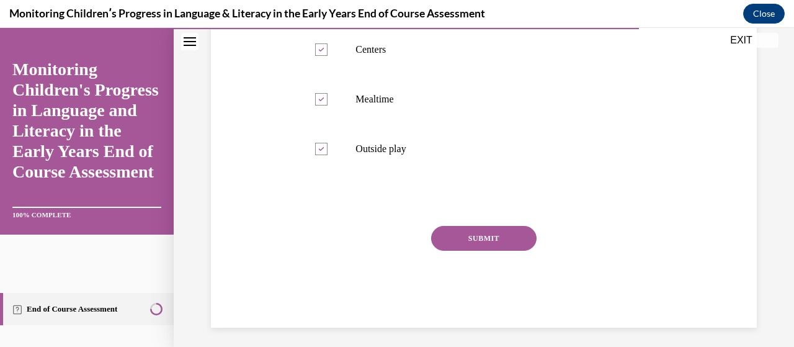
scroll to position [360, 0]
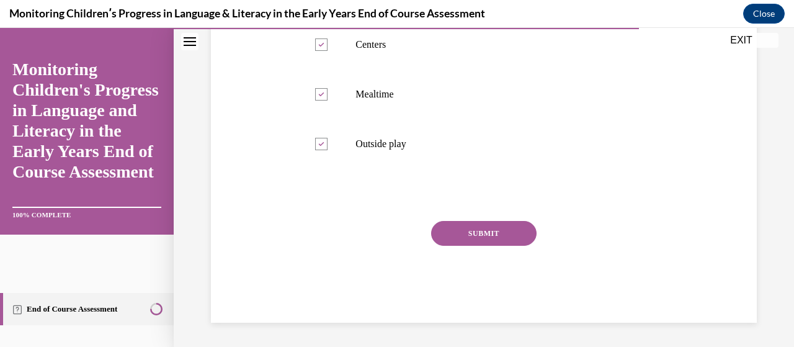
click at [510, 238] on button "SUBMIT" at bounding box center [484, 233] width 106 height 25
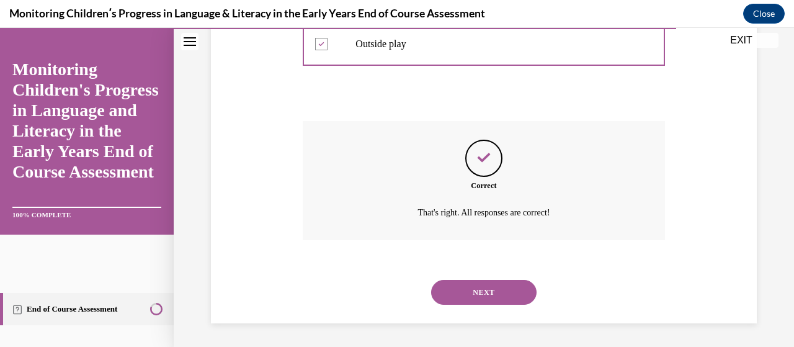
scroll to position [460, 0]
click at [504, 290] on button "NEXT" at bounding box center [484, 291] width 106 height 25
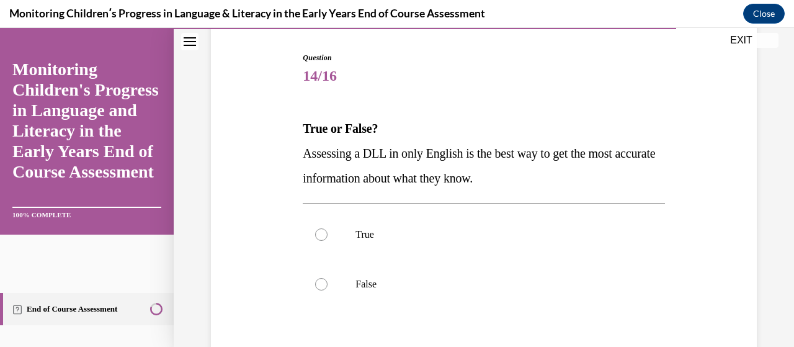
scroll to position [125, 0]
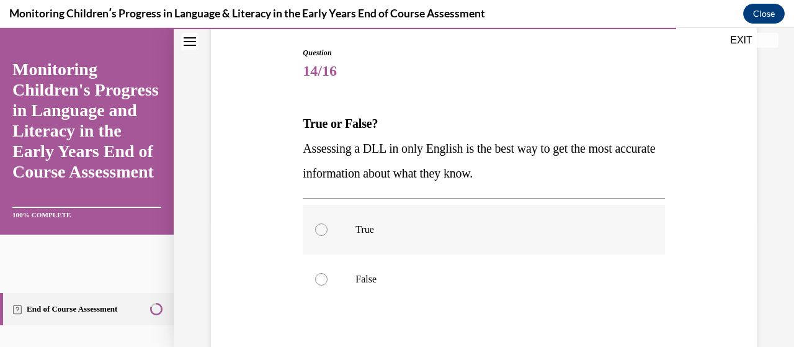
click at [323, 231] on div at bounding box center [321, 229] width 12 height 12
click at [323, 231] on input "True" at bounding box center [321, 229] width 12 height 12
radio input "true"
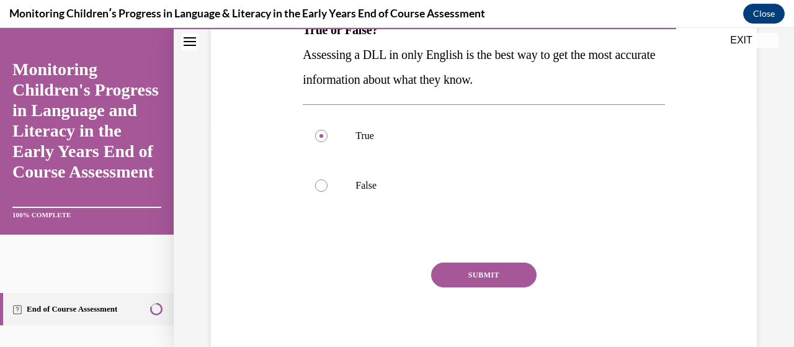
scroll to position [236, 0]
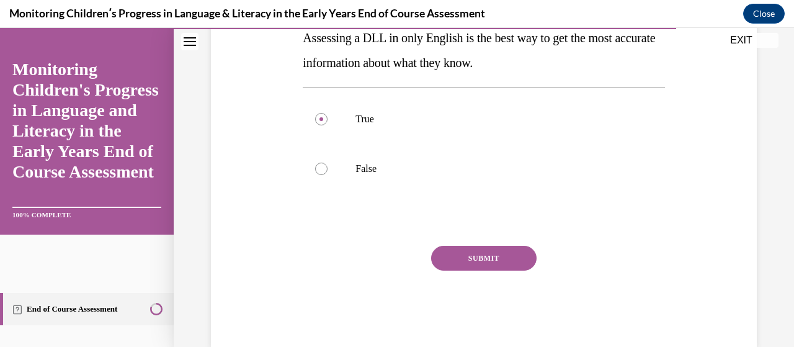
click at [514, 256] on button "SUBMIT" at bounding box center [484, 258] width 106 height 25
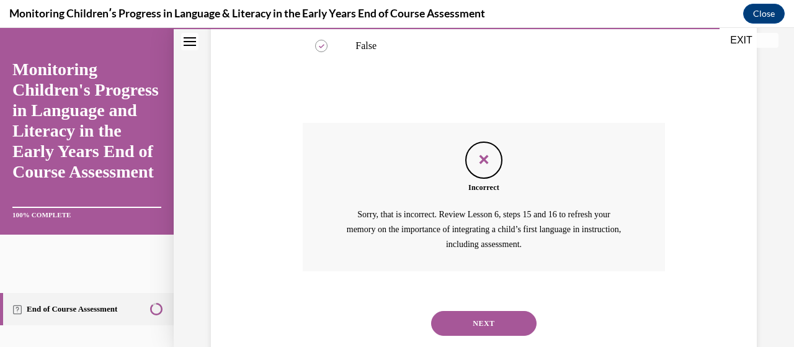
scroll to position [390, 0]
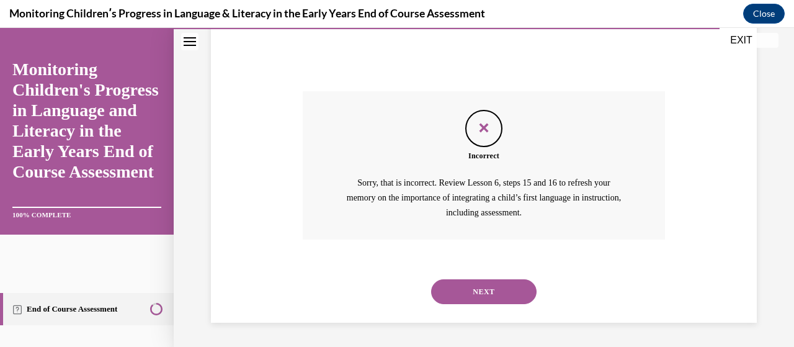
click at [477, 292] on button "NEXT" at bounding box center [484, 291] width 106 height 25
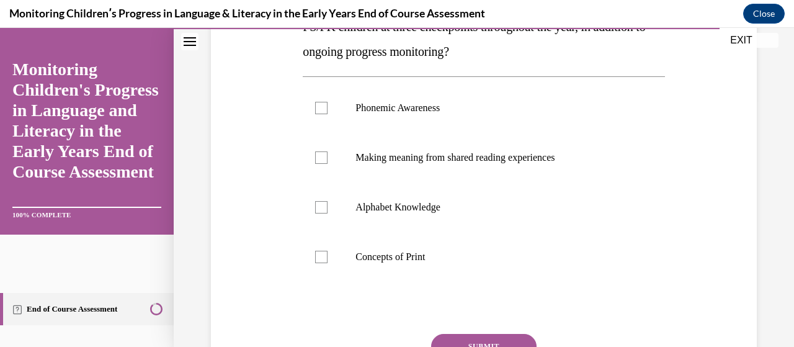
scroll to position [249, 0]
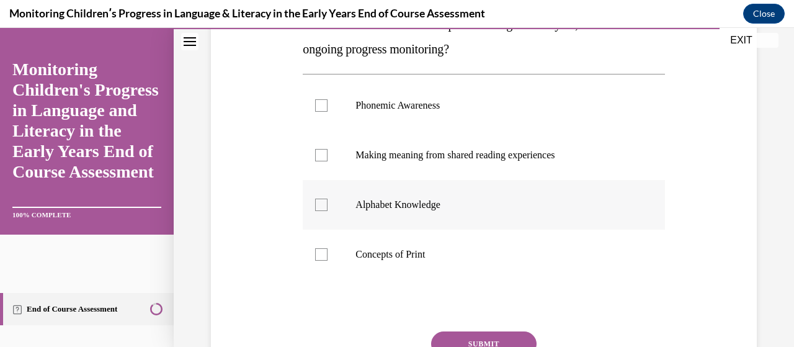
click at [326, 204] on label "Alphabet Knowledge" at bounding box center [484, 205] width 362 height 50
click at [326, 204] on input "Alphabet Knowledge" at bounding box center [321, 205] width 12 height 12
checkbox input "true"
click at [330, 108] on label "Phonemic Awareness" at bounding box center [484, 106] width 362 height 50
click at [328, 108] on input "Phonemic Awareness" at bounding box center [321, 105] width 12 height 12
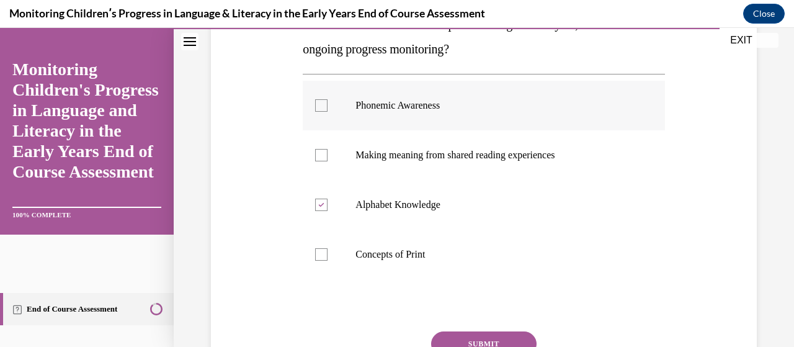
checkbox input "true"
click at [485, 336] on button "SUBMIT" at bounding box center [484, 343] width 106 height 25
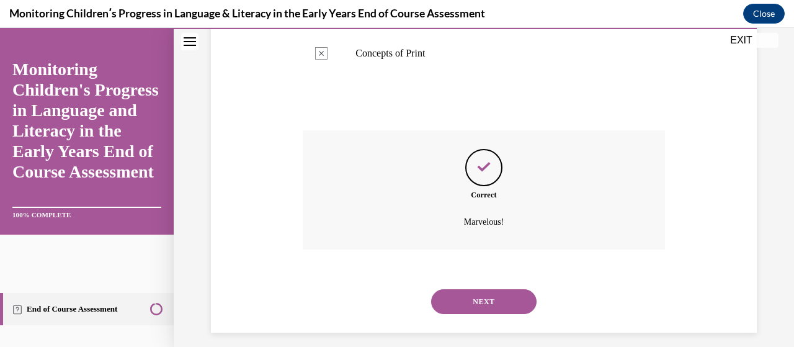
scroll to position [460, 0]
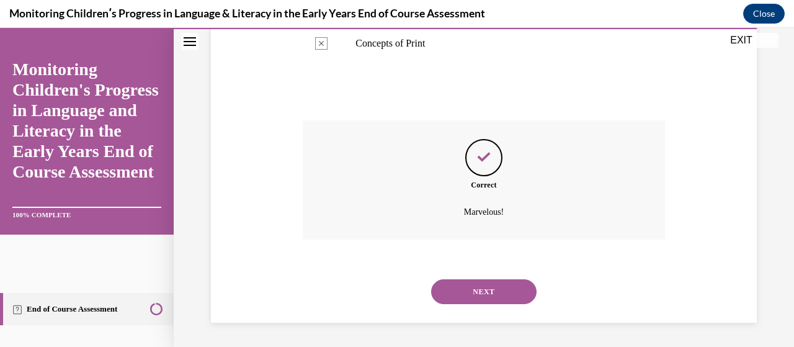
click at [462, 290] on button "NEXT" at bounding box center [484, 291] width 106 height 25
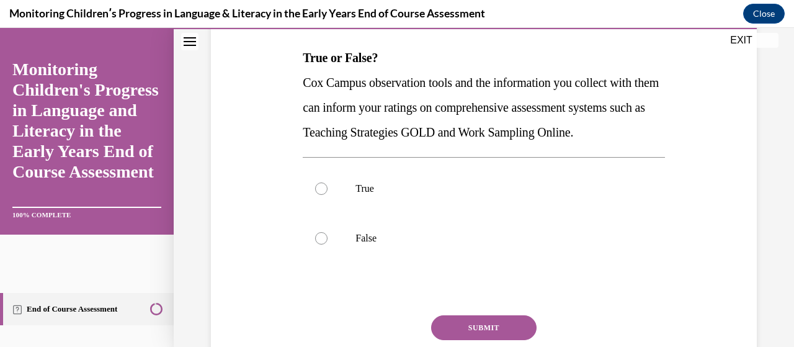
scroll to position [223, 0]
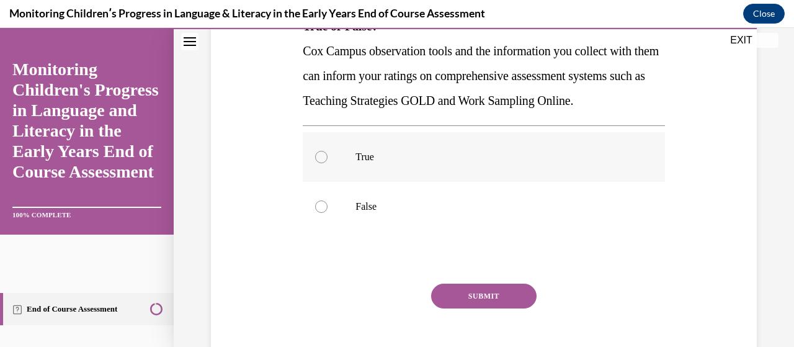
click at [318, 163] on div at bounding box center [321, 157] width 12 height 12
click at [318, 163] on input "True" at bounding box center [321, 157] width 12 height 12
radio input "true"
click at [501, 308] on button "SUBMIT" at bounding box center [484, 296] width 106 height 25
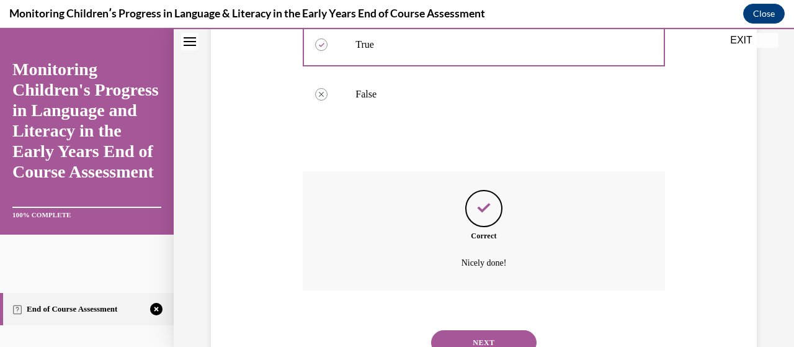
scroll to position [411, 0]
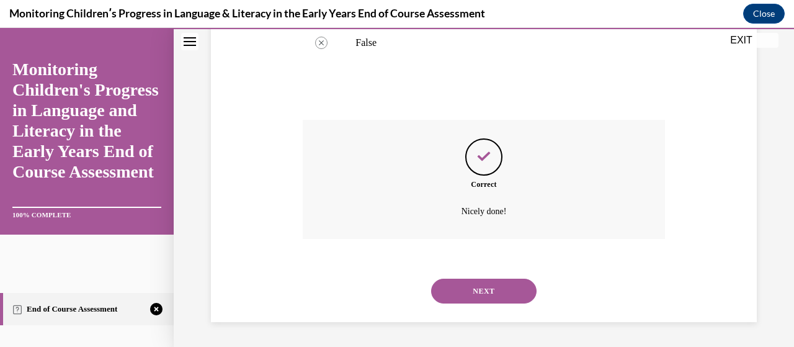
click at [488, 283] on button "NEXT" at bounding box center [484, 291] width 106 height 25
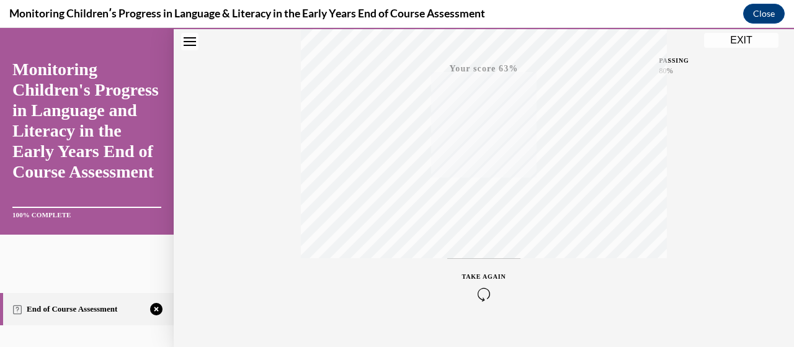
scroll to position [294, 0]
click at [491, 290] on div "TAKE AGAIN" at bounding box center [484, 291] width 44 height 29
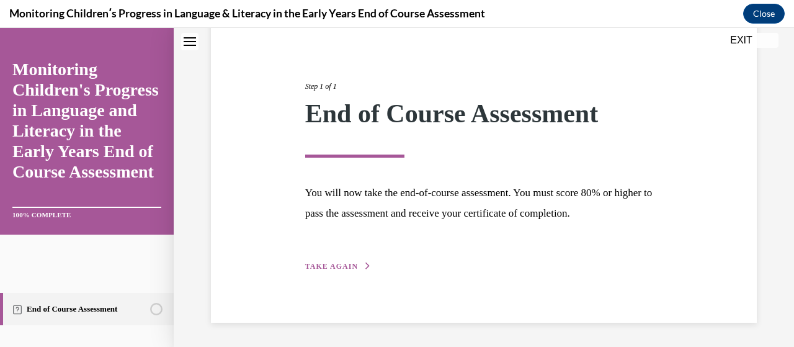
click at [307, 264] on span "TAKE AGAIN" at bounding box center [331, 266] width 53 height 9
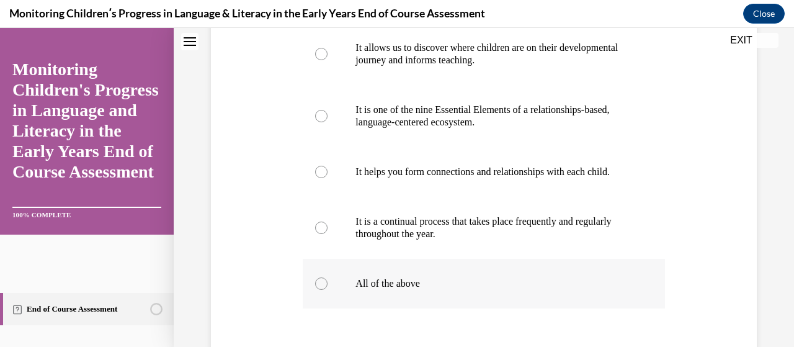
click at [321, 290] on div at bounding box center [321, 283] width 12 height 12
click at [321, 290] on input "All of the above" at bounding box center [321, 283] width 12 height 12
radio input "true"
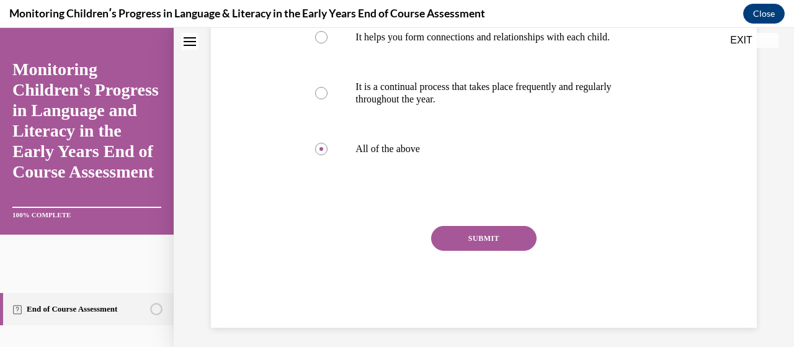
click at [504, 251] on button "SUBMIT" at bounding box center [484, 238] width 106 height 25
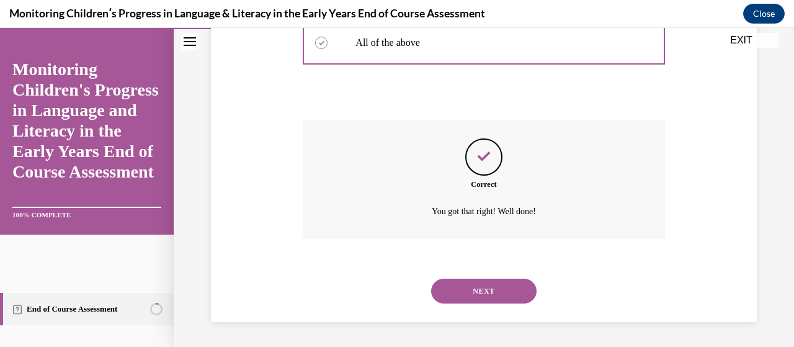
scroll to position [535, 0]
click at [522, 317] on div "SUBMIT NEXT" at bounding box center [484, 290] width 362 height 65
click at [512, 295] on button "NEXT" at bounding box center [484, 291] width 106 height 25
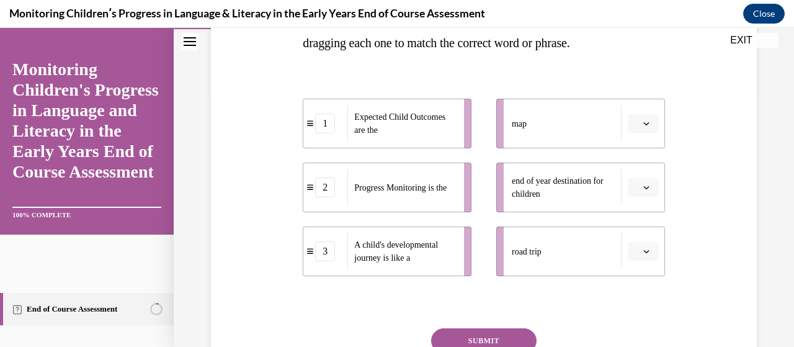
scroll to position [256, 0]
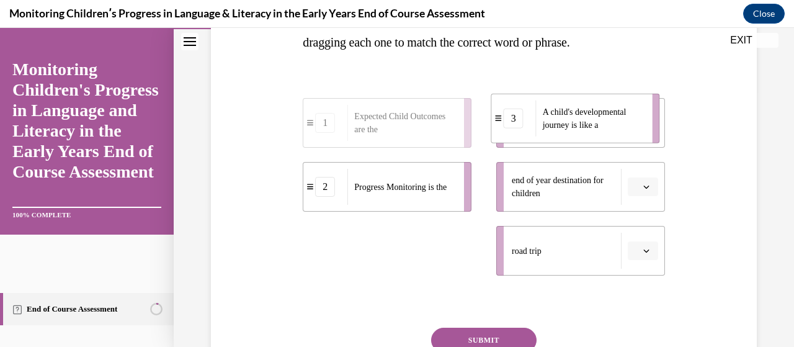
drag, startPoint x: 422, startPoint y: 263, endPoint x: 609, endPoint y: 131, distance: 229.0
click at [611, 132] on span "A child's developmental journey is like a" at bounding box center [594, 119] width 102 height 26
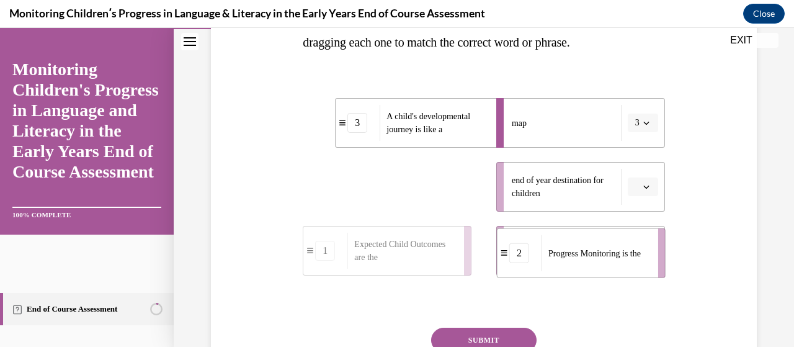
drag, startPoint x: 413, startPoint y: 192, endPoint x: 607, endPoint y: 258, distance: 204.5
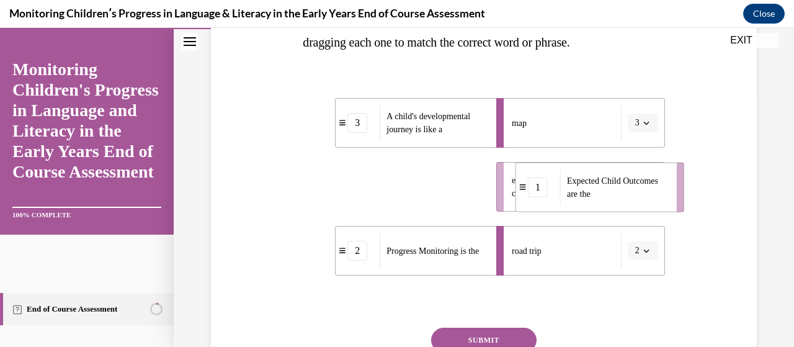
drag, startPoint x: 401, startPoint y: 199, endPoint x: 607, endPoint y: 199, distance: 206.0
click at [614, 199] on span "Expected Child Outcomes are the" at bounding box center [618, 187] width 102 height 26
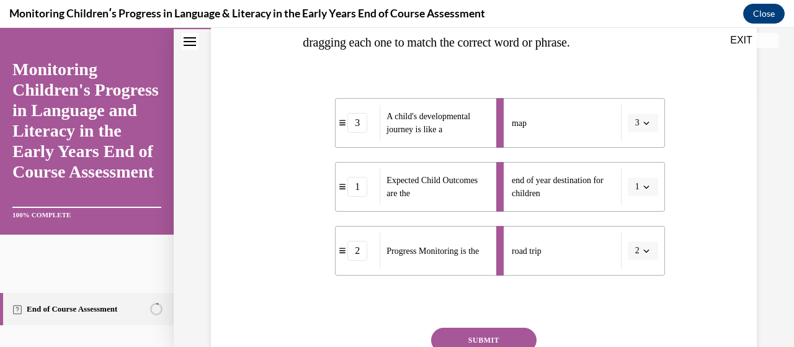
click at [511, 345] on button "SUBMIT" at bounding box center [484, 340] width 106 height 25
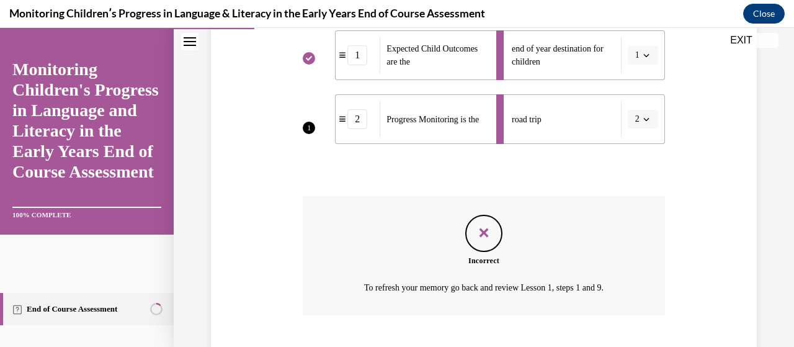
scroll to position [464, 0]
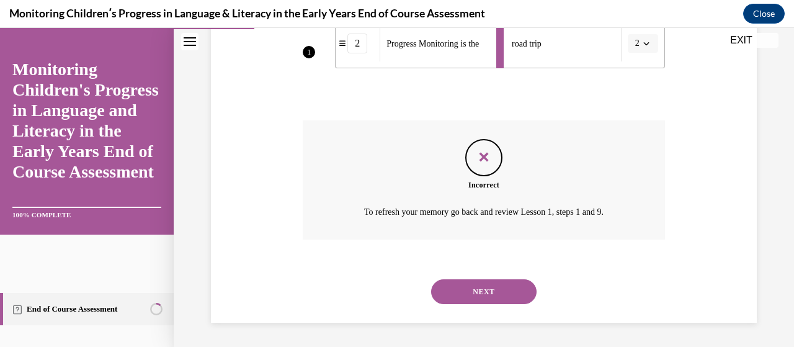
click at [508, 295] on button "NEXT" at bounding box center [484, 291] width 106 height 25
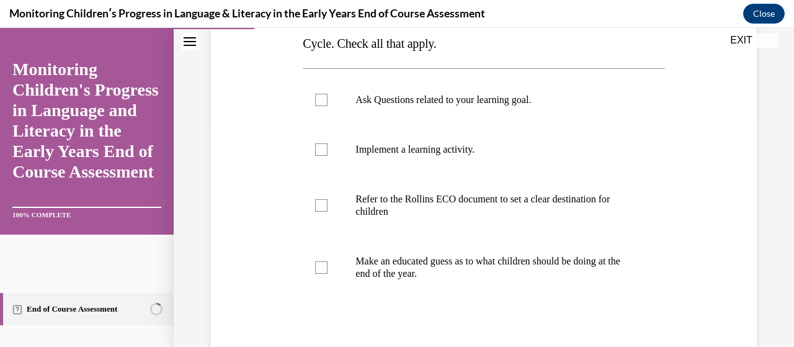
scroll to position [231, 0]
click at [323, 202] on div at bounding box center [321, 205] width 12 height 12
click at [323, 202] on input "Refer to the Rollins ECO document to set a clear destination for children" at bounding box center [321, 205] width 12 height 12
checkbox input "true"
click at [328, 98] on label "Ask Questions related to your learning goal." at bounding box center [484, 99] width 362 height 50
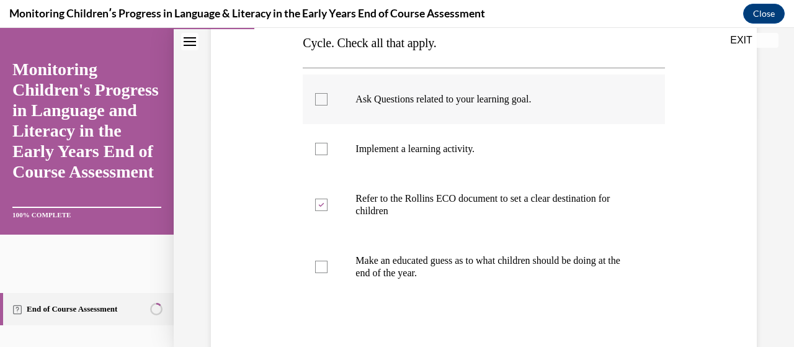
click at [328, 98] on input "Ask Questions related to your learning goal." at bounding box center [321, 99] width 12 height 12
checkbox input "true"
drag, startPoint x: 783, startPoint y: 212, endPoint x: 791, endPoint y: 251, distance: 40.1
click at [784, 251] on div "Home Question 02/16 In the course, we presented a metaphor to help explain prog…" at bounding box center [484, 187] width 621 height 319
click at [703, 272] on div "Question 03/16 Which of the following activities occur in Phase 1 of the Assess…" at bounding box center [484, 177] width 552 height 547
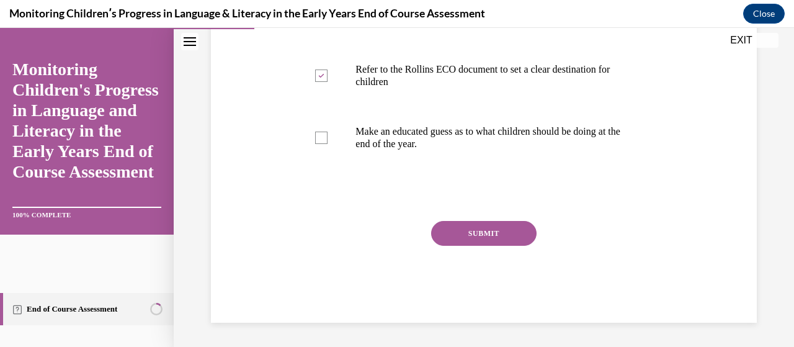
click at [513, 240] on button "SUBMIT" at bounding box center [484, 233] width 106 height 25
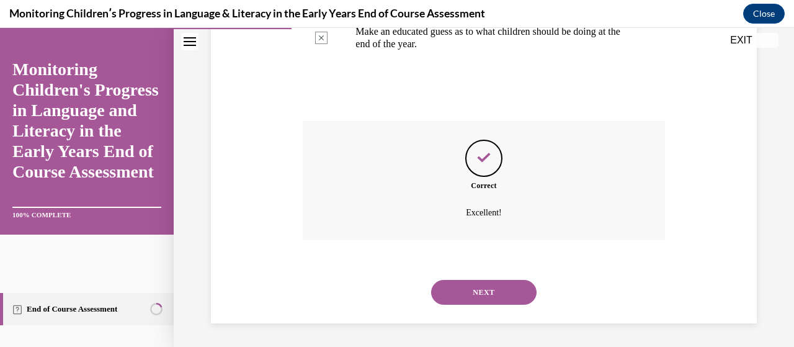
scroll to position [460, 0]
click at [513, 290] on button "NEXT" at bounding box center [484, 291] width 106 height 25
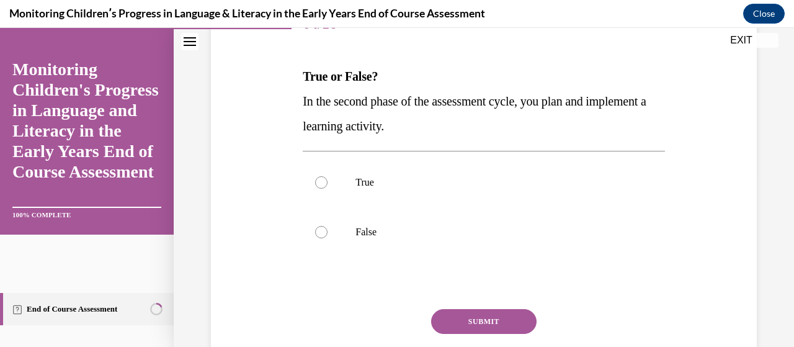
scroll to position [173, 0]
click at [327, 181] on label "True" at bounding box center [484, 182] width 362 height 50
click at [327, 181] on input "True" at bounding box center [321, 182] width 12 height 12
radio input "true"
click at [504, 325] on button "SUBMIT" at bounding box center [484, 320] width 106 height 25
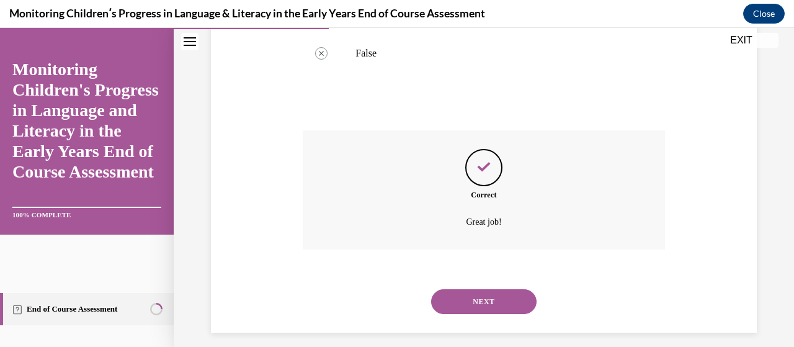
scroll to position [361, 0]
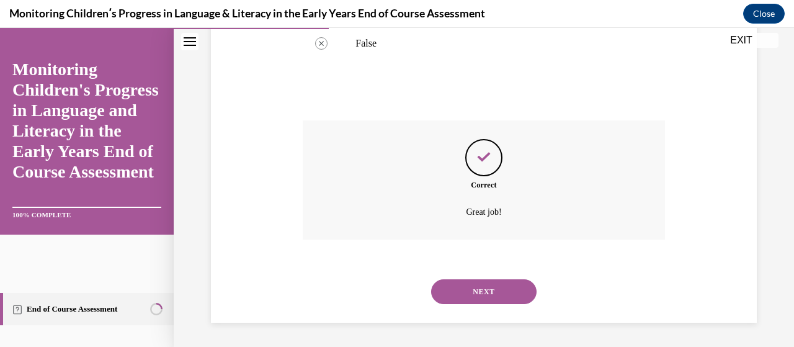
click at [510, 291] on button "NEXT" at bounding box center [484, 291] width 106 height 25
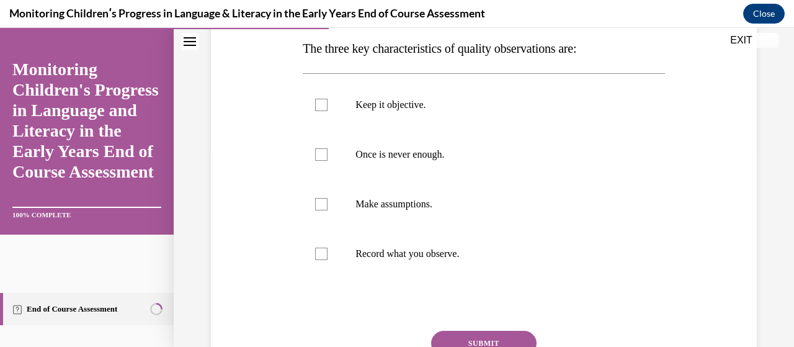
scroll to position [209, 0]
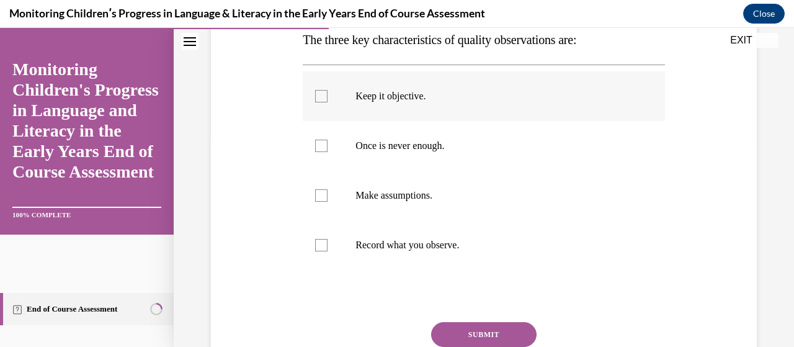
click at [310, 91] on label "Keep it objective." at bounding box center [484, 96] width 362 height 50
click at [315, 91] on input "Keep it objective." at bounding box center [321, 96] width 12 height 12
checkbox input "true"
click at [313, 147] on label "Once is never enough." at bounding box center [484, 146] width 362 height 50
click at [315, 147] on input "Once is never enough." at bounding box center [321, 146] width 12 height 12
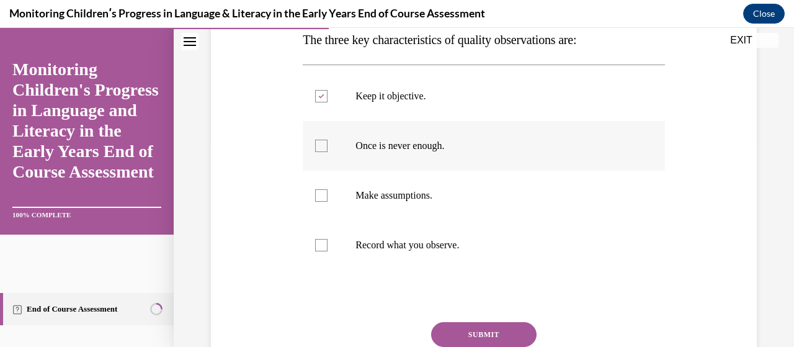
checkbox input "true"
click at [317, 247] on div at bounding box center [321, 245] width 12 height 12
click at [317, 247] on input "Record what you observe." at bounding box center [321, 245] width 12 height 12
checkbox input "true"
click at [504, 334] on button "SUBMIT" at bounding box center [484, 334] width 106 height 25
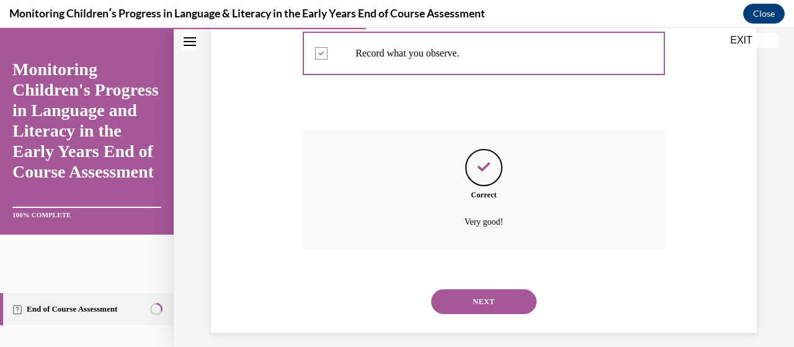
scroll to position [411, 0]
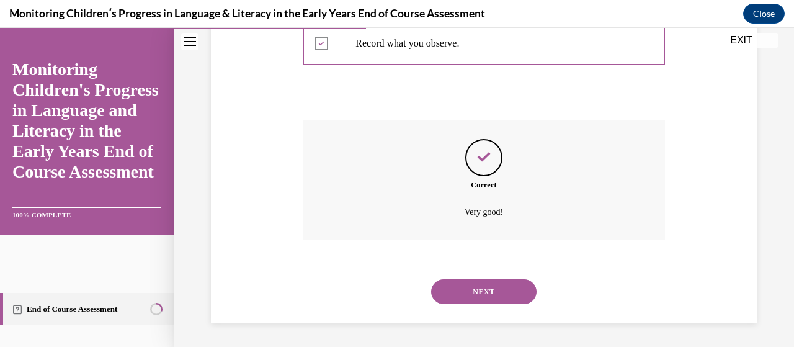
click at [514, 285] on button "NEXT" at bounding box center [484, 291] width 106 height 25
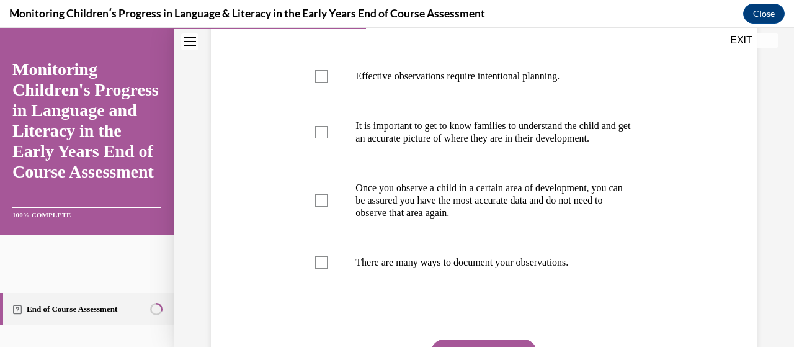
scroll to position [235, 0]
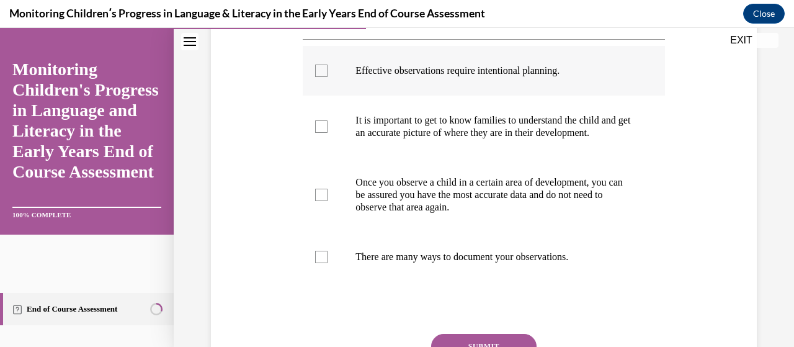
click at [332, 74] on label "Effective observations require intentional planning." at bounding box center [484, 71] width 362 height 50
click at [328, 74] on input "Effective observations require intentional planning." at bounding box center [321, 71] width 12 height 12
checkbox input "true"
click at [318, 139] on label "It is important to get to know families to understand the child and get an accu…" at bounding box center [484, 127] width 362 height 62
click at [318, 133] on input "It is important to get to know families to understand the child and get an accu…" at bounding box center [321, 126] width 12 height 12
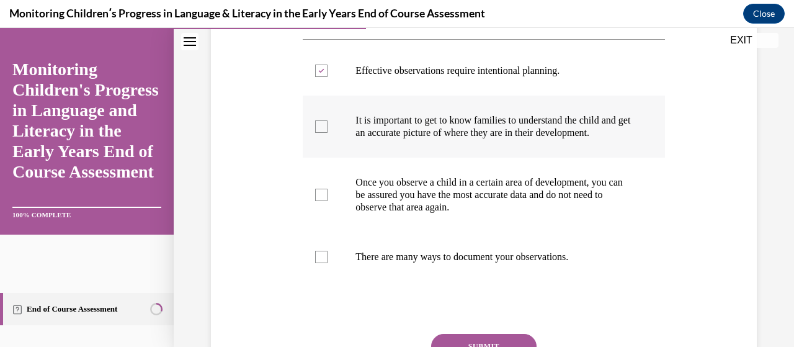
checkbox input "true"
click at [307, 257] on label "There are many ways to document your observations." at bounding box center [484, 257] width 362 height 50
click at [315, 257] on input "There are many ways to document your observations." at bounding box center [321, 257] width 12 height 12
checkbox input "true"
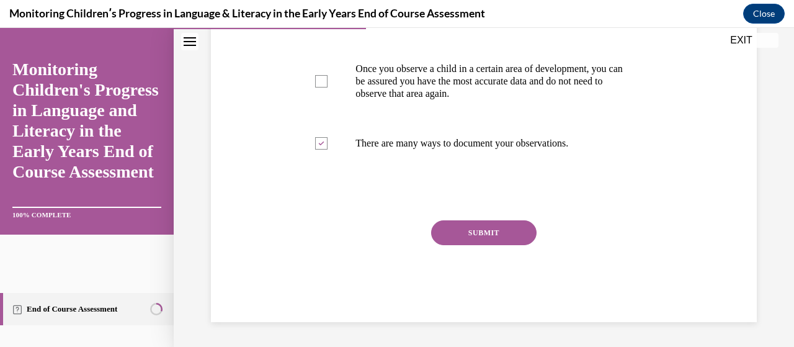
click at [513, 237] on button "SUBMIT" at bounding box center [484, 232] width 106 height 25
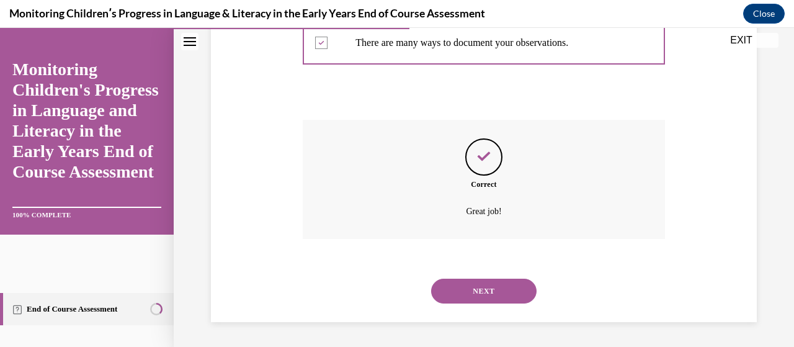
scroll to position [449, 0]
click at [517, 297] on button "NEXT" at bounding box center [484, 291] width 106 height 25
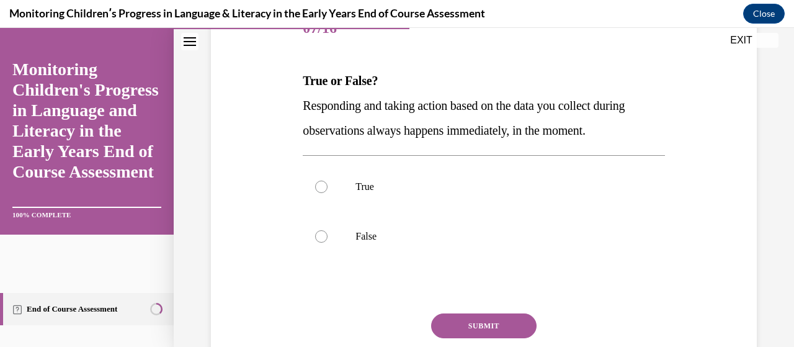
scroll to position [169, 0]
click at [314, 248] on label "False" at bounding box center [484, 236] width 362 height 50
click at [315, 242] on input "False" at bounding box center [321, 236] width 12 height 12
radio input "true"
click at [499, 316] on button "SUBMIT" at bounding box center [484, 325] width 106 height 25
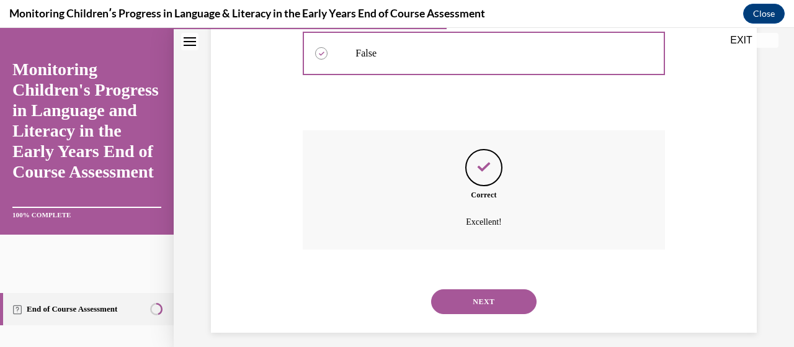
scroll to position [361, 0]
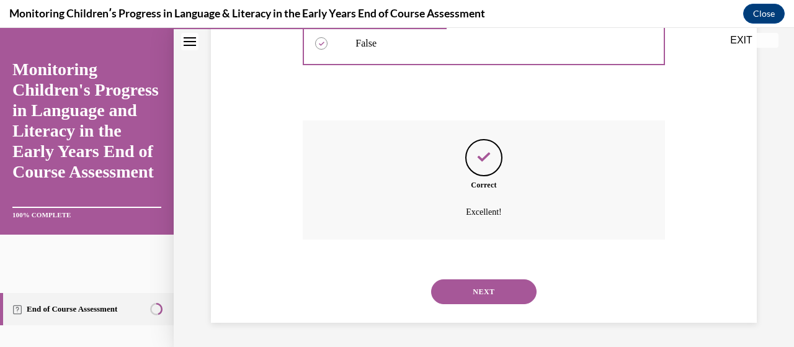
click at [520, 283] on button "NEXT" at bounding box center [484, 291] width 106 height 25
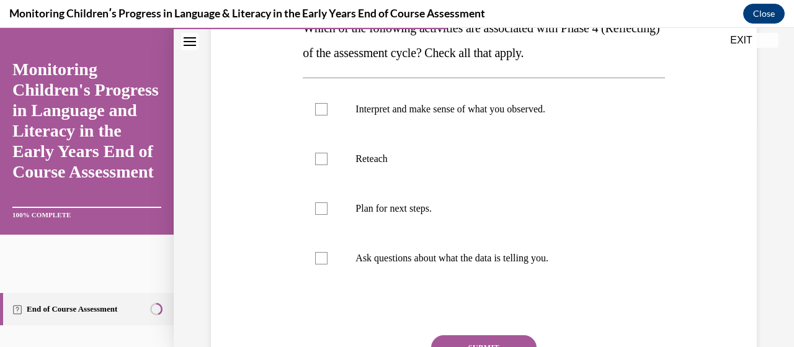
scroll to position [230, 0]
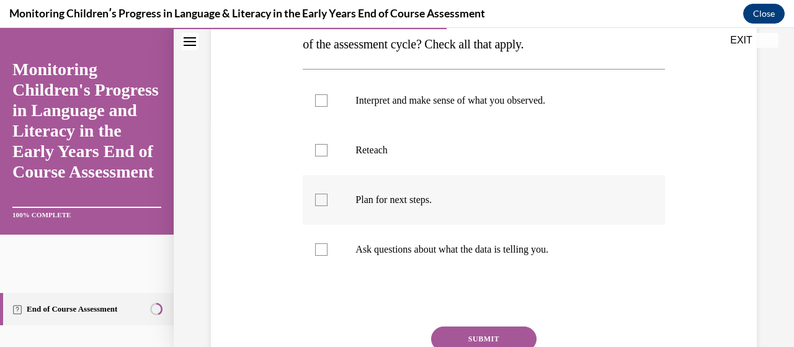
click at [325, 211] on label "Plan for next steps." at bounding box center [484, 200] width 362 height 50
click at [325, 206] on input "Plan for next steps." at bounding box center [321, 200] width 12 height 12
checkbox input "true"
click at [320, 250] on div at bounding box center [321, 249] width 12 height 12
click at [320, 250] on input "Ask questions about what the data is telling you." at bounding box center [321, 249] width 12 height 12
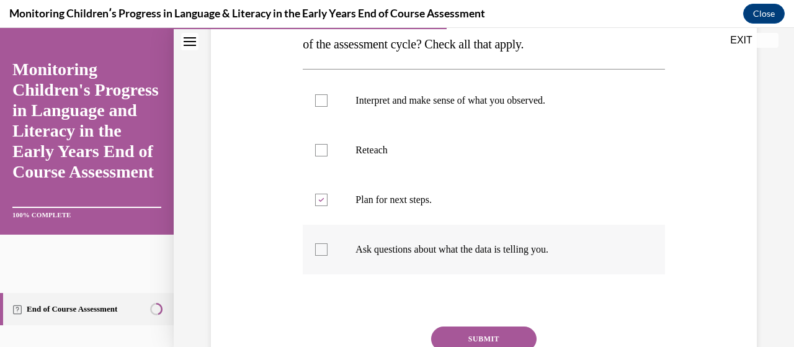
checkbox input "true"
click at [333, 106] on label "Interpret and make sense of what you observed." at bounding box center [484, 101] width 362 height 50
click at [328, 106] on input "Interpret and make sense of what you observed." at bounding box center [321, 100] width 12 height 12
checkbox input "true"
click at [333, 202] on label "Plan for next steps." at bounding box center [484, 200] width 362 height 50
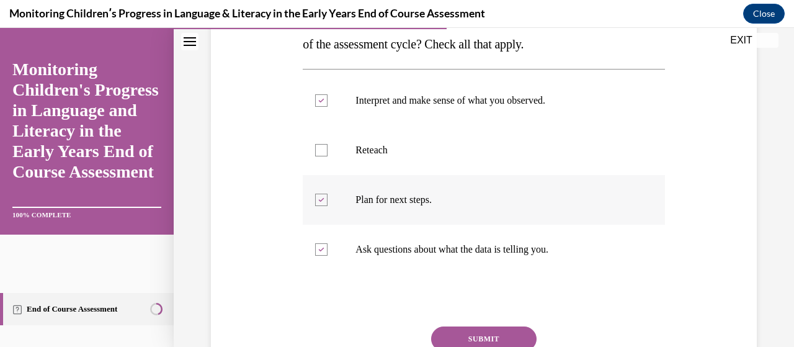
click at [328, 202] on input "Plan for next steps." at bounding box center [321, 200] width 12 height 12
checkbox input "false"
click at [521, 331] on button "SUBMIT" at bounding box center [484, 338] width 106 height 25
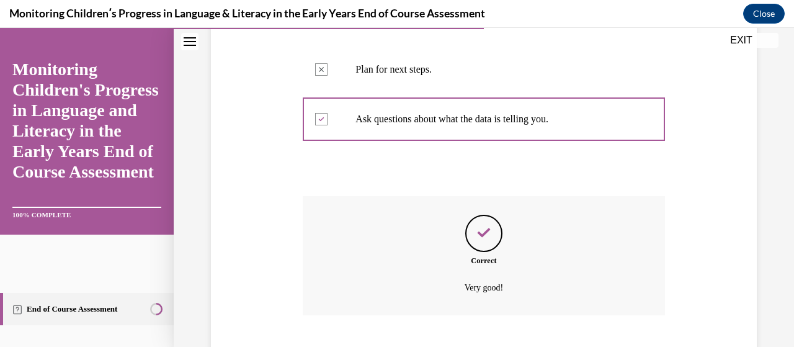
scroll to position [436, 0]
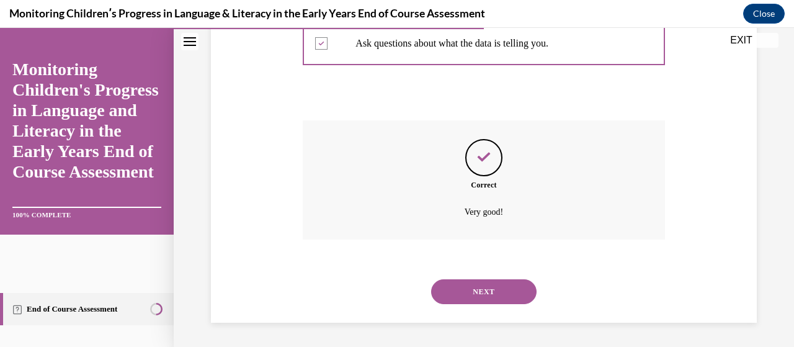
click at [514, 285] on button "NEXT" at bounding box center [484, 291] width 106 height 25
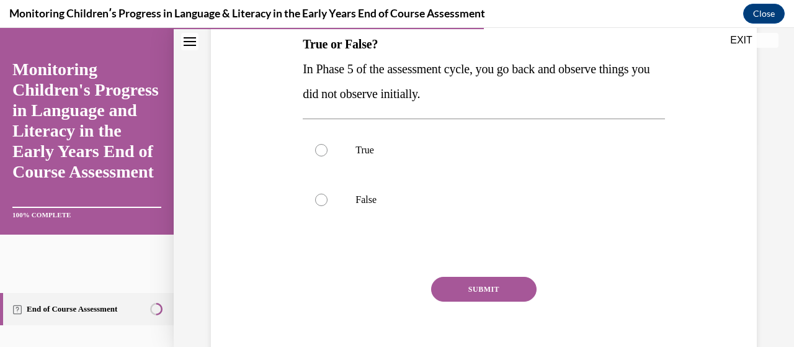
scroll to position [205, 0]
click at [320, 149] on div at bounding box center [321, 149] width 12 height 12
click at [320, 149] on input "True" at bounding box center [321, 149] width 12 height 12
radio input "true"
click at [523, 294] on button "SUBMIT" at bounding box center [484, 288] width 106 height 25
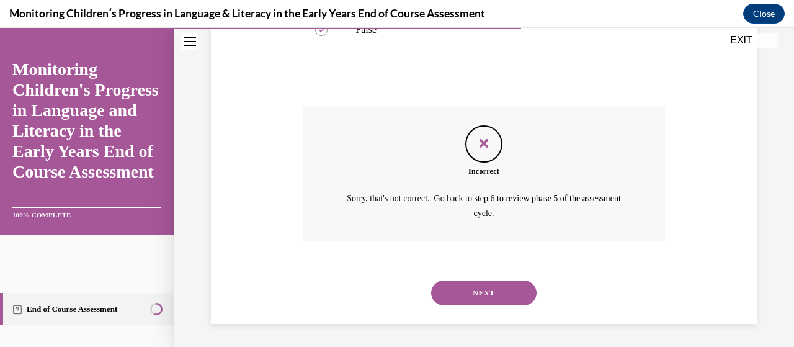
scroll to position [375, 0]
click at [518, 298] on button "NEXT" at bounding box center [484, 292] width 106 height 25
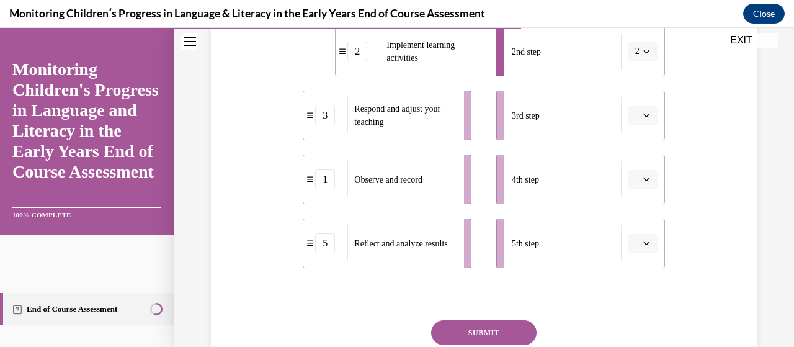
scroll to position [355, 0]
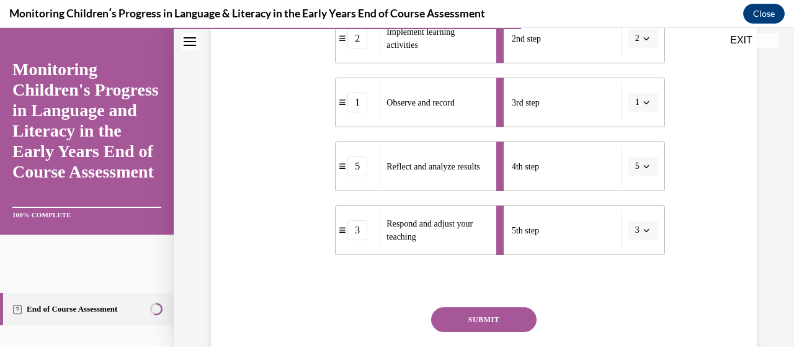
click at [485, 319] on button "SUBMIT" at bounding box center [484, 319] width 106 height 25
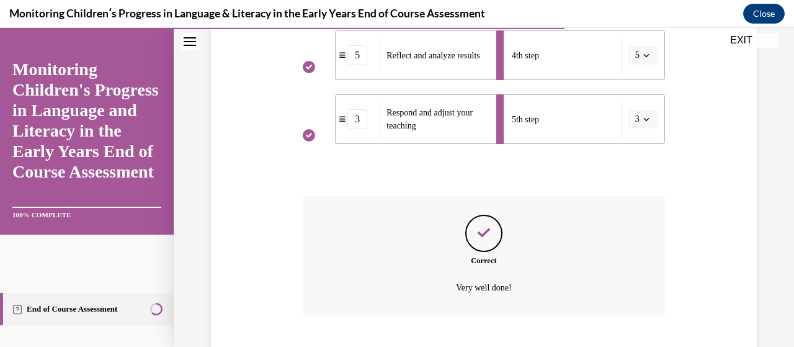
scroll to position [542, 0]
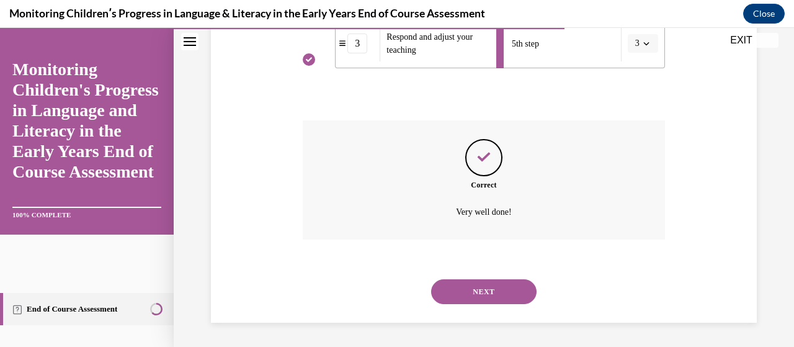
click at [516, 287] on button "NEXT" at bounding box center [484, 291] width 106 height 25
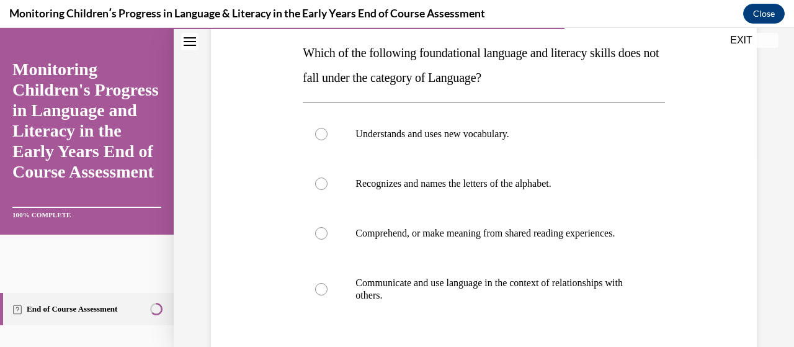
scroll to position [202, 0]
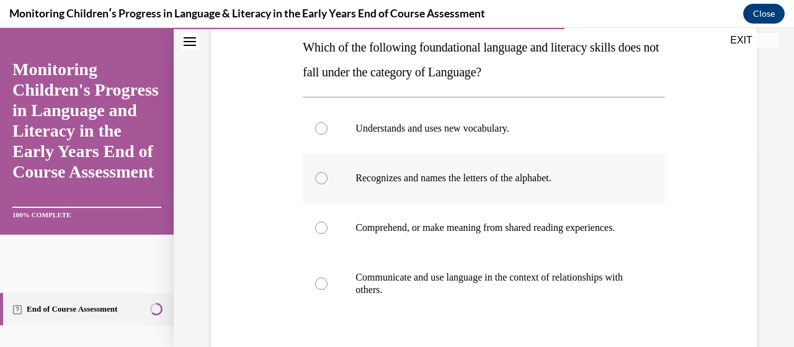
click at [333, 172] on label "Recognizes and names the letters of the alphabet." at bounding box center [484, 178] width 362 height 50
click at [328, 172] on input "Recognizes and names the letters of the alphabet." at bounding box center [321, 178] width 12 height 12
radio input "true"
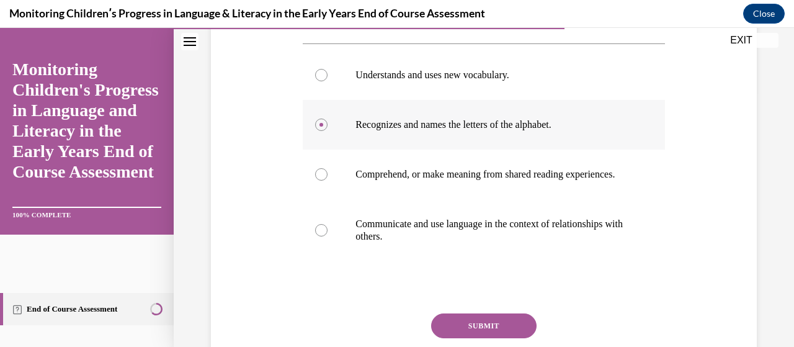
scroll to position [360, 0]
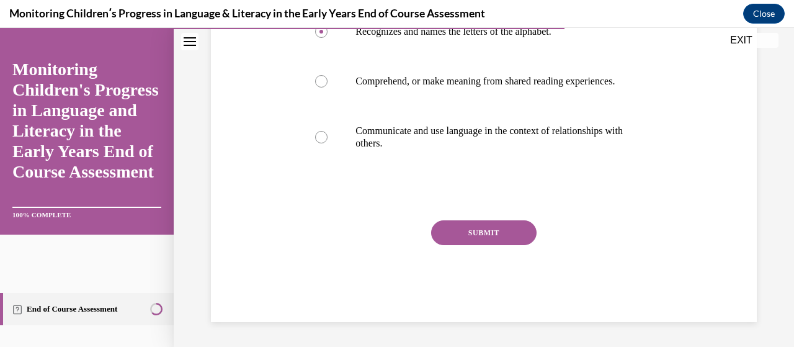
click at [505, 237] on button "SUBMIT" at bounding box center [484, 232] width 106 height 25
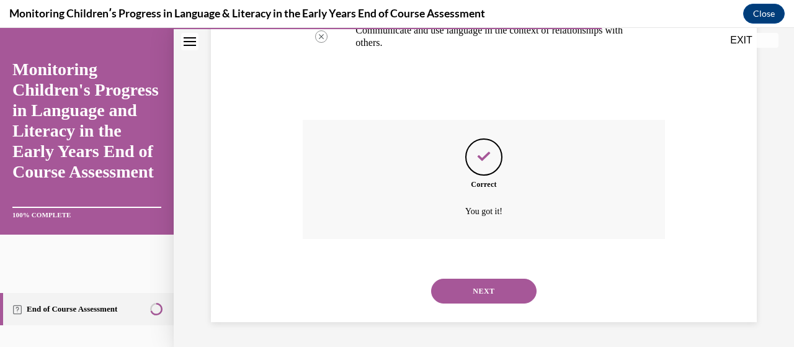
scroll to position [460, 0]
click at [513, 294] on button "NEXT" at bounding box center [484, 291] width 106 height 25
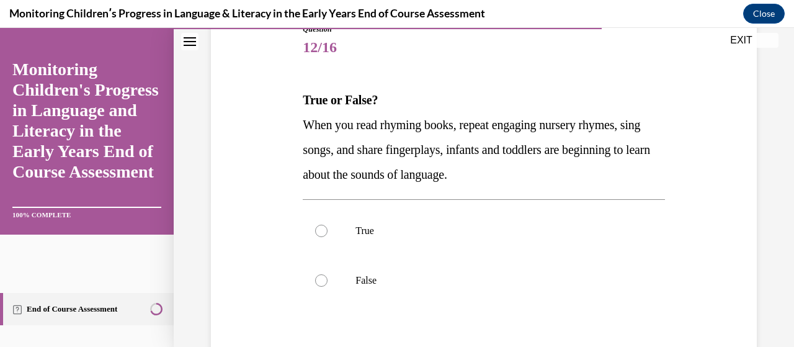
scroll to position [150, 0]
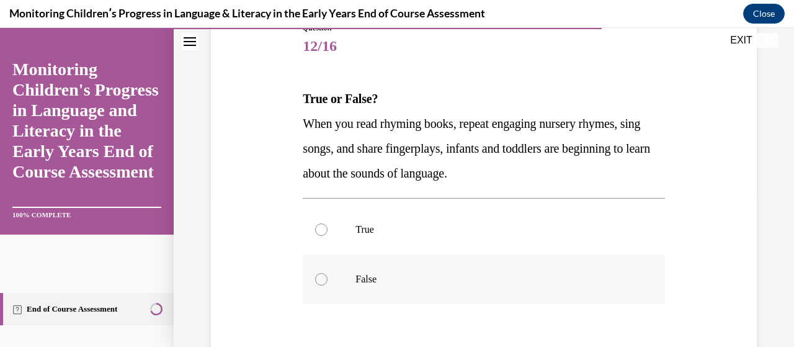
click at [312, 277] on label "False" at bounding box center [484, 279] width 362 height 50
click at [315, 277] on input "False" at bounding box center [321, 279] width 12 height 12
radio input "true"
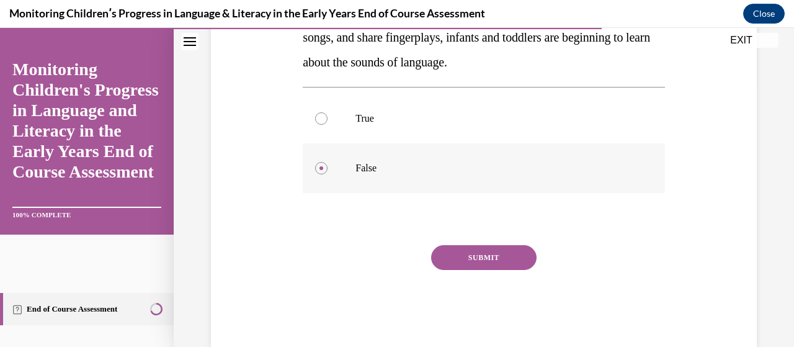
scroll to position [277, 0]
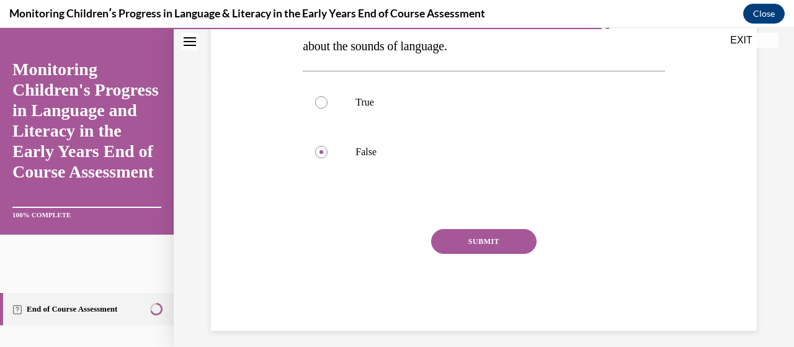
click at [510, 238] on button "SUBMIT" at bounding box center [484, 241] width 106 height 25
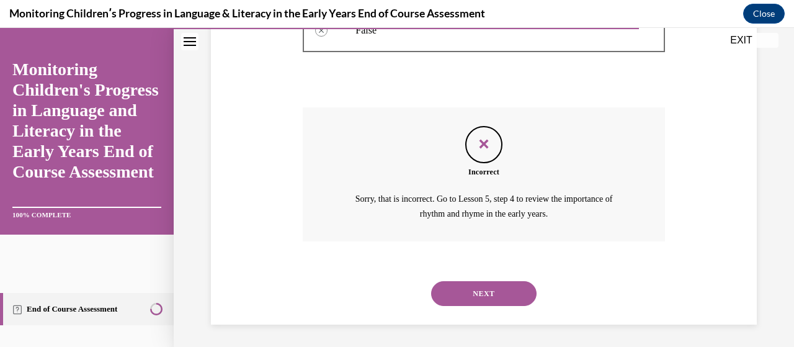
scroll to position [400, 0]
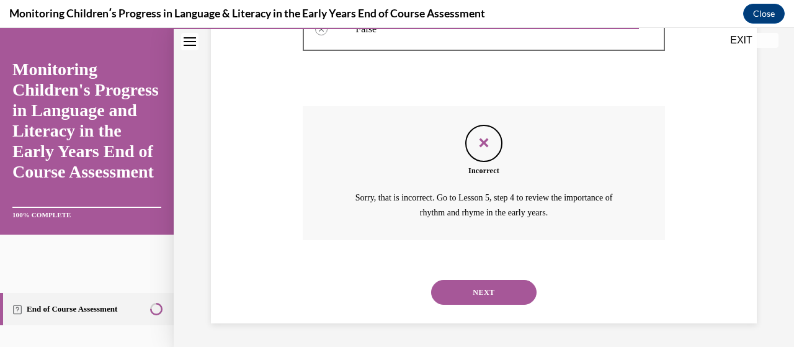
click at [529, 288] on button "NEXT" at bounding box center [484, 292] width 106 height 25
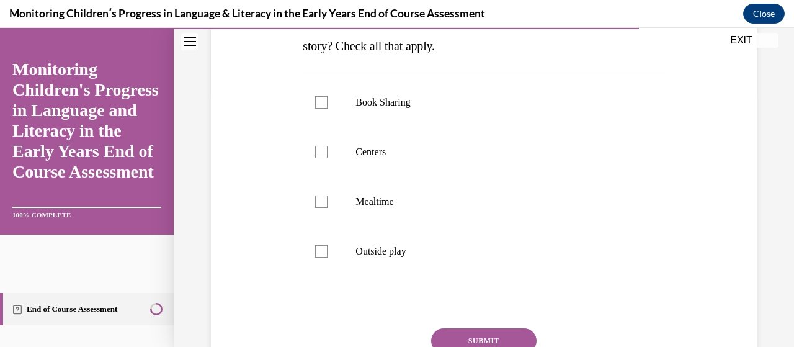
scroll to position [253, 0]
click at [326, 102] on div at bounding box center [321, 102] width 12 height 12
click at [326, 102] on input "Book Sharing" at bounding box center [321, 102] width 12 height 12
checkbox input "true"
click at [317, 153] on div at bounding box center [321, 151] width 12 height 12
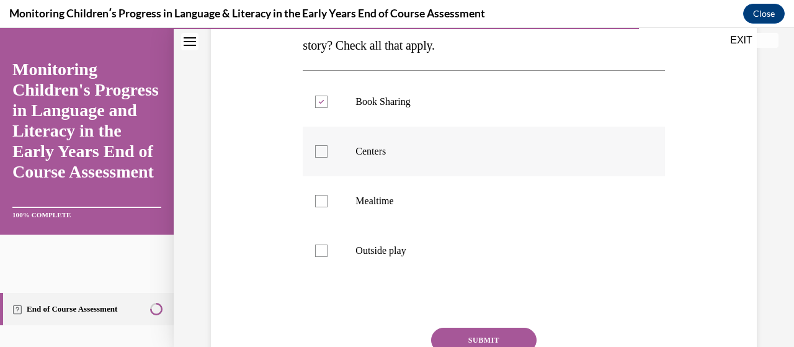
click at [317, 153] on input "Centers" at bounding box center [321, 151] width 12 height 12
checkbox input "true"
click at [330, 217] on label "Mealtime" at bounding box center [484, 201] width 362 height 50
click at [328, 207] on input "Mealtime" at bounding box center [321, 201] width 12 height 12
checkbox input "true"
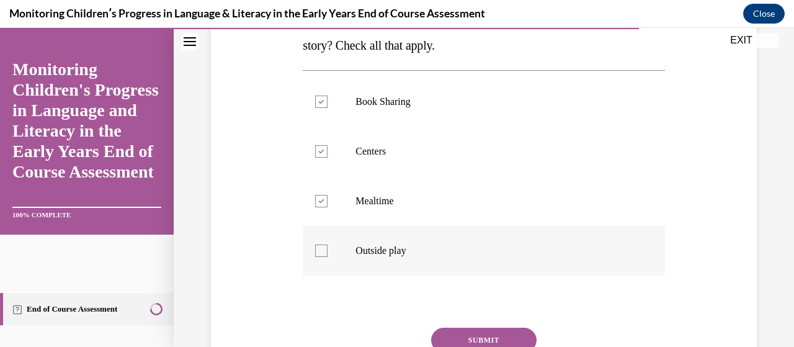
click at [323, 262] on label "Outside play" at bounding box center [484, 251] width 362 height 50
click at [323, 257] on input "Outside play" at bounding box center [321, 251] width 12 height 12
checkbox input "true"
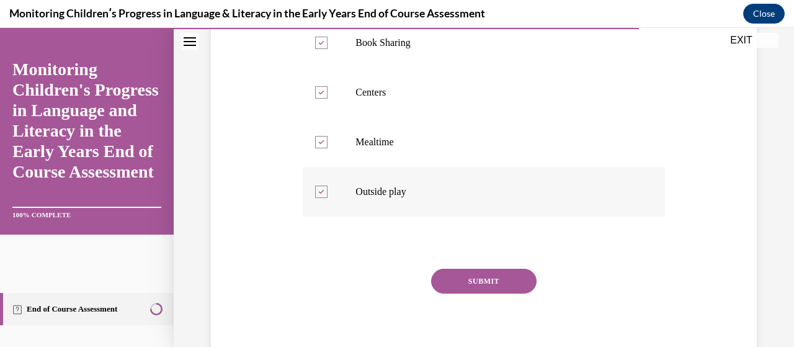
scroll to position [317, 0]
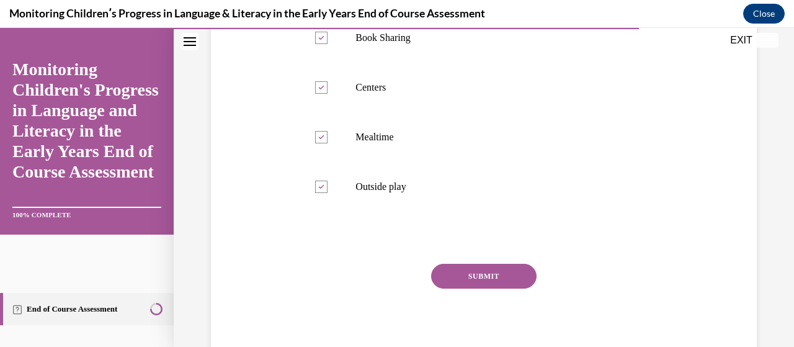
click at [498, 280] on button "SUBMIT" at bounding box center [484, 276] width 106 height 25
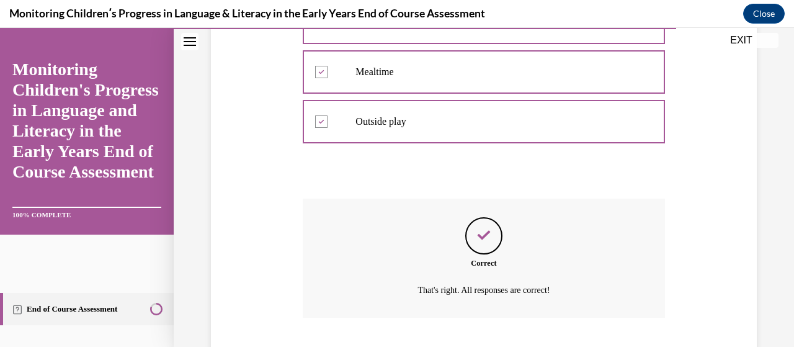
scroll to position [460, 0]
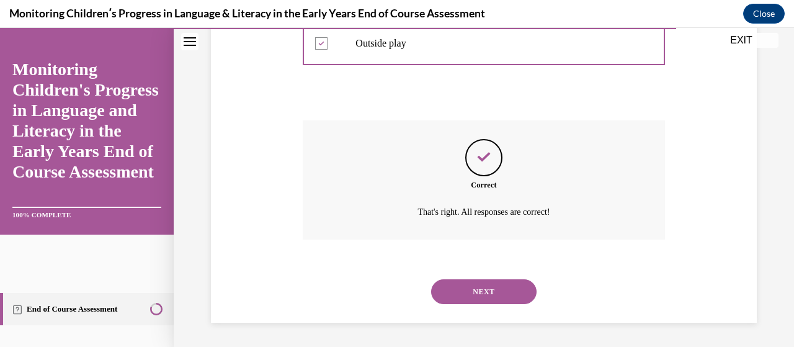
click at [513, 284] on button "NEXT" at bounding box center [484, 291] width 106 height 25
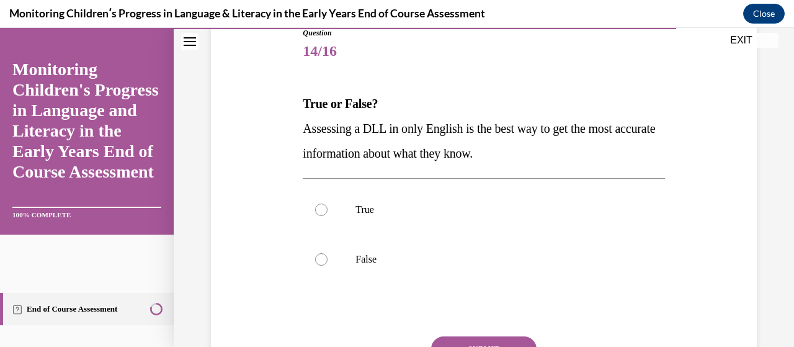
scroll to position [146, 0]
click at [309, 265] on label "False" at bounding box center [484, 258] width 362 height 50
click at [315, 264] on input "False" at bounding box center [321, 258] width 12 height 12
radio input "true"
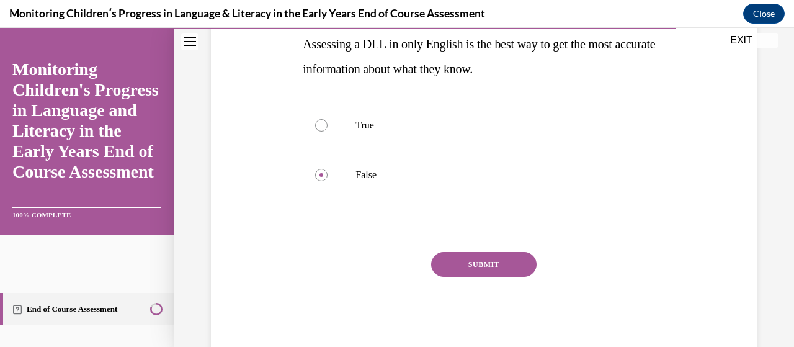
click at [504, 266] on button "SUBMIT" at bounding box center [484, 264] width 106 height 25
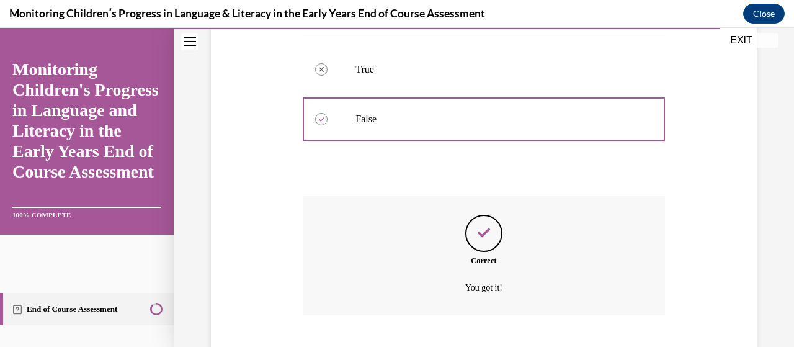
scroll to position [361, 0]
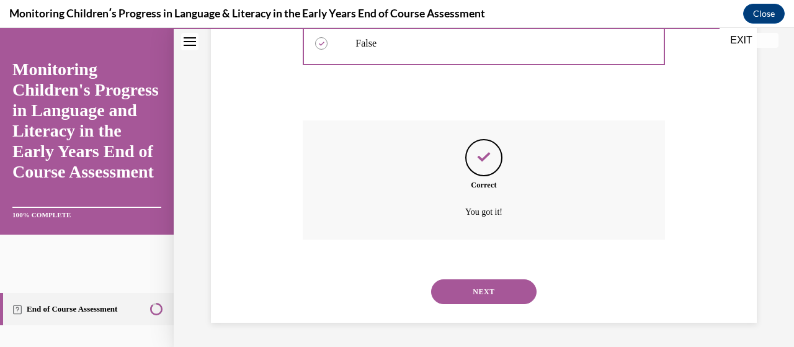
click at [529, 295] on button "NEXT" at bounding box center [484, 291] width 106 height 25
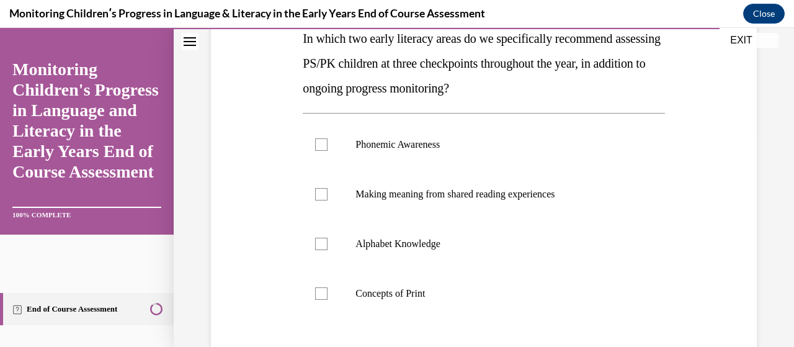
scroll to position [214, 0]
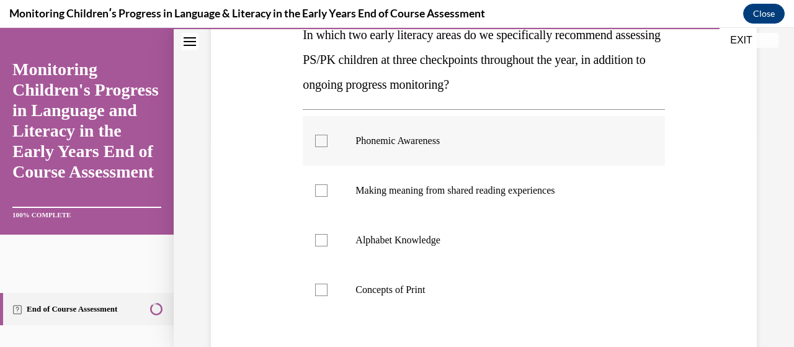
click at [331, 149] on label "Phonemic Awareness" at bounding box center [484, 141] width 362 height 50
click at [328, 147] on input "Phonemic Awareness" at bounding box center [321, 141] width 12 height 12
checkbox input "true"
click at [331, 246] on label "Alphabet Knowledge" at bounding box center [484, 240] width 362 height 50
click at [328, 246] on input "Alphabet Knowledge" at bounding box center [321, 240] width 12 height 12
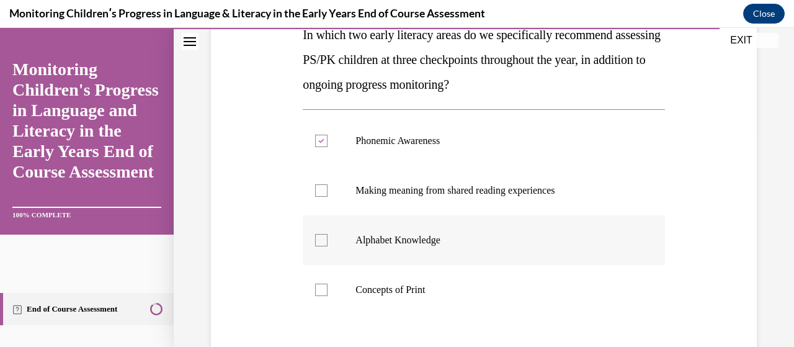
checkbox input "true"
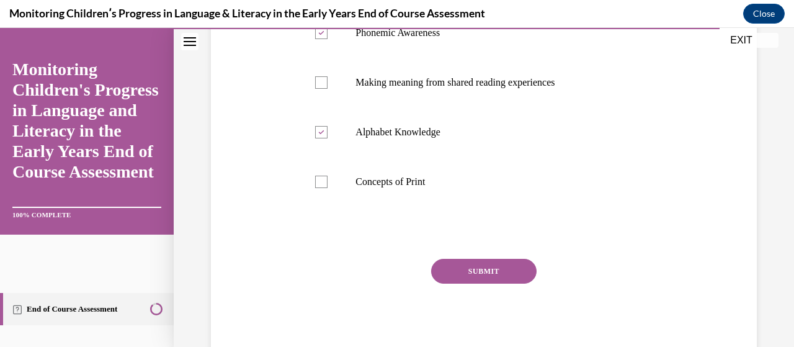
click at [527, 274] on button "SUBMIT" at bounding box center [484, 271] width 106 height 25
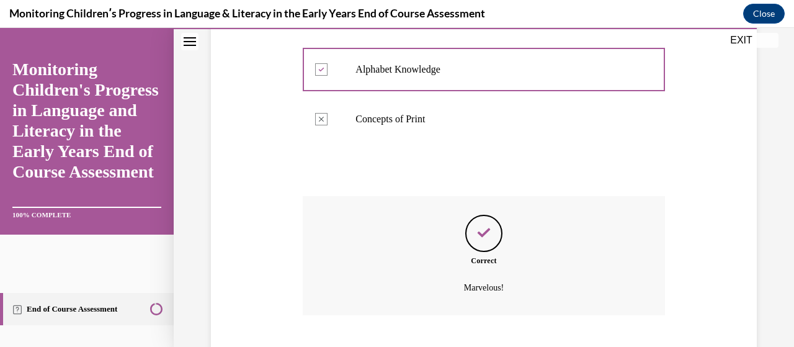
scroll to position [460, 0]
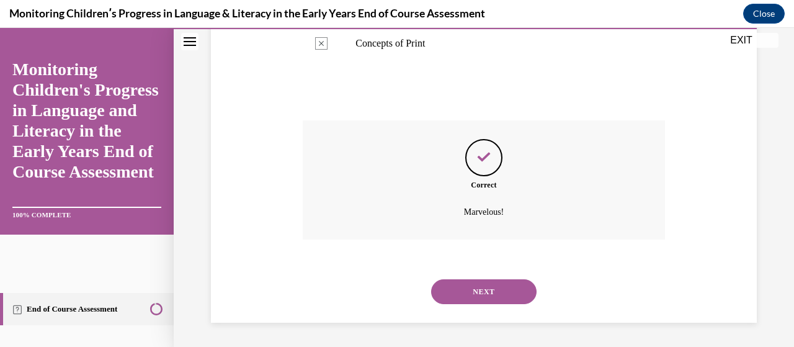
click at [521, 295] on button "NEXT" at bounding box center [484, 291] width 106 height 25
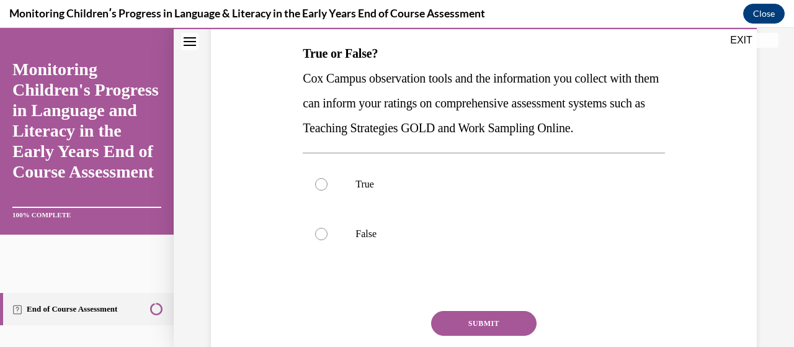
scroll to position [205, 0]
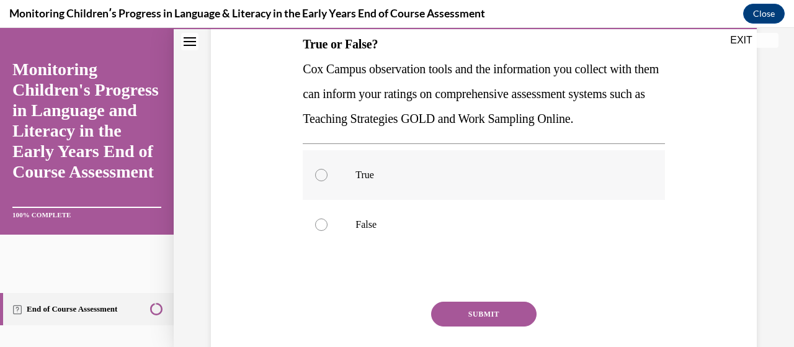
click at [312, 199] on label "True" at bounding box center [484, 175] width 362 height 50
click at [315, 181] on input "True" at bounding box center [321, 175] width 12 height 12
radio input "true"
click at [516, 326] on button "SUBMIT" at bounding box center [484, 314] width 106 height 25
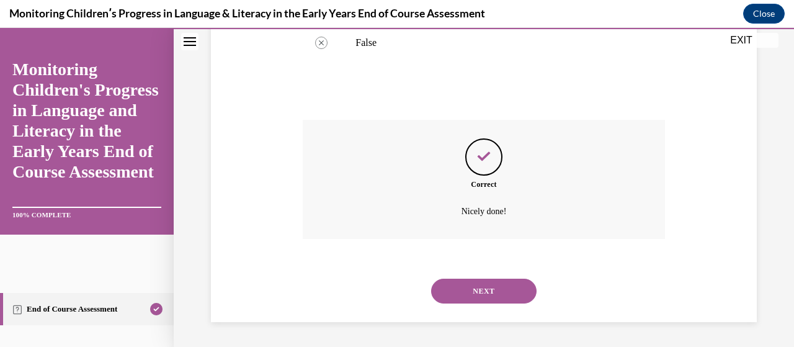
scroll to position [411, 0]
click at [530, 297] on button "NEXT" at bounding box center [484, 291] width 106 height 25
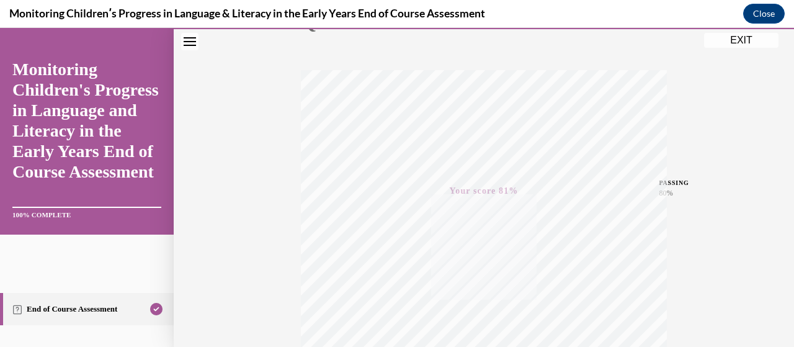
scroll to position [171, 0]
click at [738, 43] on button "EXIT" at bounding box center [741, 40] width 74 height 15
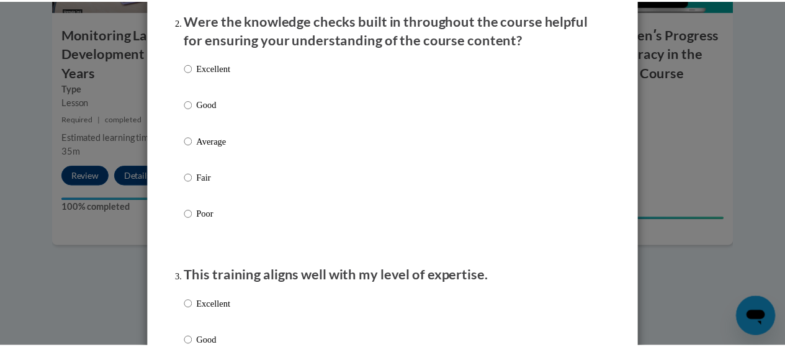
scroll to position [0, 0]
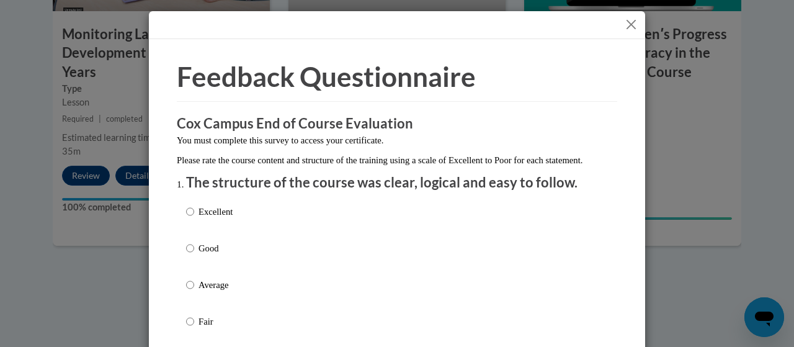
click at [627, 22] on button "Close" at bounding box center [632, 25] width 16 height 16
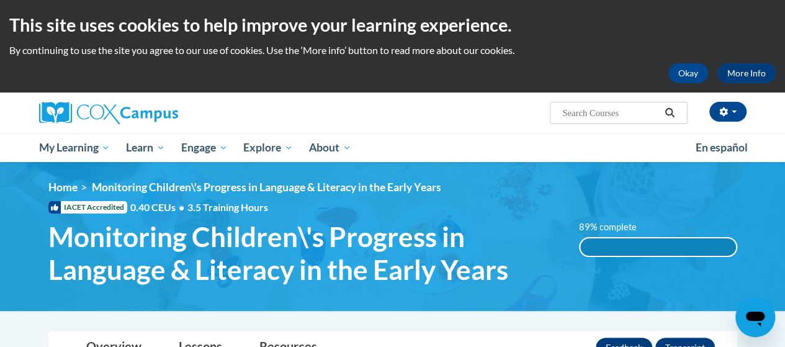
click at [704, 242] on div "89% complete" at bounding box center [658, 246] width 156 height 17
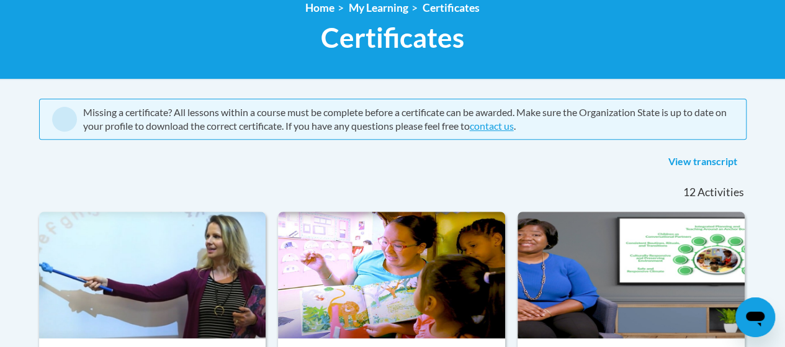
scroll to position [177, 0]
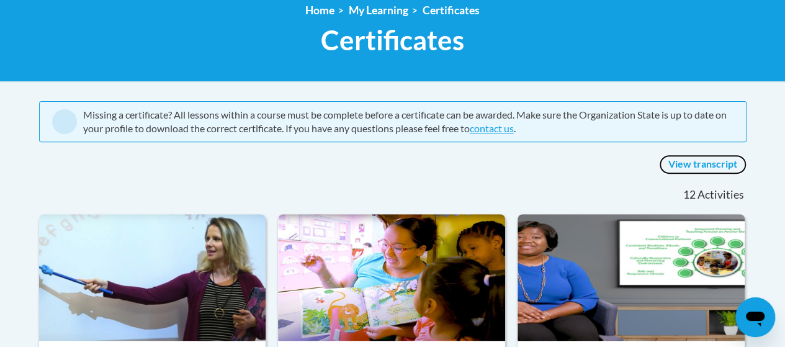
click at [721, 164] on link "View transcript" at bounding box center [703, 165] width 88 height 20
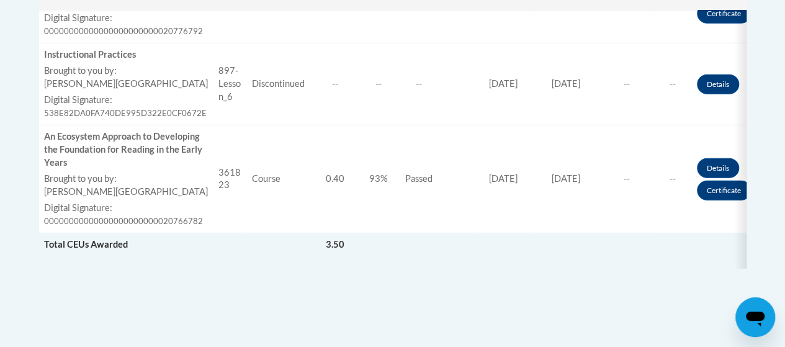
scroll to position [1591, 0]
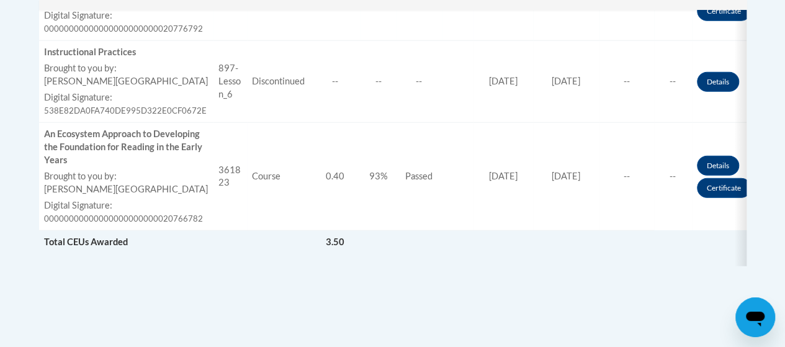
click at [706, 231] on td "Details Certificate" at bounding box center [726, 177] width 68 height 108
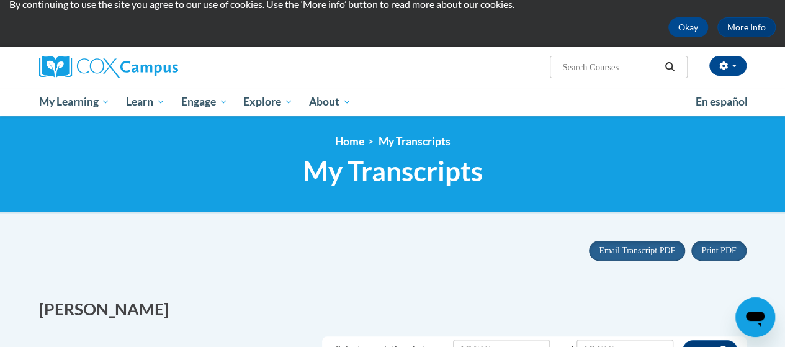
scroll to position [0, 0]
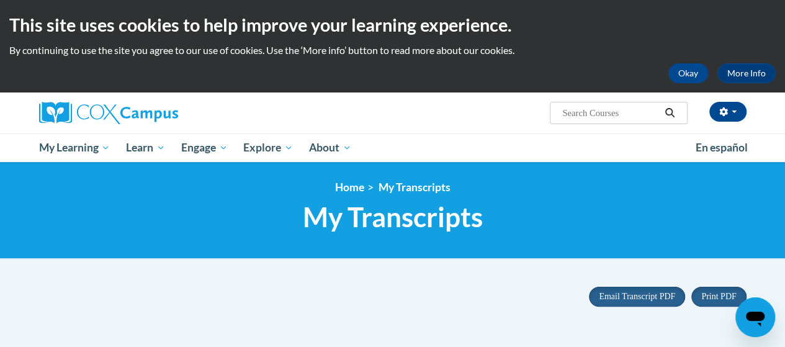
click at [84, 176] on div "<en>Home</en><fr>Accueil</fr><de>Zuhause</de><it>Casa</it><es>Casa</es><pt>Casa…" at bounding box center [392, 210] width 785 height 97
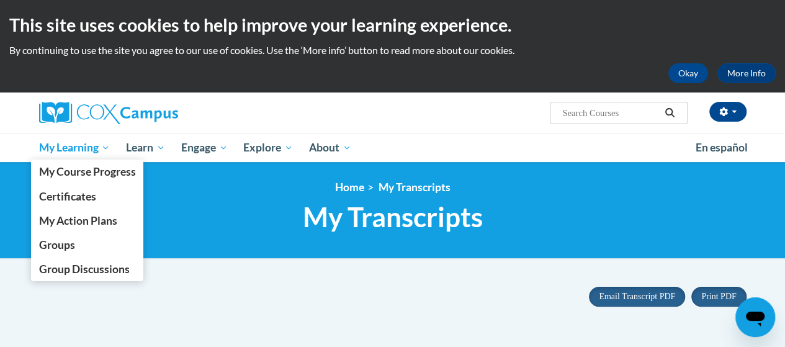
click at [89, 150] on span "My Learning" at bounding box center [73, 147] width 71 height 15
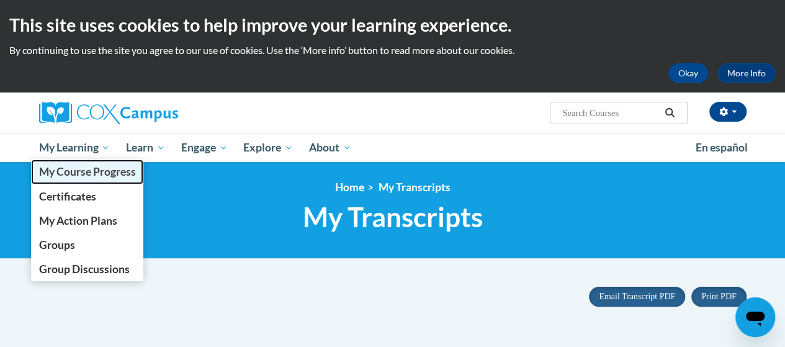
click at [127, 173] on span "My Course Progress" at bounding box center [86, 171] width 97 height 13
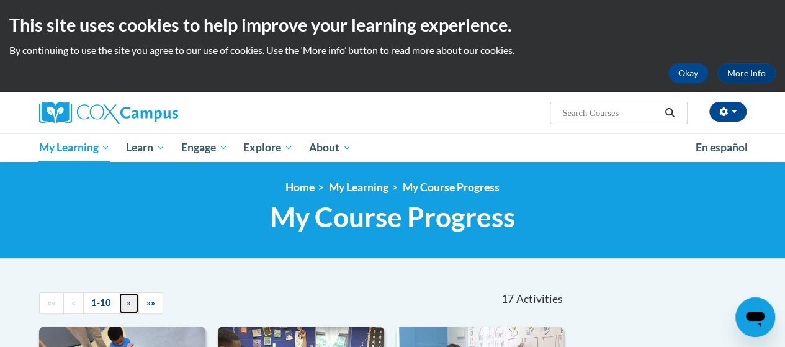
click at [127, 303] on span "»" at bounding box center [129, 302] width 4 height 11
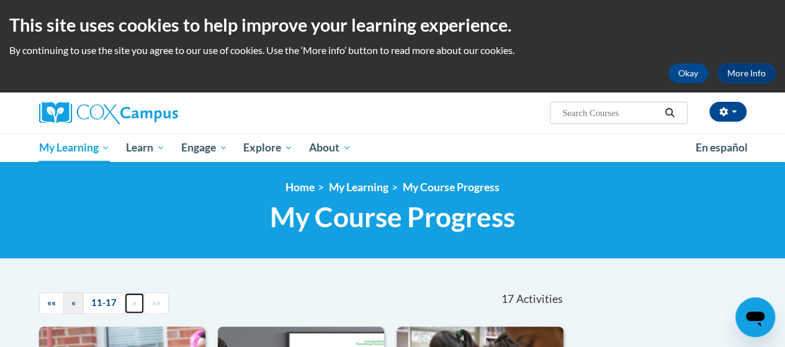
click at [73, 303] on span "«" at bounding box center [73, 302] width 4 height 11
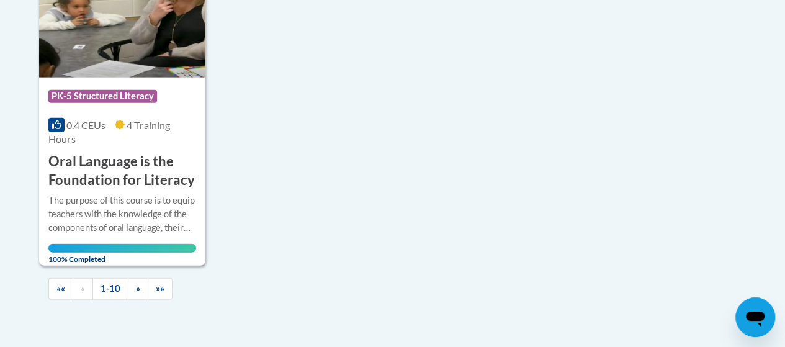
scroll to position [1456, 0]
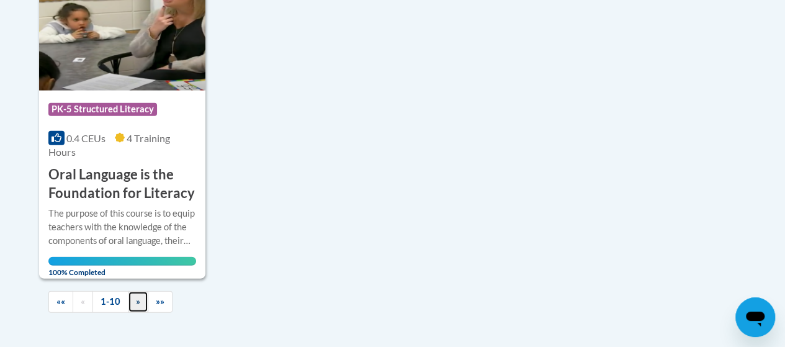
click at [136, 299] on span "»" at bounding box center [138, 301] width 4 height 11
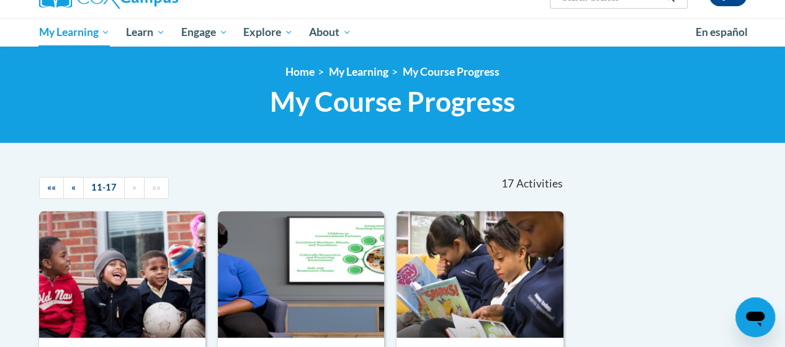
scroll to position [129, 0]
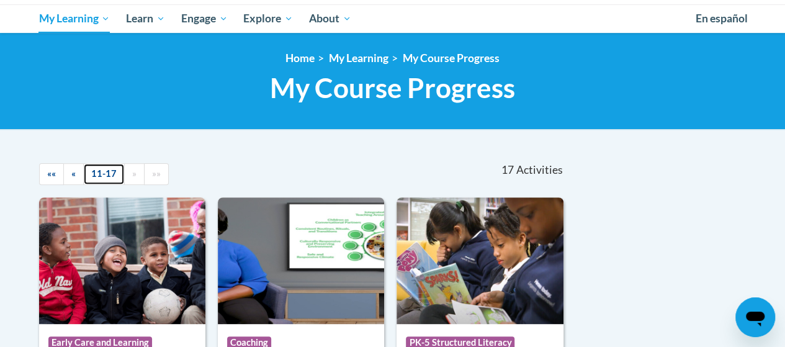
click at [83, 174] on link "11-17" at bounding box center [104, 174] width 42 height 22
click at [73, 174] on span "«" at bounding box center [73, 173] width 4 height 11
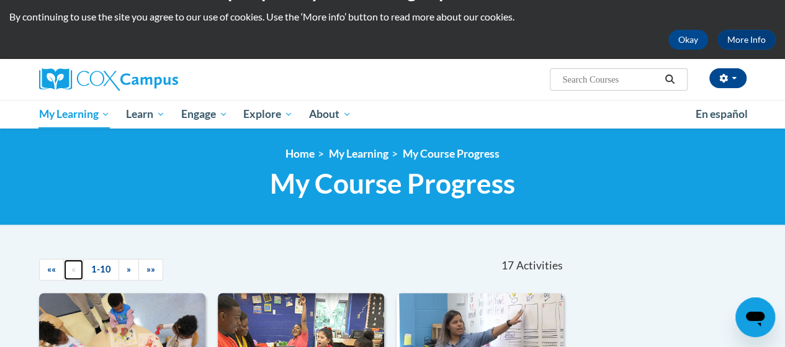
scroll to position [30, 0]
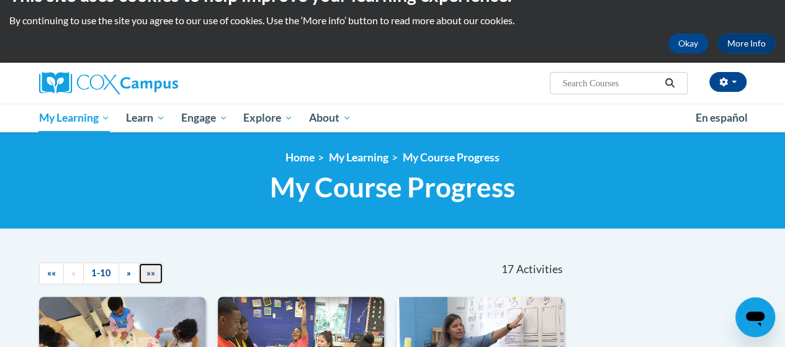
click at [148, 272] on span "»»" at bounding box center [150, 272] width 9 height 11
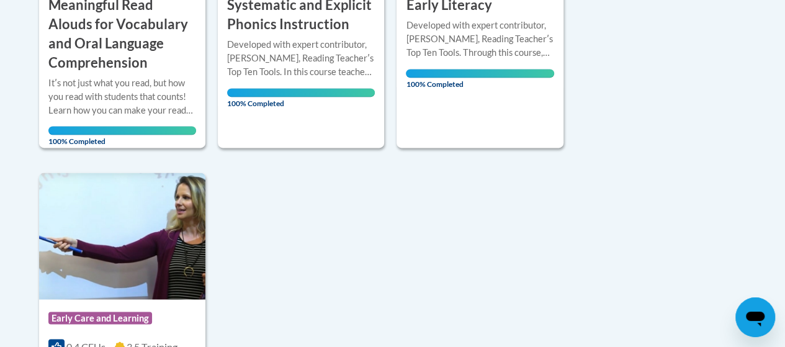
scroll to position [1025, 0]
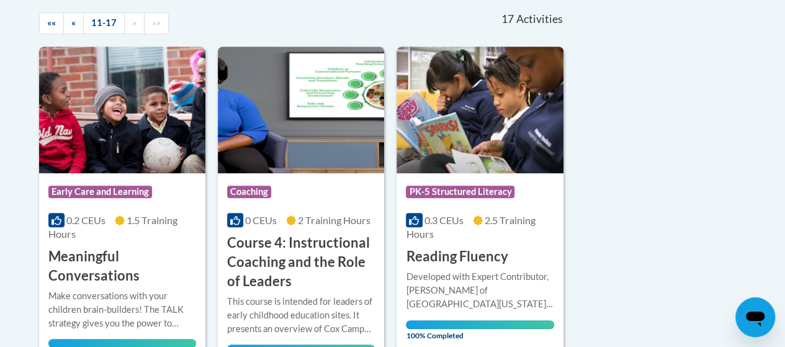
scroll to position [281, 0]
